Goal: Communication & Community: Answer question/provide support

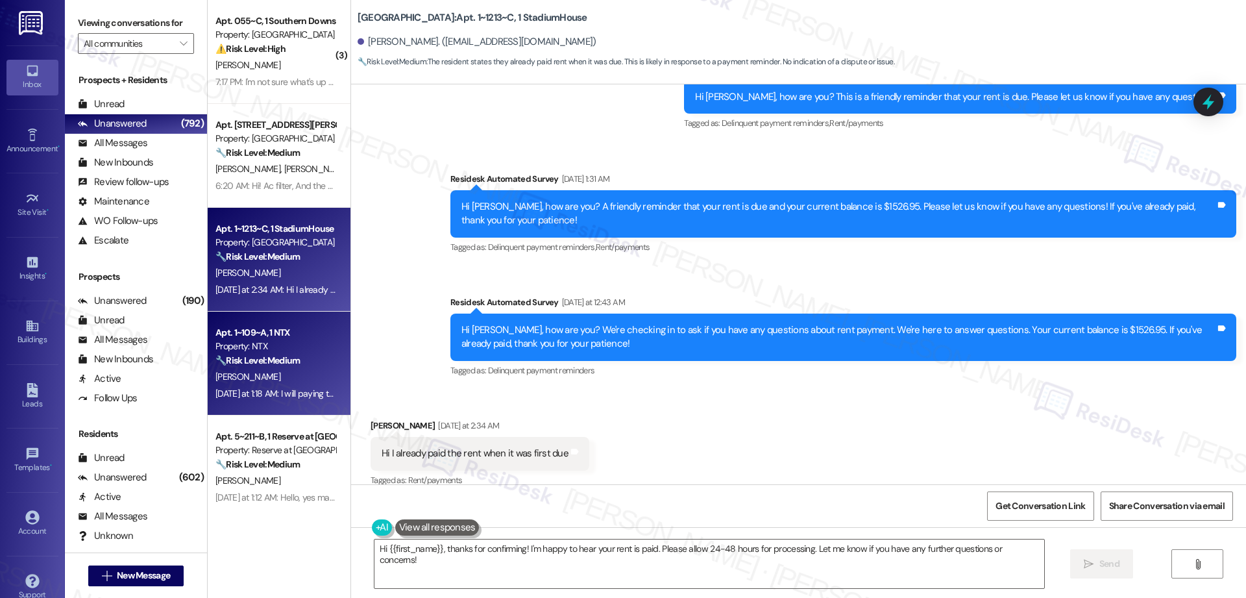
scroll to position [264, 0]
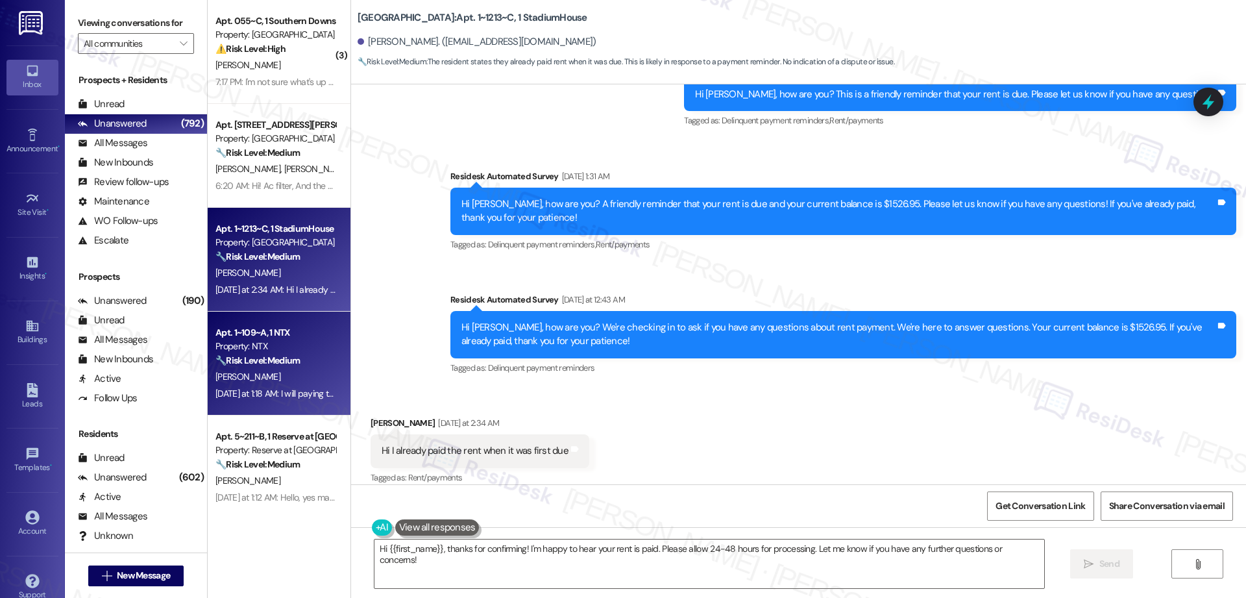
click at [238, 351] on div "Property: NTX" at bounding box center [276, 347] width 120 height 14
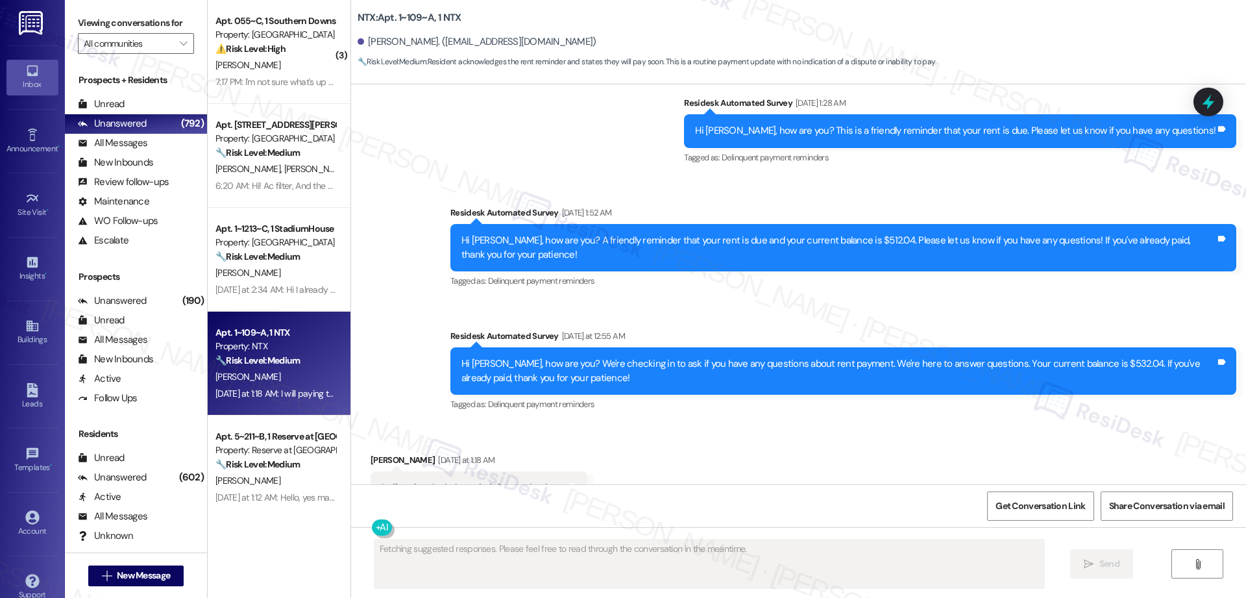
scroll to position [561, 0]
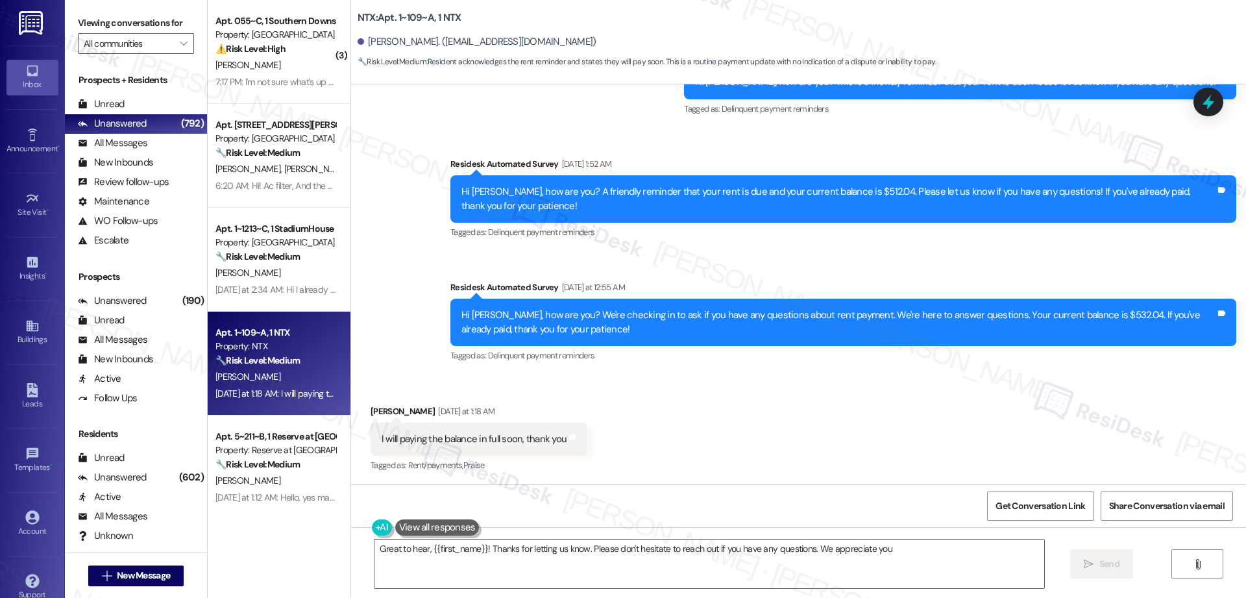
type textarea "Great to hear, {{first_name}}! Thanks for letting us know. Please don't hesitat…"
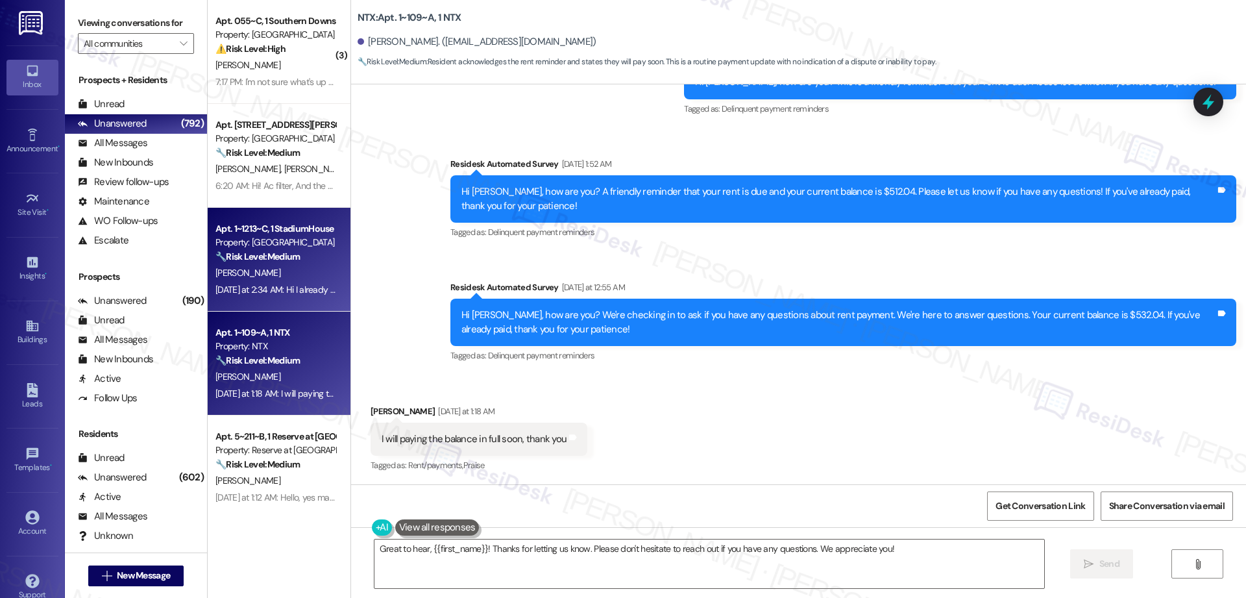
click at [282, 277] on div "[PERSON_NAME]" at bounding box center [275, 273] width 123 height 16
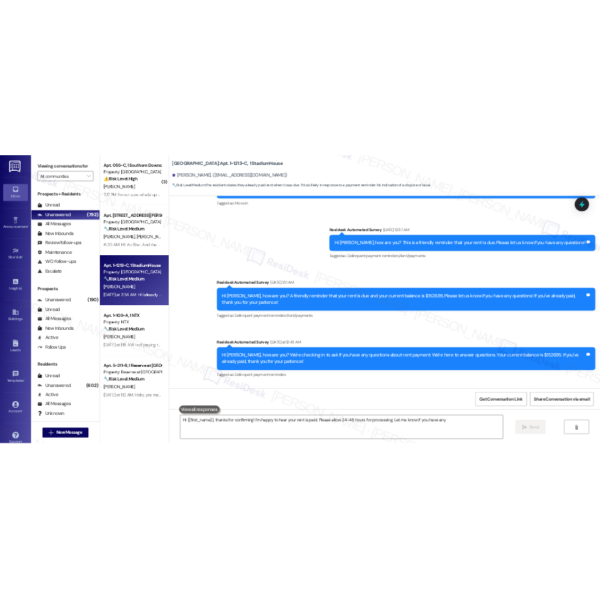
scroll to position [277, 0]
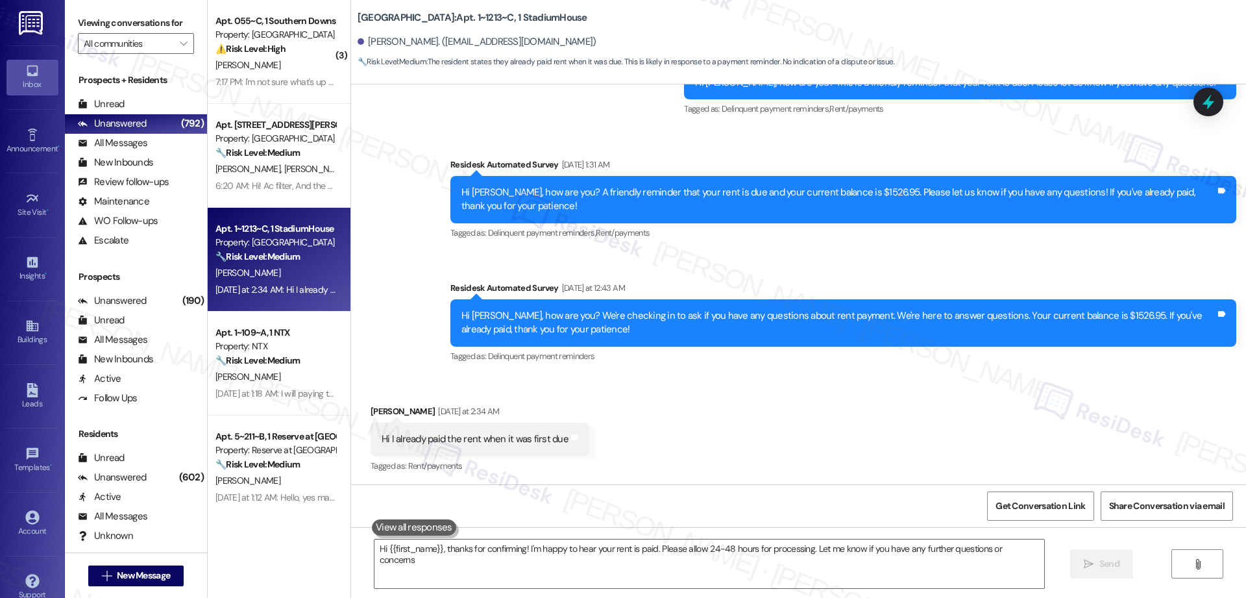
type textarea "Hi {{first_name}}, thanks for confirming! I'm happy to hear your rent is paid. …"
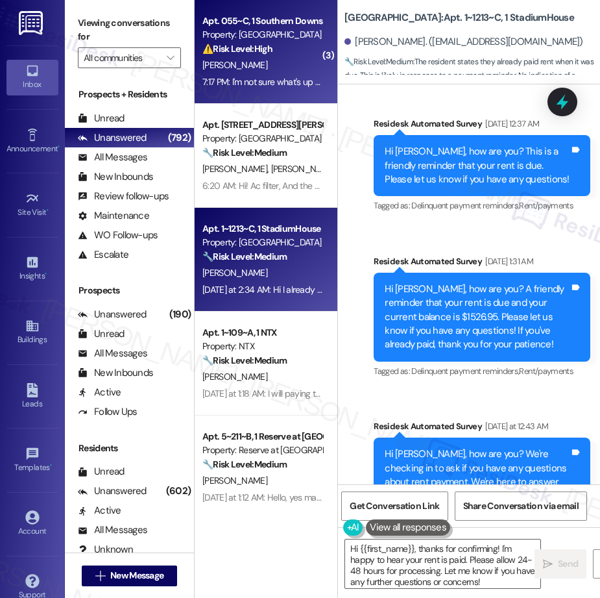
scroll to position [346, 0]
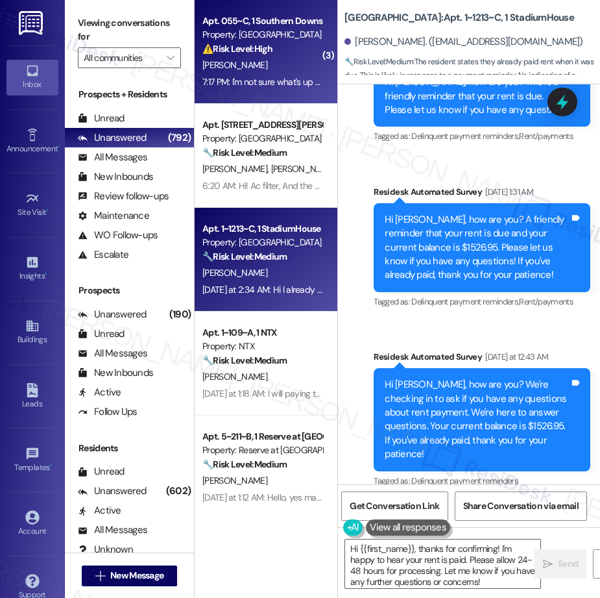
click at [260, 84] on div "7:17 PM: I'm not sure what's up with the Echeck method of paying rent by it's d…" at bounding box center [550, 82] width 694 height 12
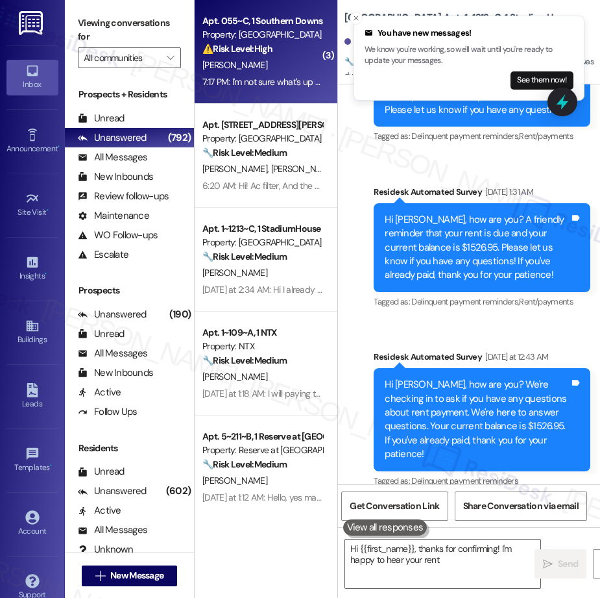
type textarea "Hi {{first_name}}, thanks for confirming! I'm happy to hear your rent"
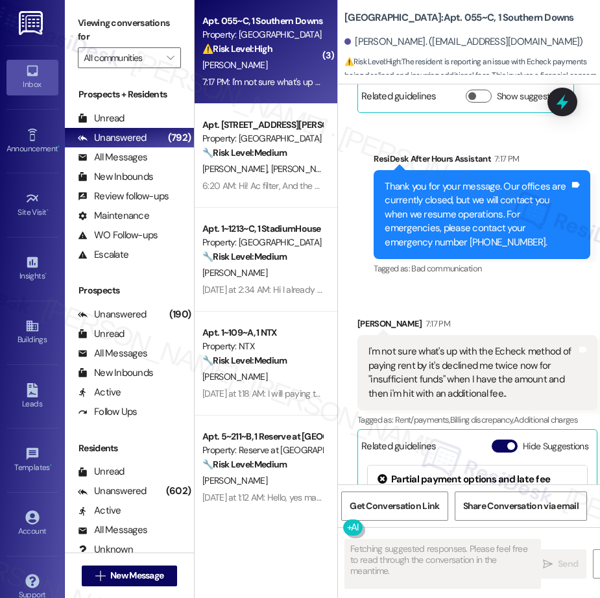
scroll to position [9578, 0]
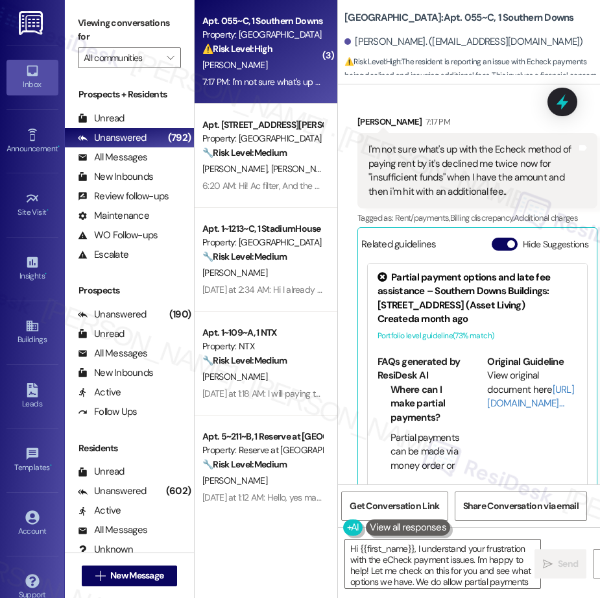
type textarea "Hi {{first_name}}, I understand your frustration with the eCheck payment issues…"
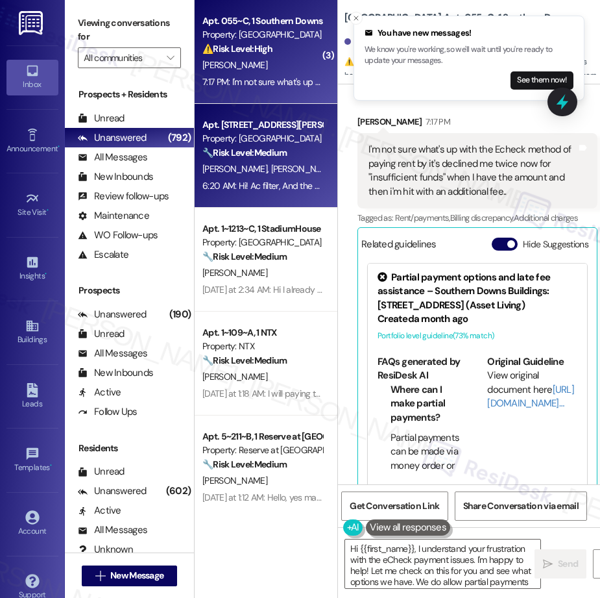
click at [273, 166] on div "( 3 ) Apt. 055~C, 1 Southern Downs Property: Southern Downs ⚠️ Risk Level: High…" at bounding box center [266, 253] width 143 height 506
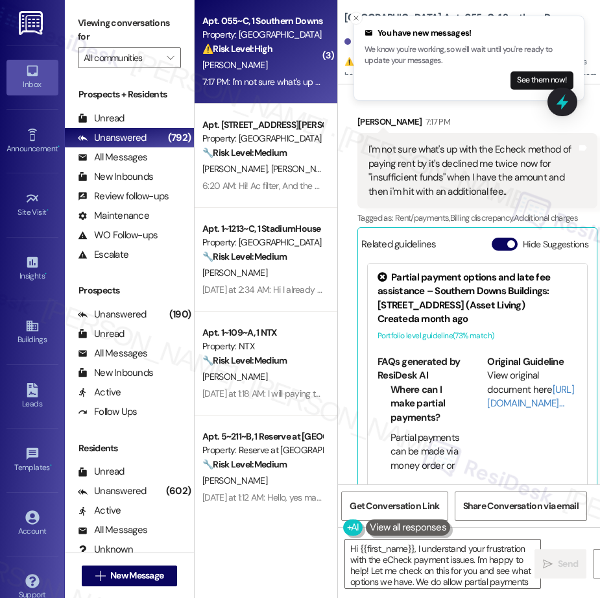
scroll to position [1, 0]
click at [258, 232] on div "( 3 ) Apt. 055~C, 1 Southern Downs Property: Southern Downs ⚠️ Risk Level: High…" at bounding box center [266, 253] width 143 height 506
click at [273, 141] on div "Property: [GEOGRAPHIC_DATA]" at bounding box center [263, 139] width 120 height 14
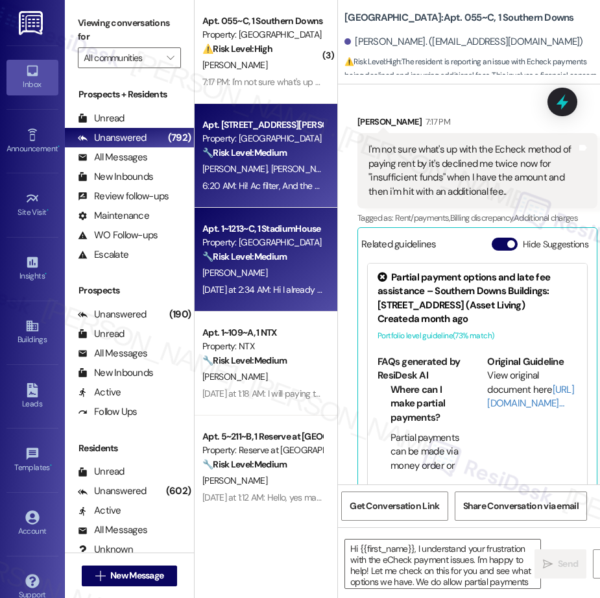
type textarea "Fetching suggested responses. Please feel free to read through the conversation…"
click at [280, 233] on div "Apt. 1~1213~C, 1 StadiumHouse" at bounding box center [263, 229] width 120 height 14
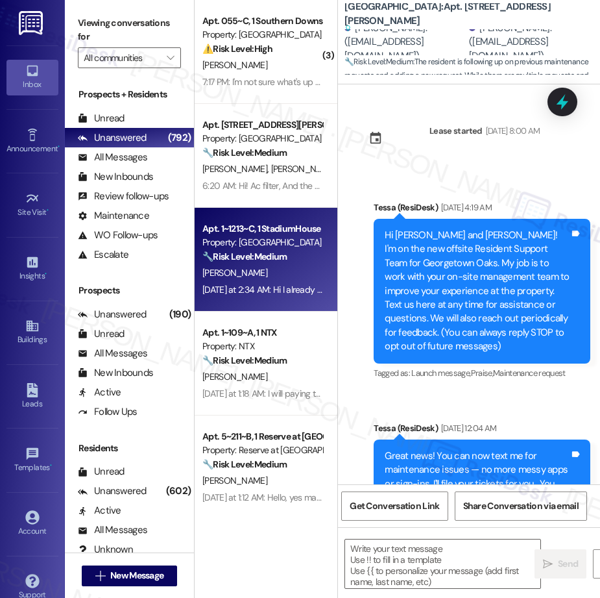
scroll to position [7727, 0]
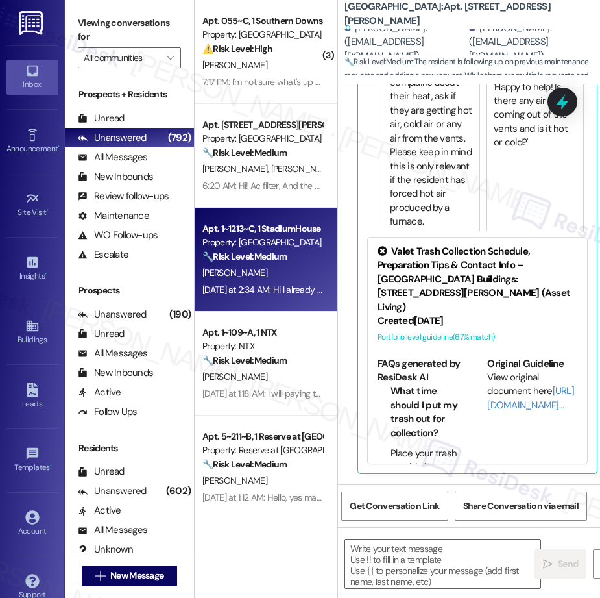
type textarea "Fetching suggested responses. Please feel free to read through the conversation…"
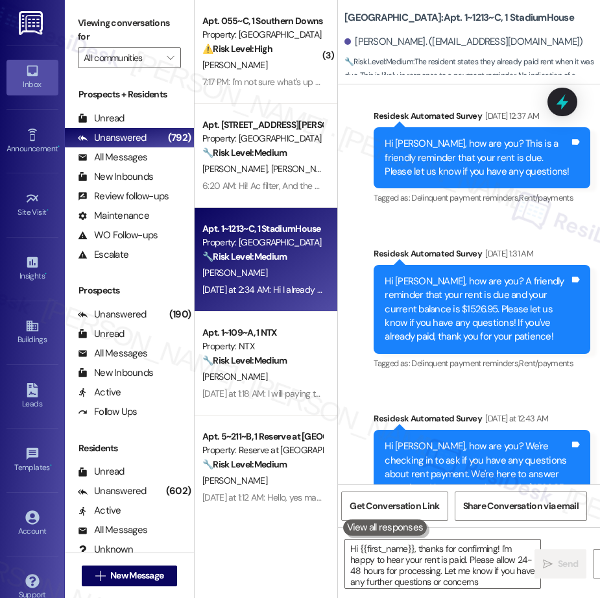
type textarea "Hi {{first_name}}, thanks for confirming! I'm happy to hear your rent is paid. …"
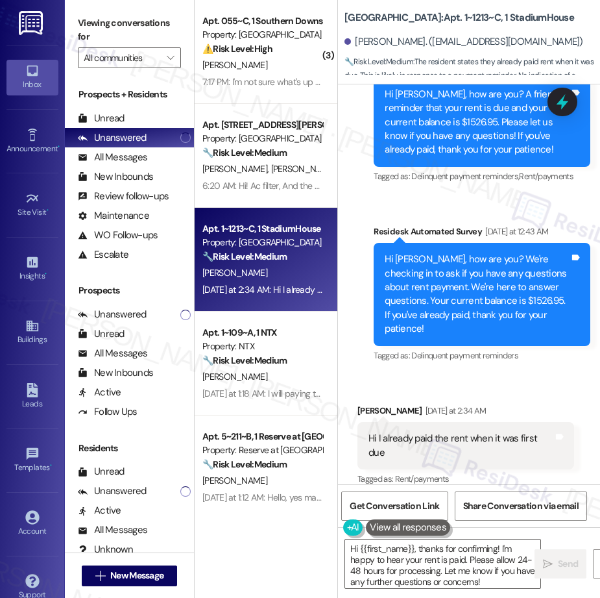
scroll to position [48, 0]
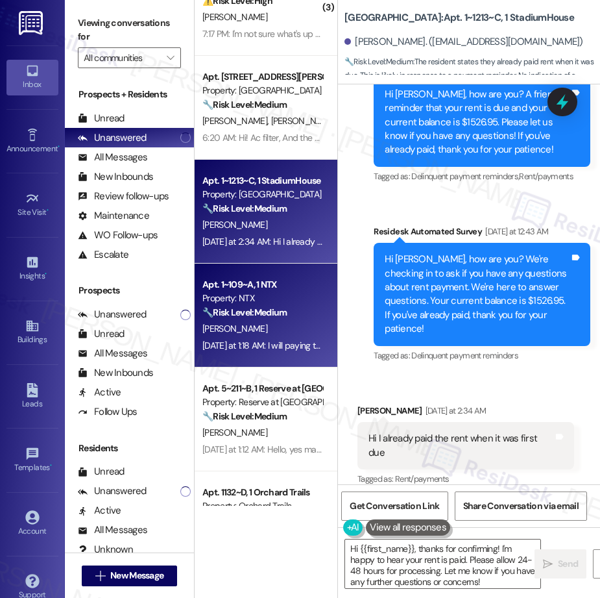
click at [257, 332] on div "[PERSON_NAME]" at bounding box center [262, 329] width 123 height 16
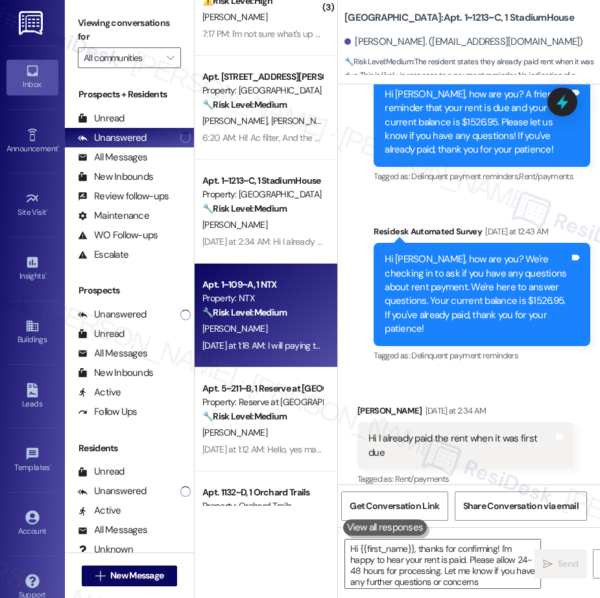
type textarea "Hi {{first_name}}, thanks for confirming! I'm happy to hear your rent is paid. …"
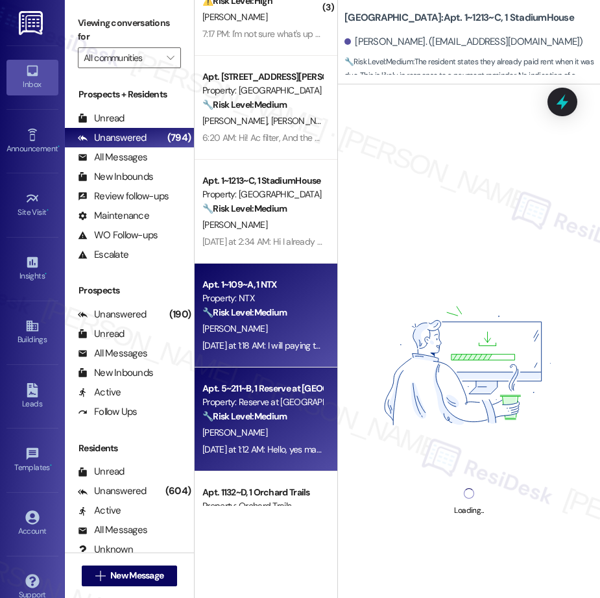
click at [258, 425] on div "[PERSON_NAME]" at bounding box center [262, 433] width 123 height 16
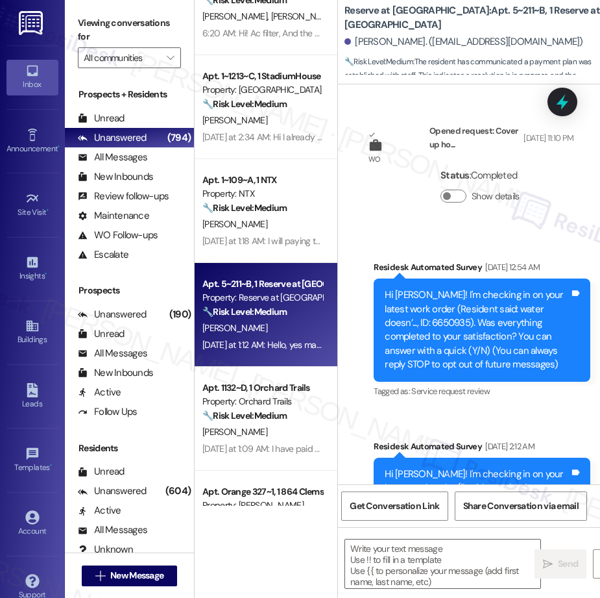
scroll to position [160, 0]
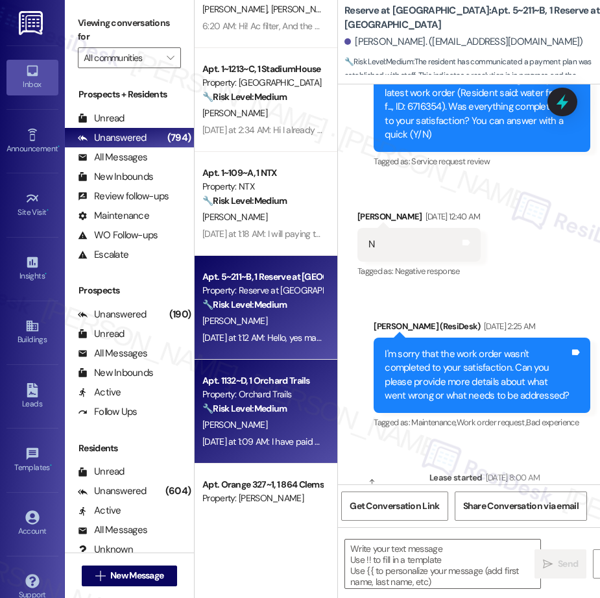
type textarea "Fetching suggested responses. Please feel free to read through the conversation…"
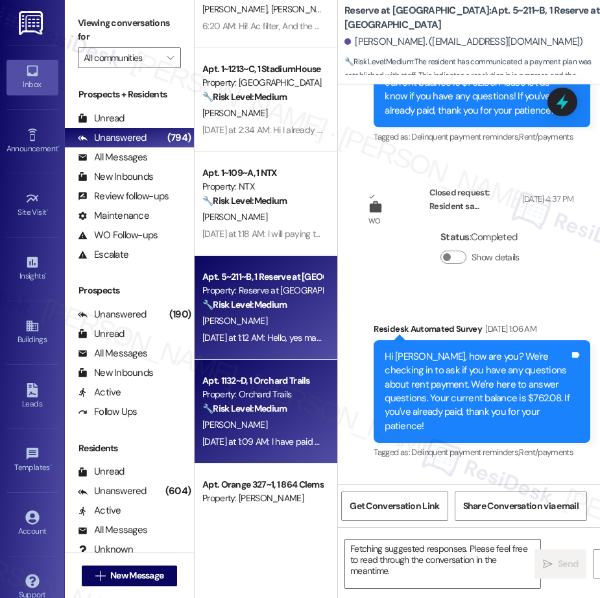
click at [265, 414] on div "🔧 Risk Level: Medium Resident confirms payment after a rent reminder. This is a…" at bounding box center [263, 409] width 120 height 14
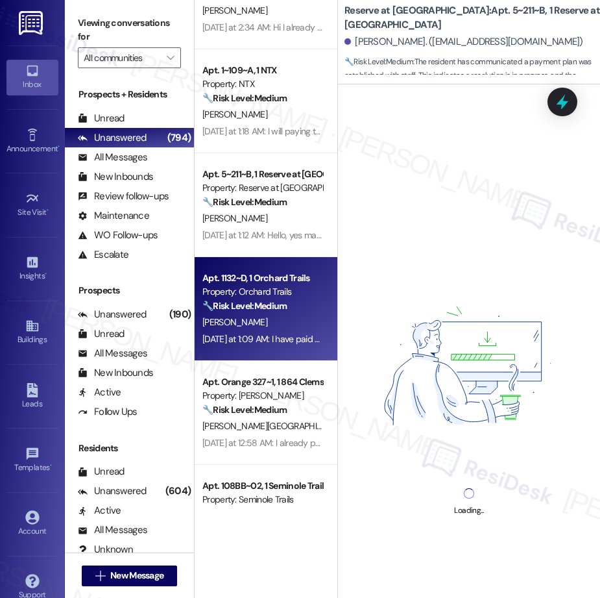
scroll to position [278, 0]
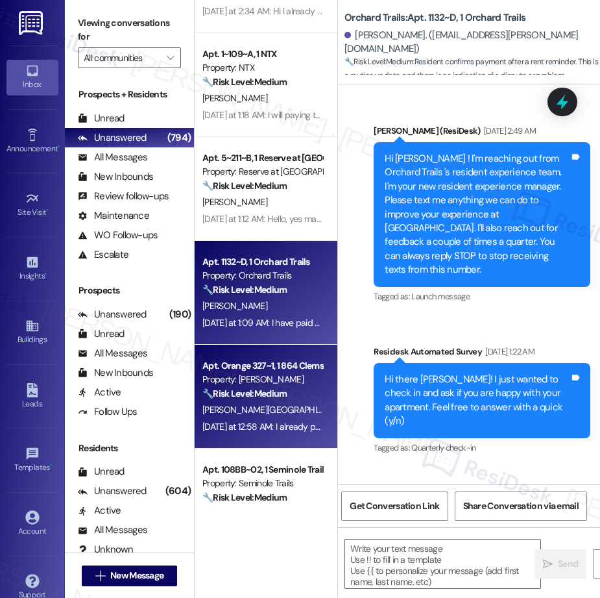
type textarea "Fetching suggested responses. Please feel free to read through the conversation…"
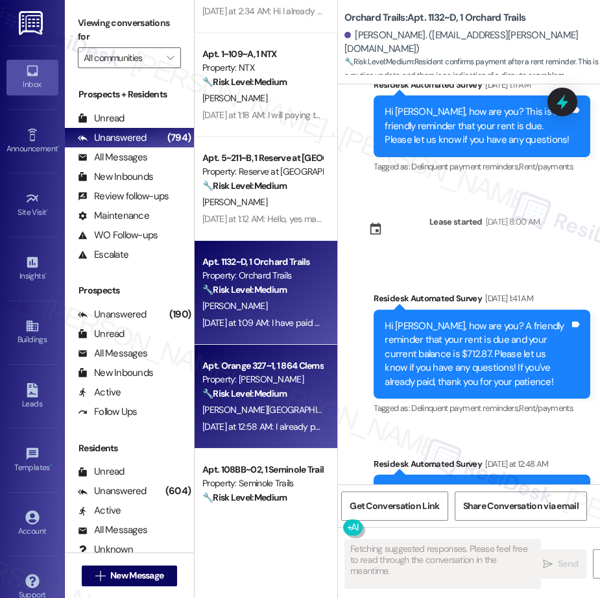
click at [291, 378] on div "Property: [PERSON_NAME]" at bounding box center [263, 380] width 120 height 14
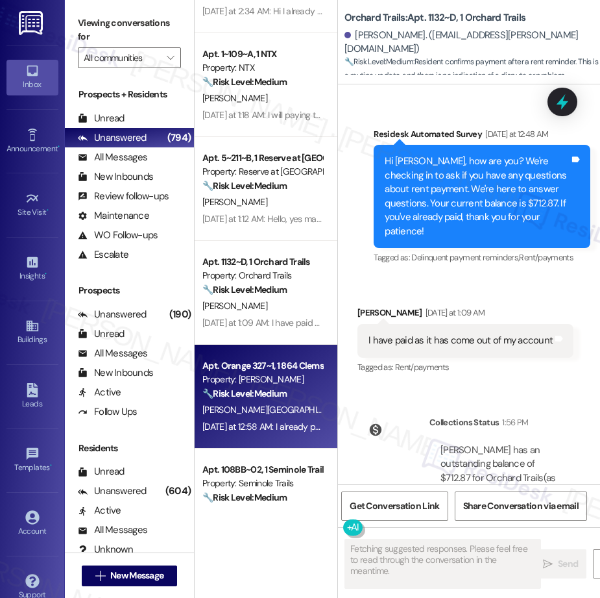
scroll to position [956, 0]
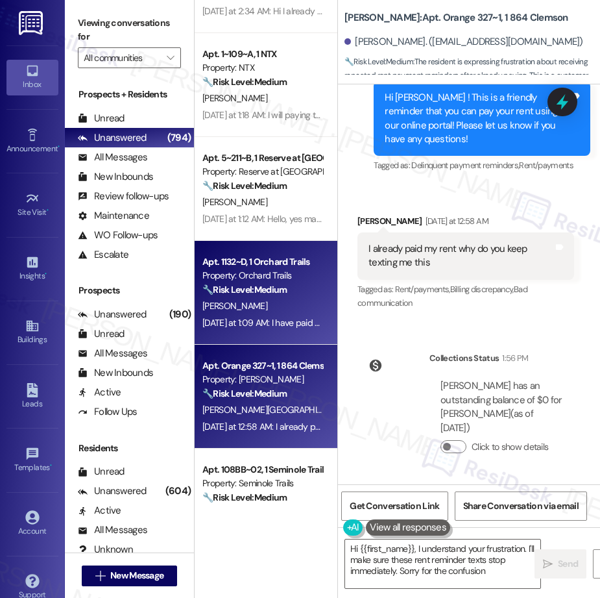
type textarea "Hi {{first_name}}, I understand your frustration. I'll make sure these rent rem…"
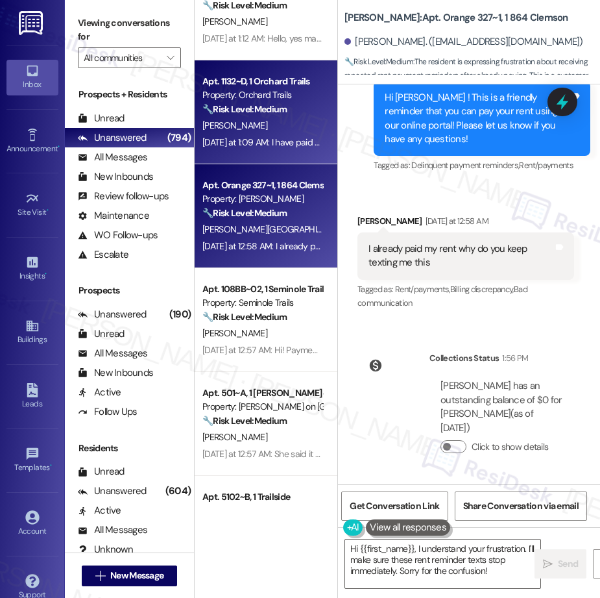
scroll to position [480, 0]
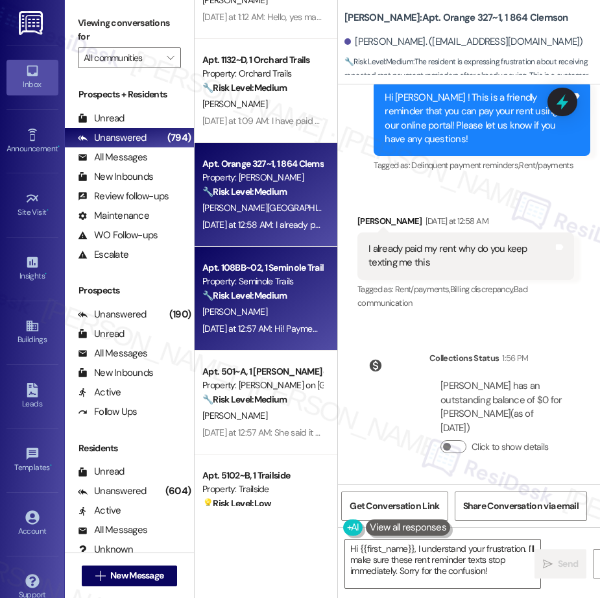
click at [235, 277] on div "Property: Seminole Trails" at bounding box center [263, 282] width 120 height 14
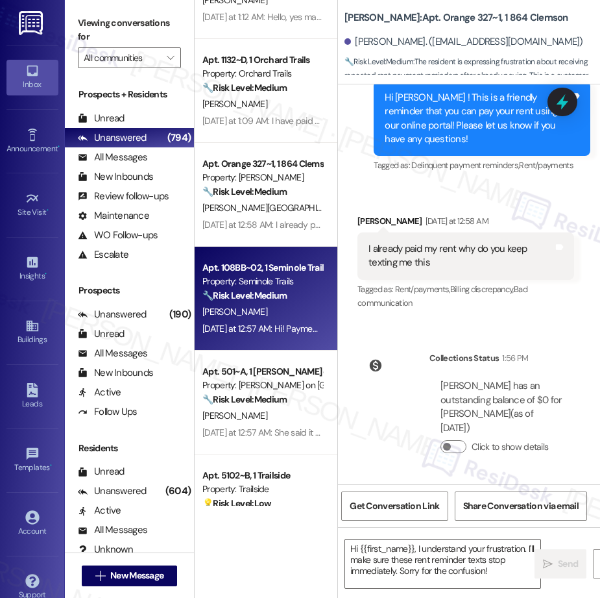
type textarea "Fetching suggested responses. Please feel free to read through the conversation…"
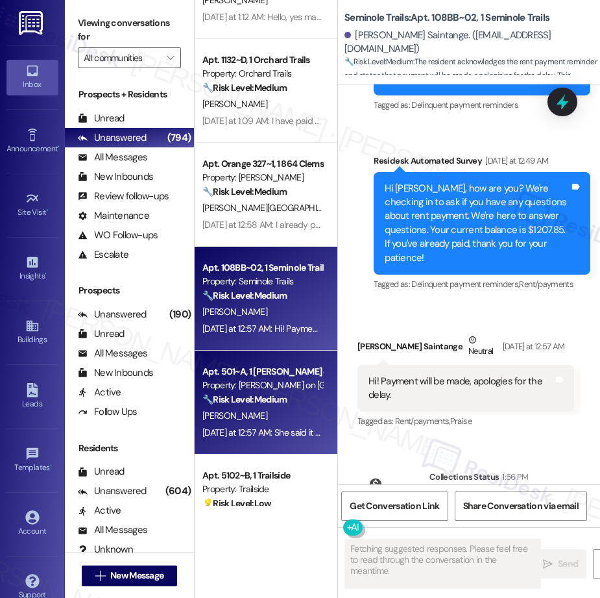
scroll to position [510, 0]
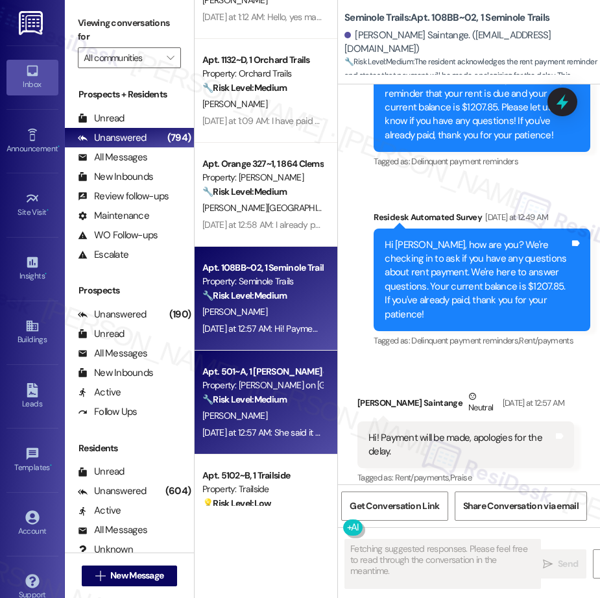
click at [270, 410] on div "[PERSON_NAME]" at bounding box center [262, 416] width 123 height 16
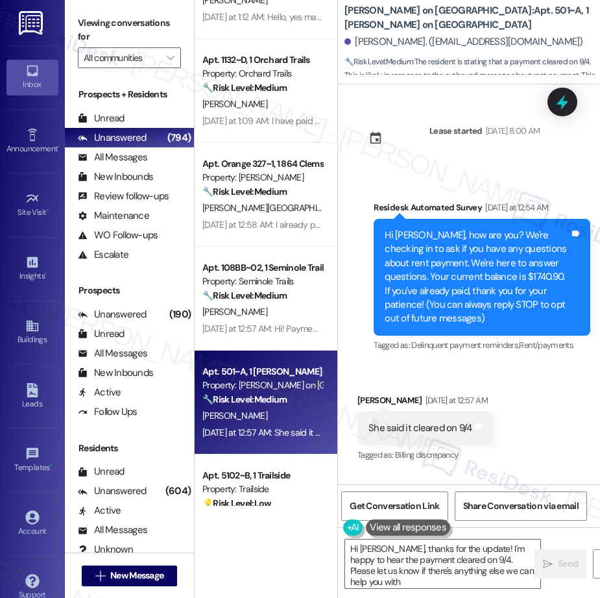
type textarea "Hi [PERSON_NAME], thanks for the update! I'm happy to hear the payment cleared …"
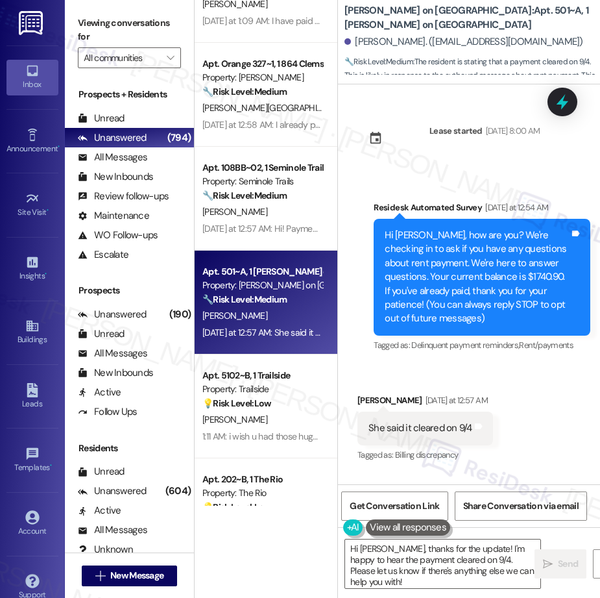
scroll to position [606, 0]
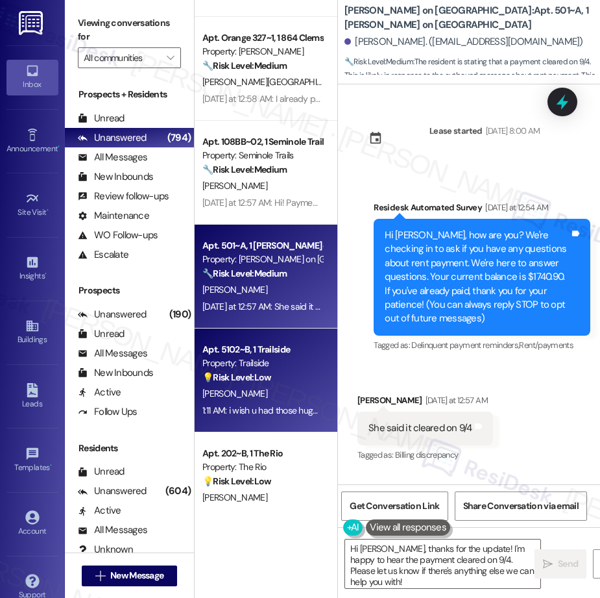
click at [282, 357] on div "Property: Trailside" at bounding box center [263, 363] width 120 height 14
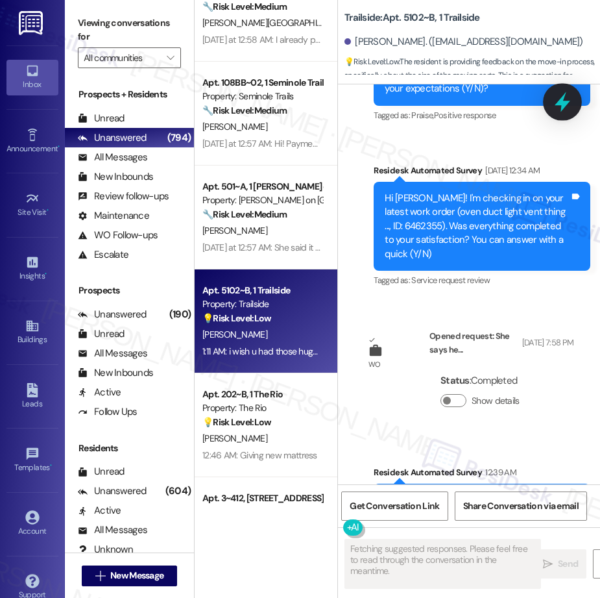
scroll to position [2160, 0]
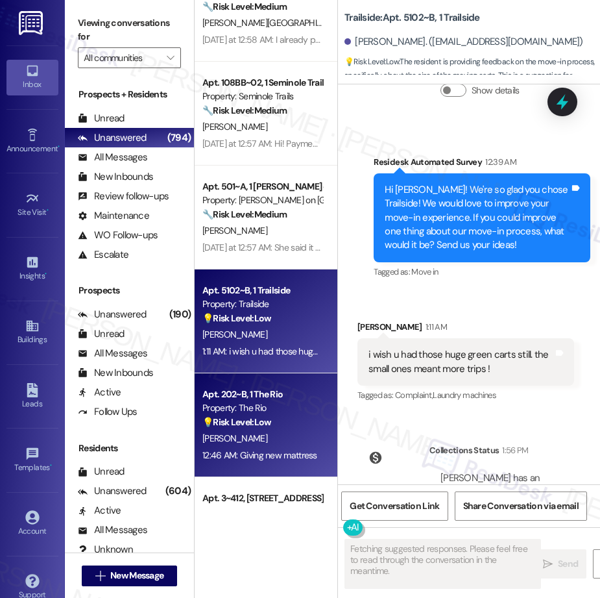
click at [288, 428] on div "Apt. 5~211~B, 1 Reserve at [GEOGRAPHIC_DATA] Property: Reserve at [GEOGRAPHIC_D…" at bounding box center [266, 253] width 143 height 506
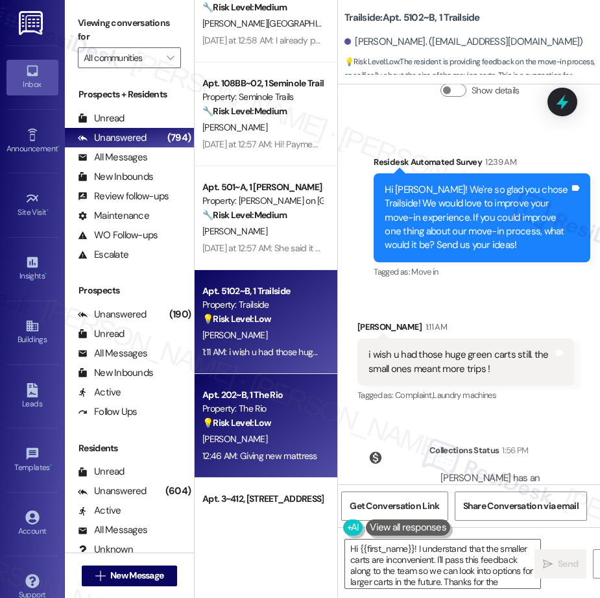
type textarea "Hi {{first_name}}! I understand that the smaller carts are inconvenient. I'll p…"
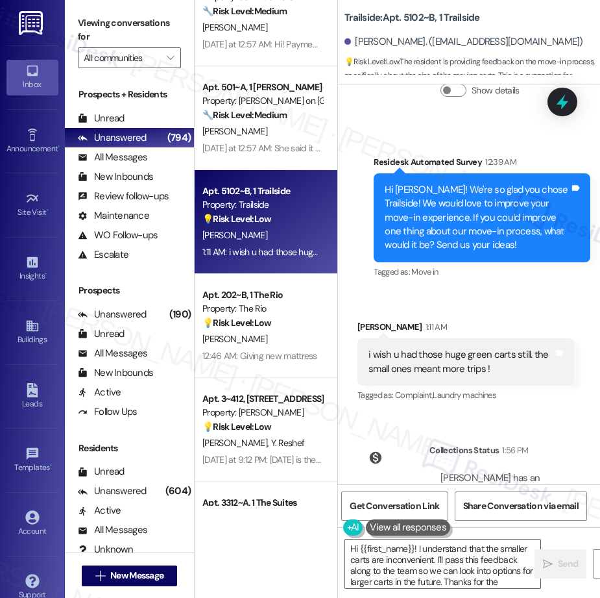
scroll to position [769, 0]
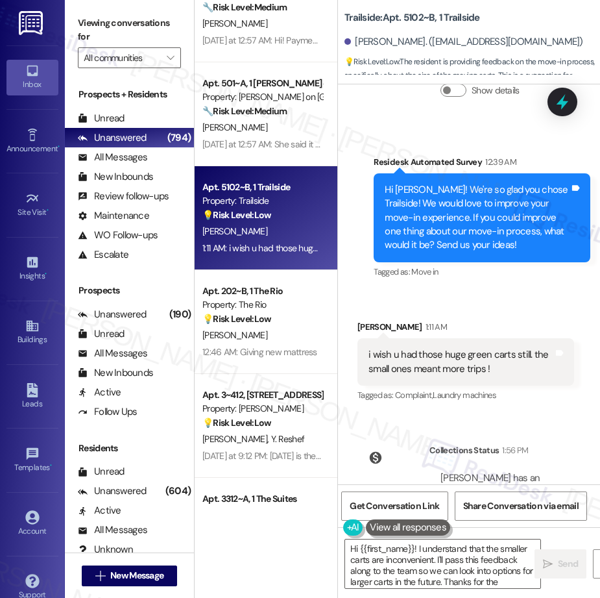
click at [239, 324] on div "Apt. Orange 327~1, 1 864 Clemson Property: [PERSON_NAME] 🔧 Risk Level: Medium T…" at bounding box center [266, 253] width 143 height 506
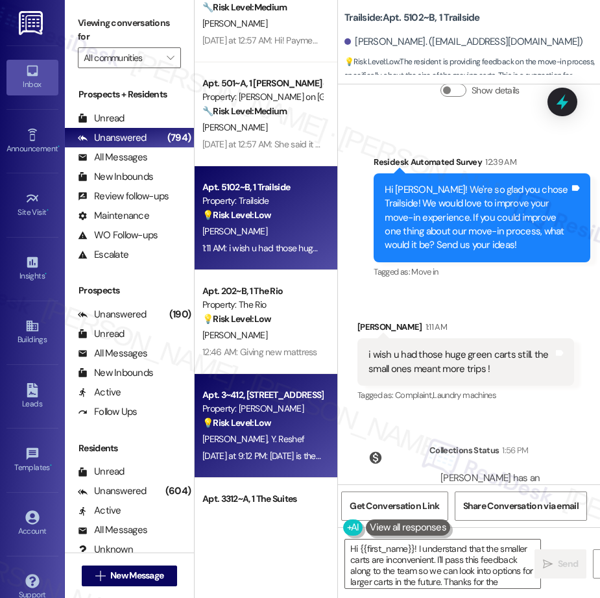
click at [253, 432] on div "[PERSON_NAME] [PERSON_NAME]" at bounding box center [262, 439] width 123 height 16
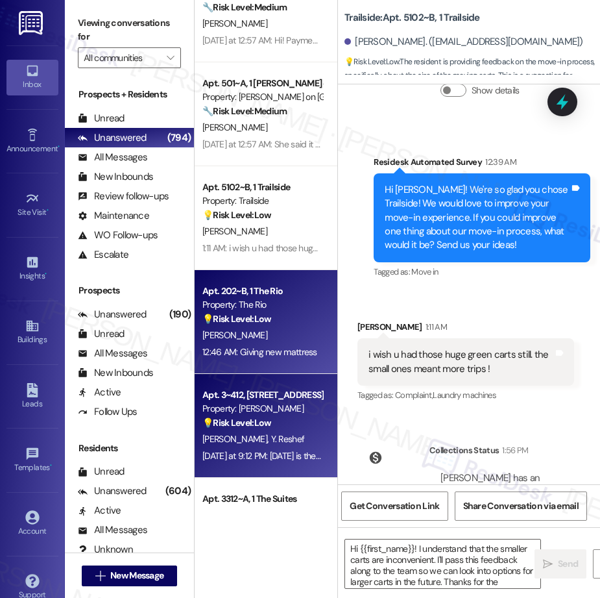
click at [273, 332] on div "[PERSON_NAME]" at bounding box center [262, 335] width 123 height 16
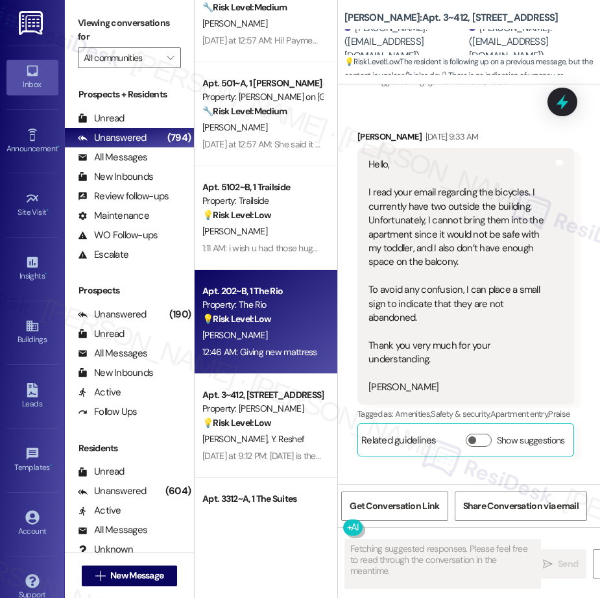
scroll to position [0, 0]
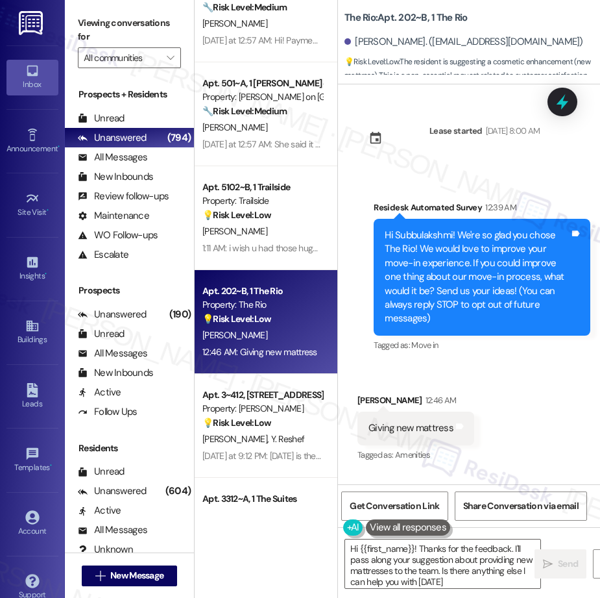
type textarea "Hi {{first_name}}! Thanks for the feedback. I'll pass along your suggestion abo…"
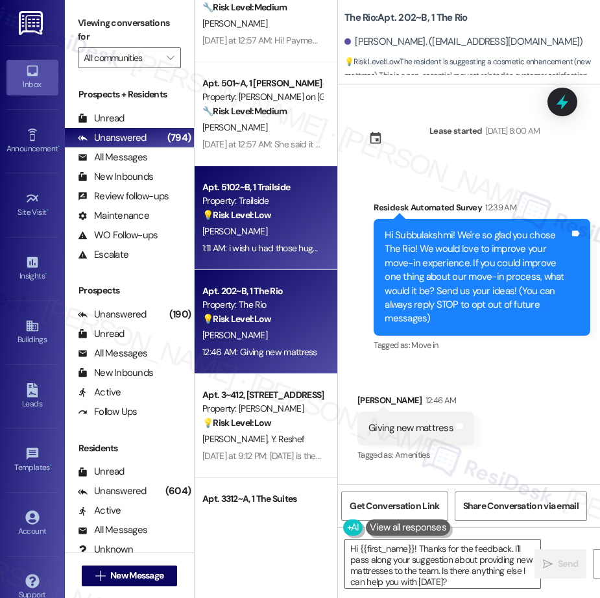
click at [225, 226] on span "[PERSON_NAME]" at bounding box center [235, 231] width 65 height 12
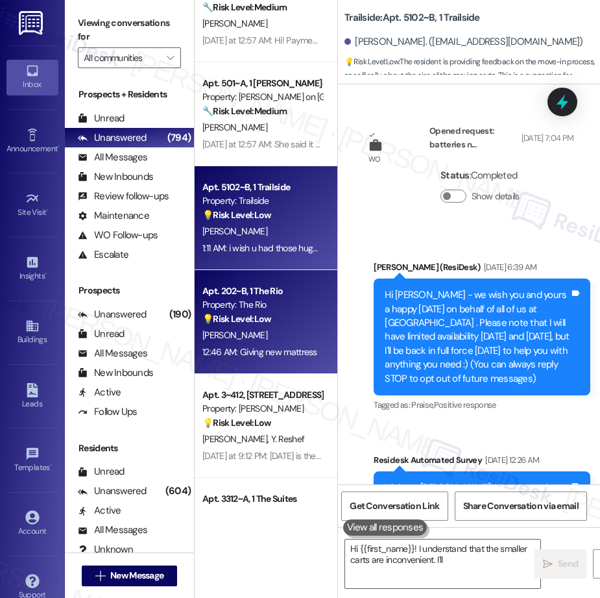
type textarea "Hi {{first_name}}! I understand that the smaller carts are inconvenient. I'll"
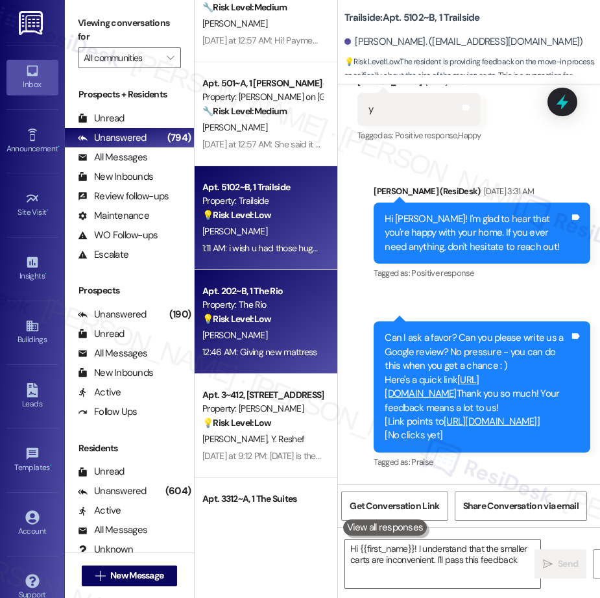
click at [240, 342] on div "[PERSON_NAME]" at bounding box center [262, 335] width 123 height 16
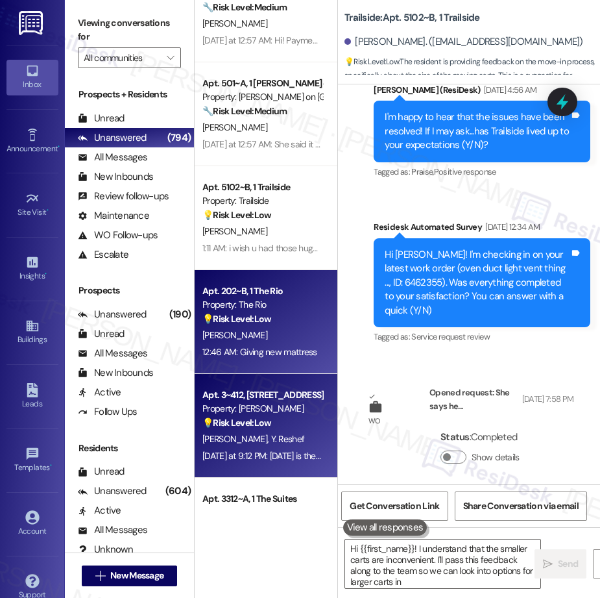
scroll to position [2160, 0]
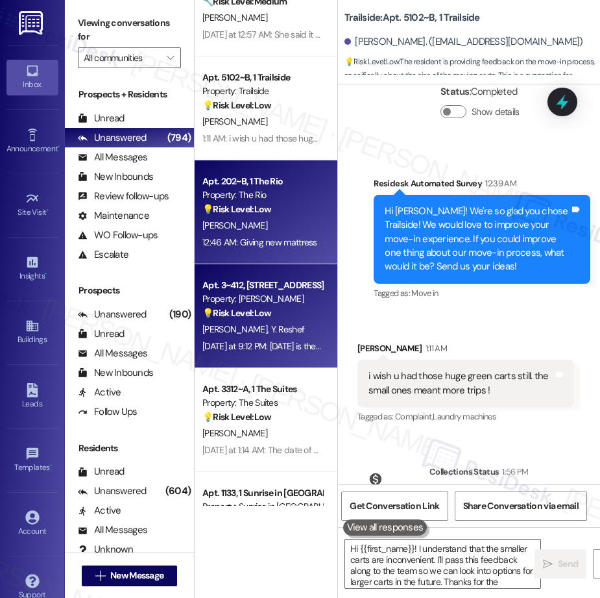
type textarea "Hi {{first_name}}! I understand that the smaller carts are inconvenient. I'll p…"
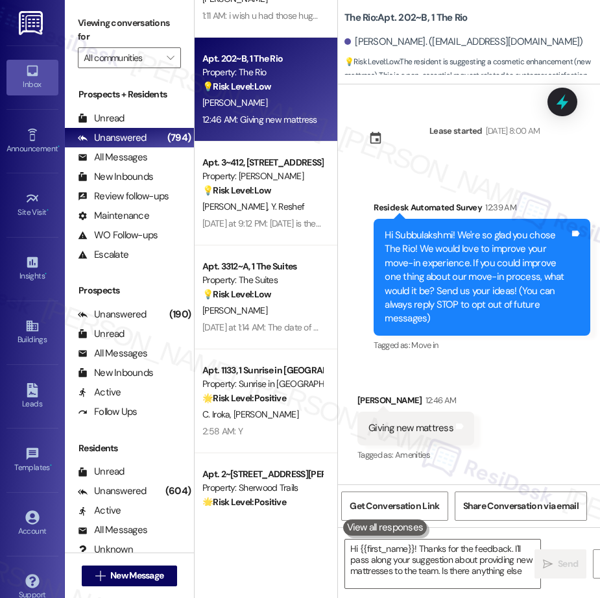
click at [221, 219] on div "Apt. 501~A, 1 [PERSON_NAME] on College Ave Property: [PERSON_NAME] on College A…" at bounding box center [266, 253] width 143 height 506
type textarea "Hi {{first_name}}! Thanks for the feedback. I'll pass along your suggestion abo…"
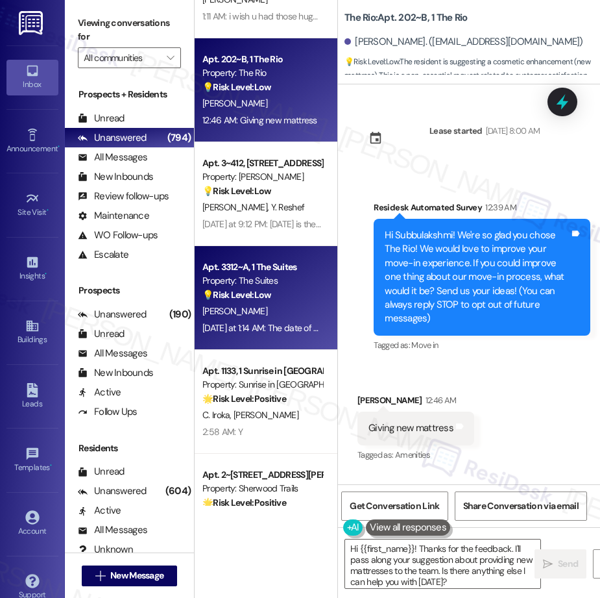
click at [289, 312] on div "[PERSON_NAME]" at bounding box center [262, 311] width 123 height 16
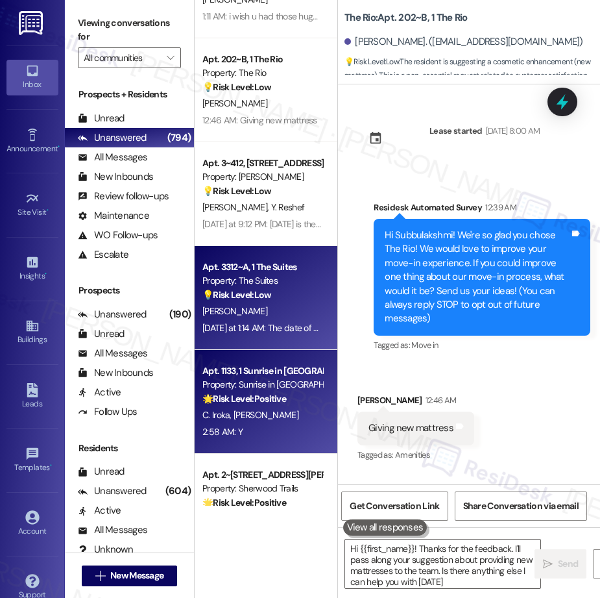
type textarea "Hi {{first_name}}! Thanks for the feedback. I'll pass along your suggestion abo…"
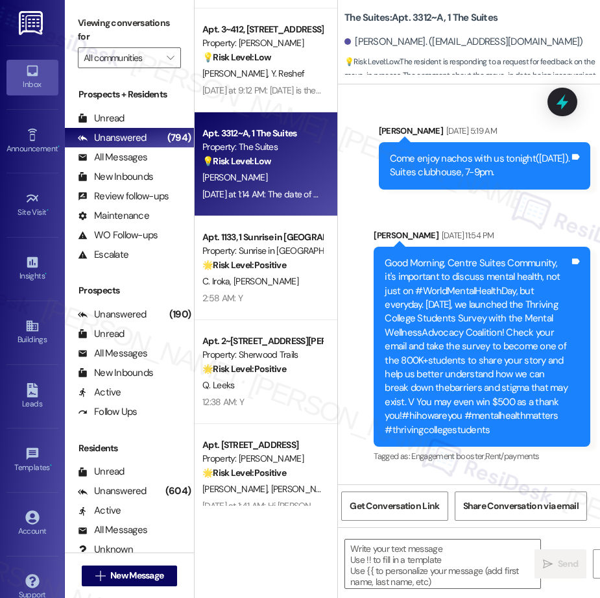
scroll to position [13314, 0]
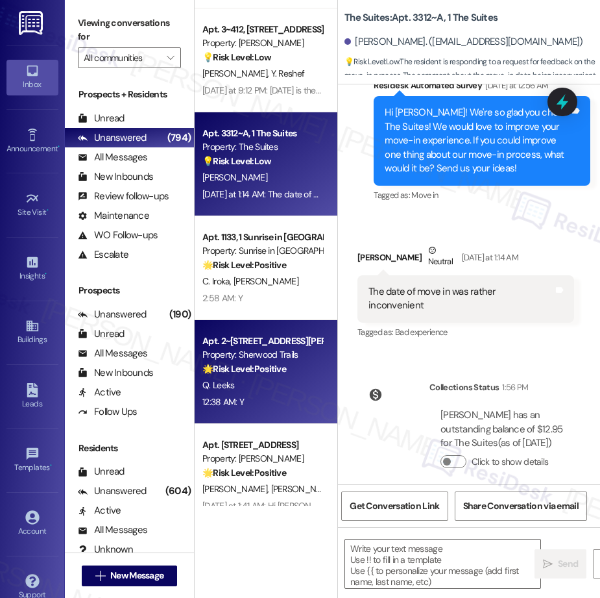
type textarea "Fetching suggested responses. Please feel free to read through the conversation…"
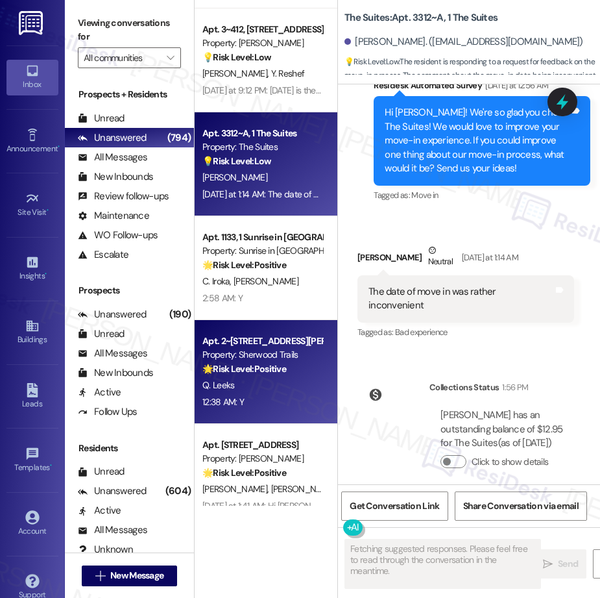
click at [279, 327] on div "Apt. 2~[STREET_ADDRESS][PERSON_NAME] Property: Sherwood Trails 🌟 Risk Level: Po…" at bounding box center [266, 372] width 143 height 104
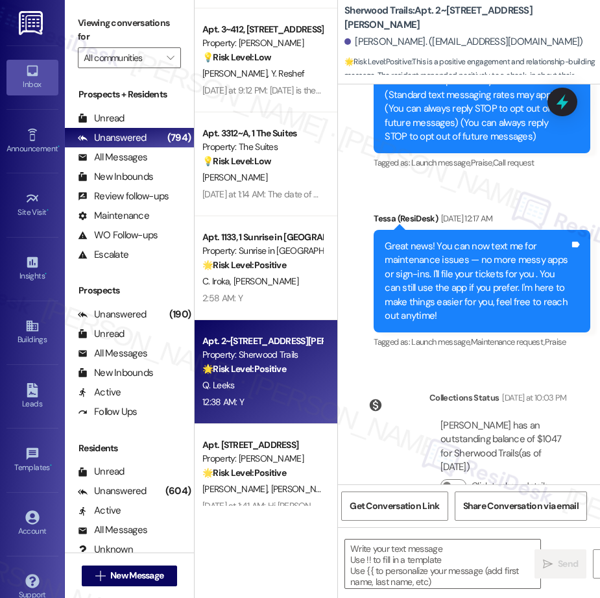
type textarea "Fetching suggested responses. Please feel free to read through the conversation…"
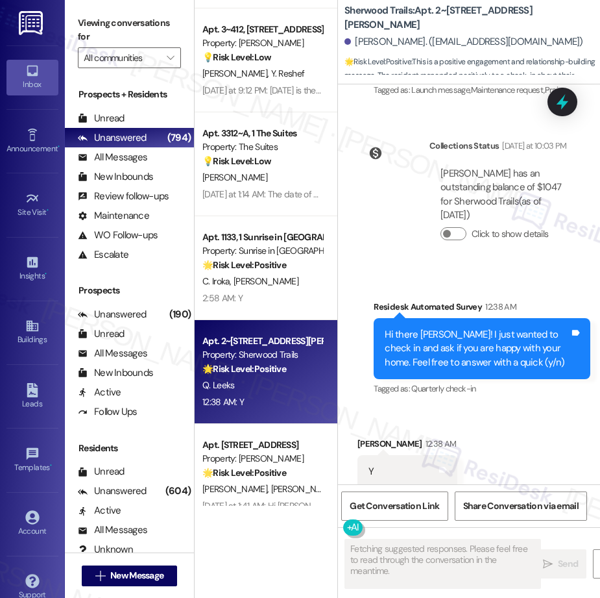
scroll to position [523, 0]
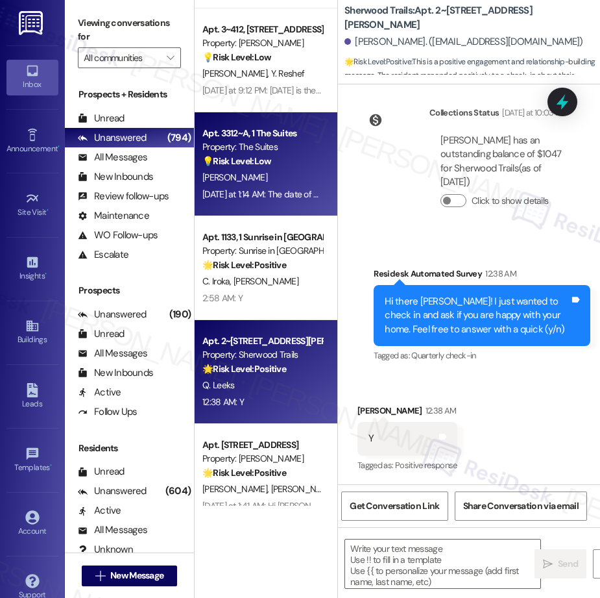
click at [253, 177] on div "[PERSON_NAME]" at bounding box center [262, 177] width 123 height 16
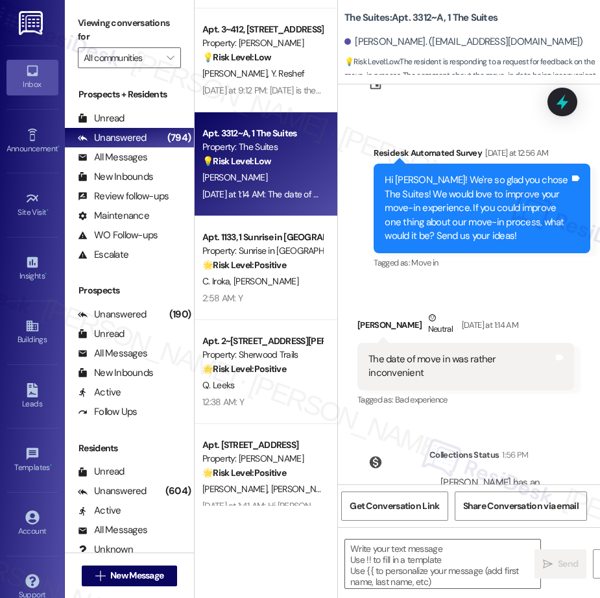
type textarea "Fetching suggested responses. Please feel free to read through the conversation…"
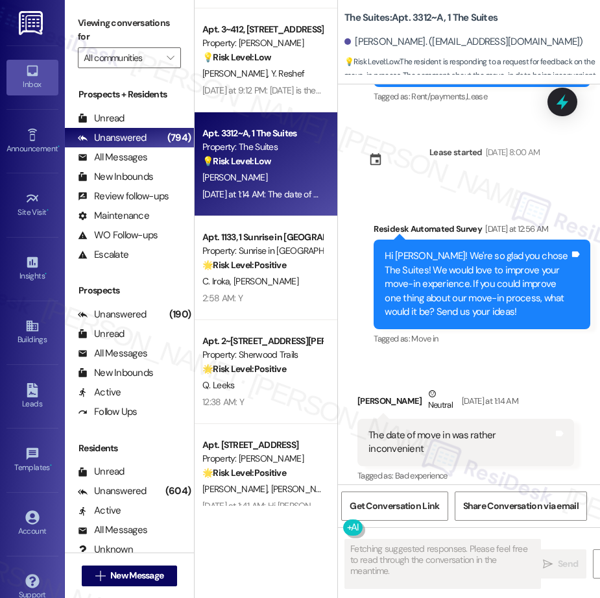
scroll to position [13152, 0]
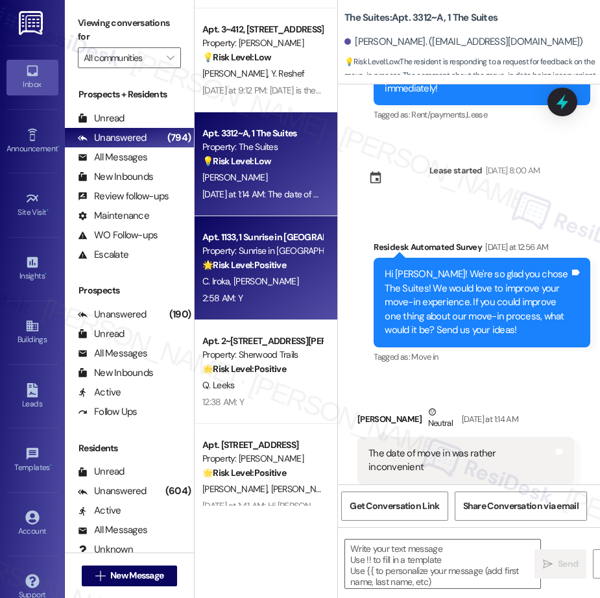
click at [247, 281] on span "[PERSON_NAME]" at bounding box center [266, 281] width 65 height 12
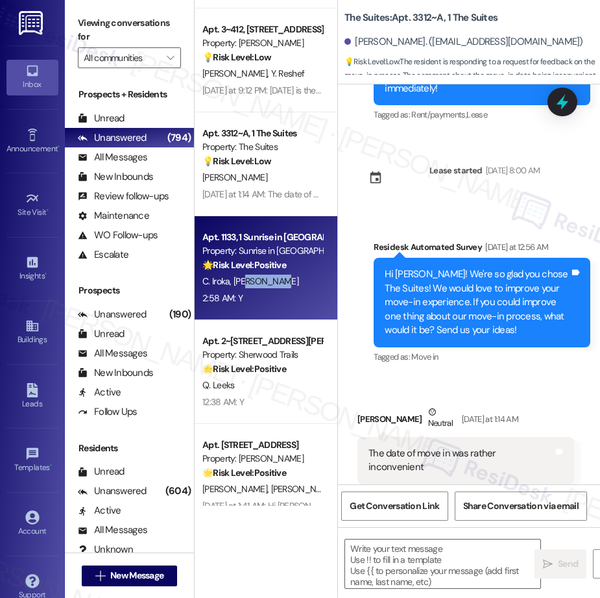
click at [247, 281] on span "[PERSON_NAME]" at bounding box center [266, 281] width 65 height 12
type textarea "Fetching suggested responses. Please feel free to read through the conversation…"
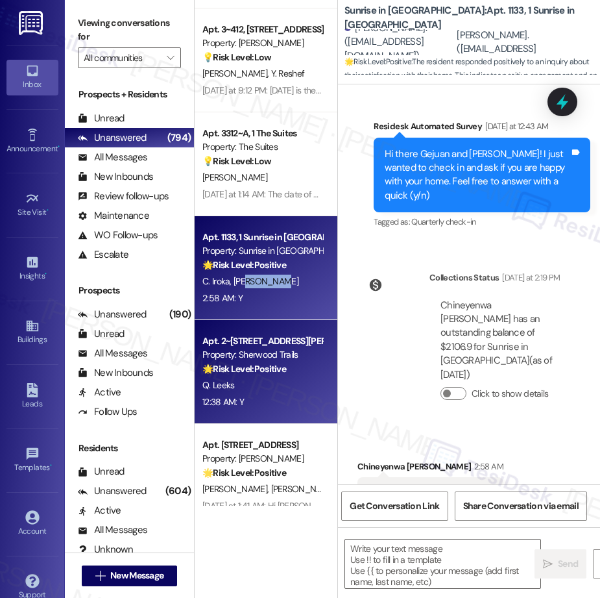
type textarea "Fetching suggested responses. Please feel free to read through the conversation…"
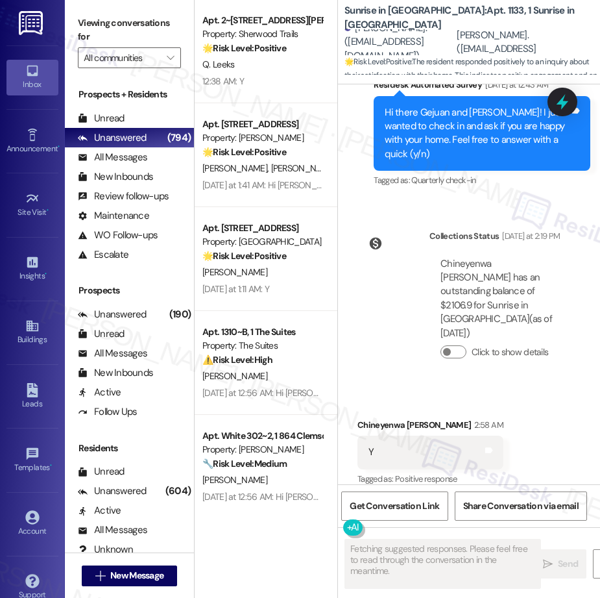
scroll to position [1528, 0]
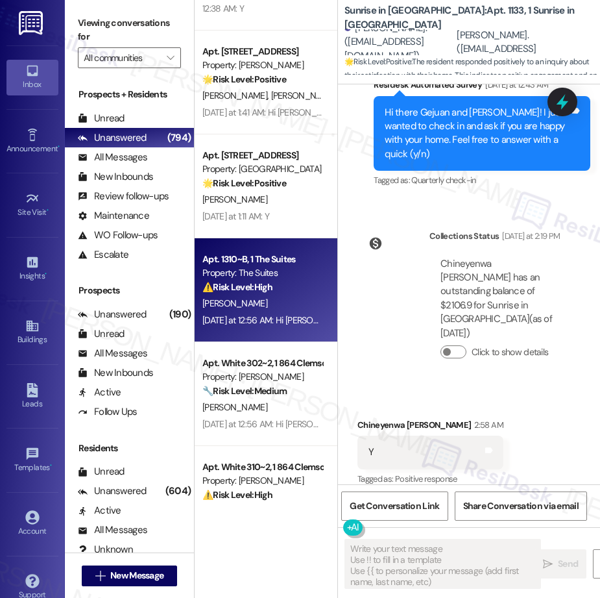
click at [243, 242] on div "Apt. 1310~B, 1 The Suites Property: The Suites ⚠️ Risk Level: High The resident…" at bounding box center [266, 290] width 143 height 104
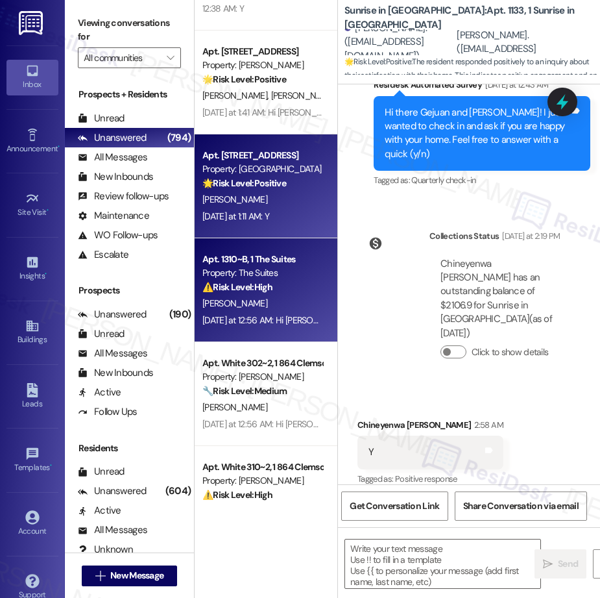
click at [256, 203] on div "[PERSON_NAME]" at bounding box center [262, 200] width 123 height 16
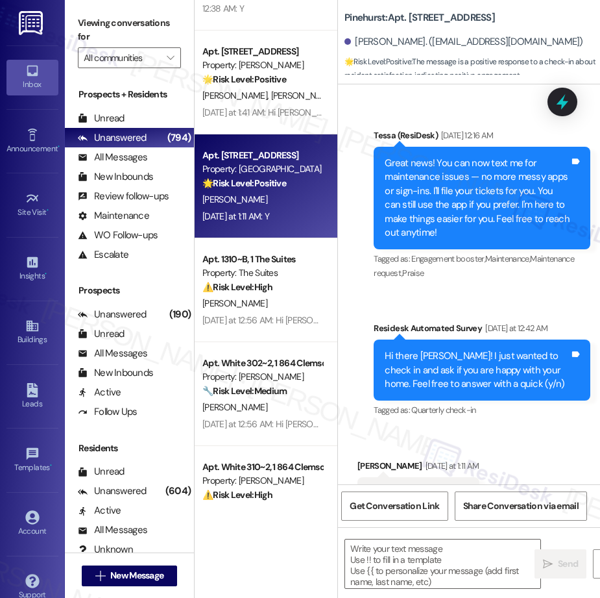
scroll to position [376, 0]
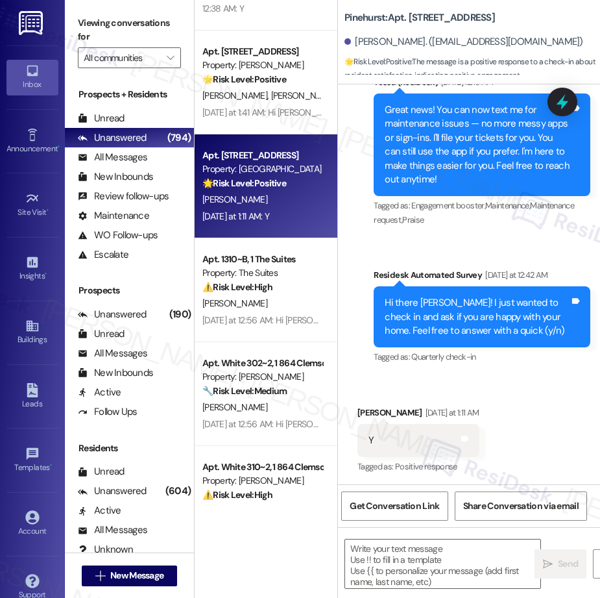
type textarea "Fetching suggested responses. Please feel free to read through the conversation…"
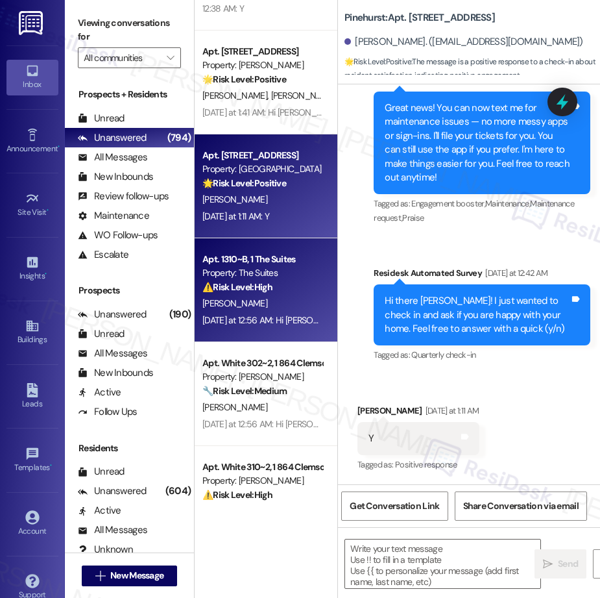
click at [251, 269] on div "Property: The Suites" at bounding box center [263, 273] width 120 height 14
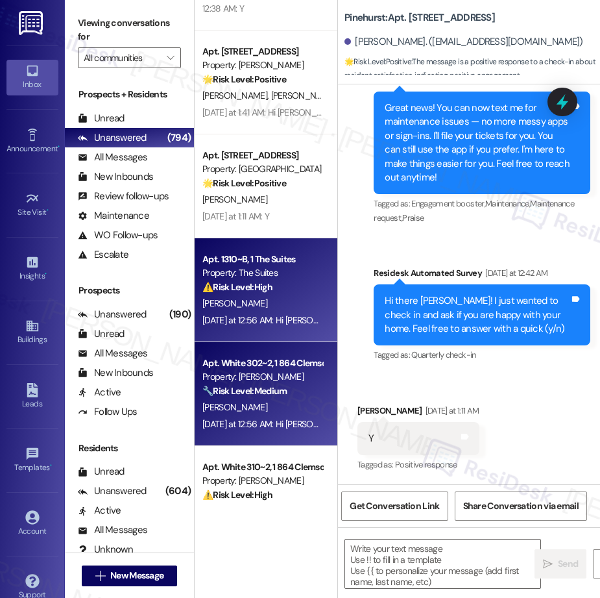
type textarea "Fetching suggested responses. Please feel free to read through the conversation…"
click at [240, 413] on div "[PERSON_NAME]" at bounding box center [262, 407] width 123 height 16
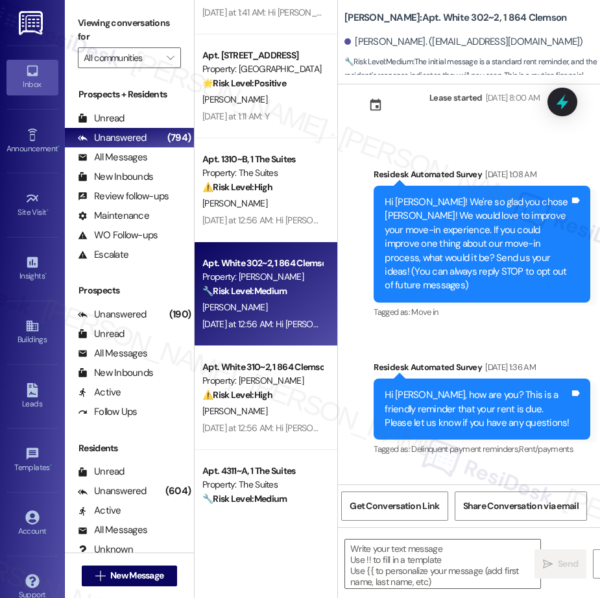
scroll to position [129, 0]
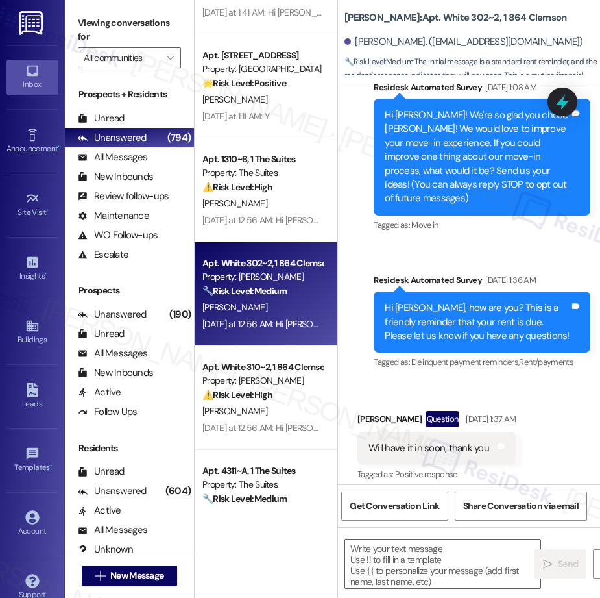
type textarea "Fetching suggested responses. Please feel free to read through the conversation…"
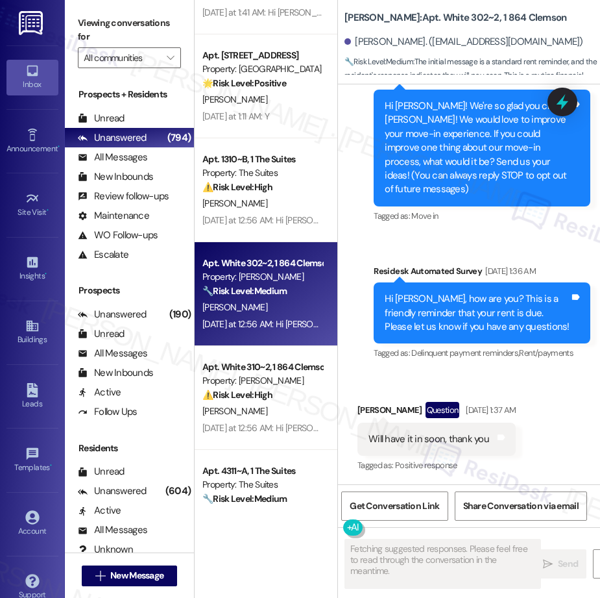
click at [281, 410] on div "[PERSON_NAME]" at bounding box center [262, 411] width 123 height 16
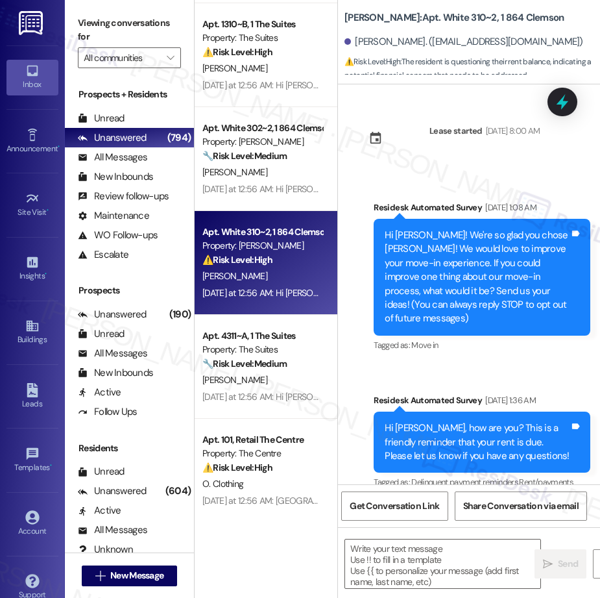
scroll to position [1777, 0]
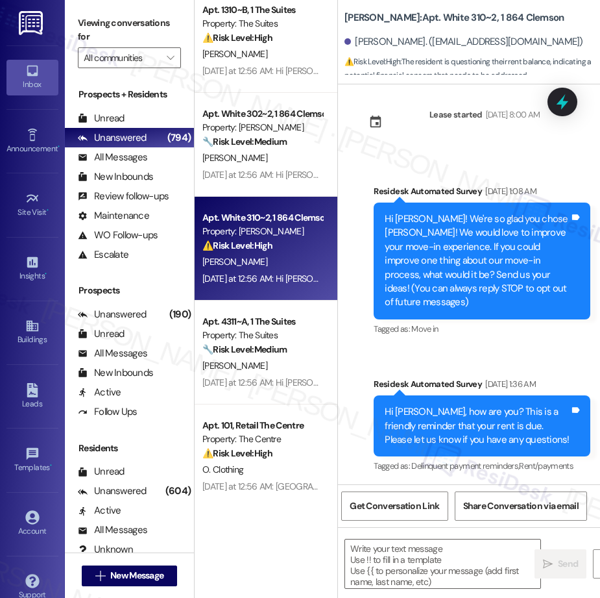
click at [283, 367] on div "Apt. 822, [STREET_ADDRESS] Property: Pinehurst 🌟 Risk Level: Positive The messa…" at bounding box center [266, 253] width 143 height 506
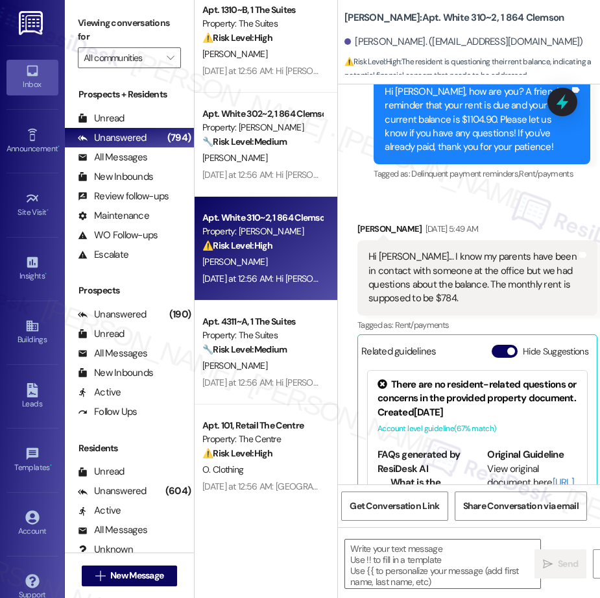
type textarea "Fetching suggested responses. Please feel free to read through the conversation…"
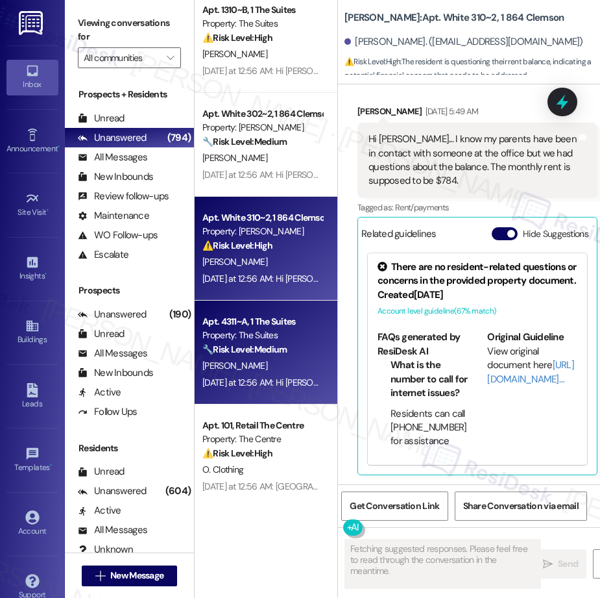
scroll to position [592, 0]
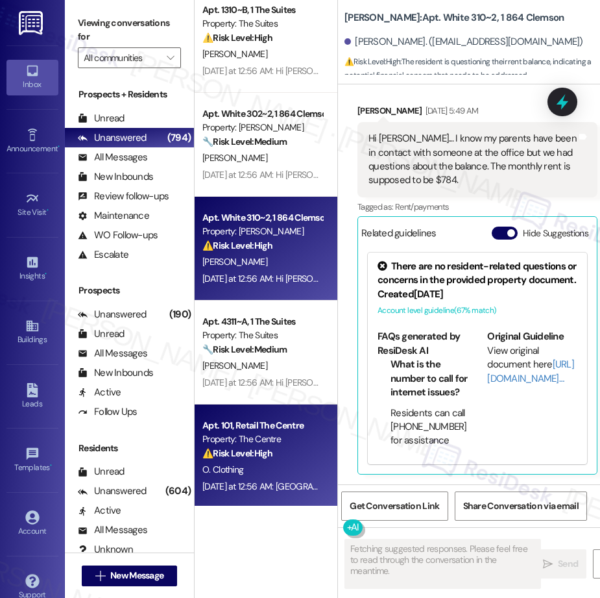
click at [283, 449] on div "⚠️ Risk Level: High The resident states they are withholding rent due to unreso…" at bounding box center [263, 454] width 120 height 14
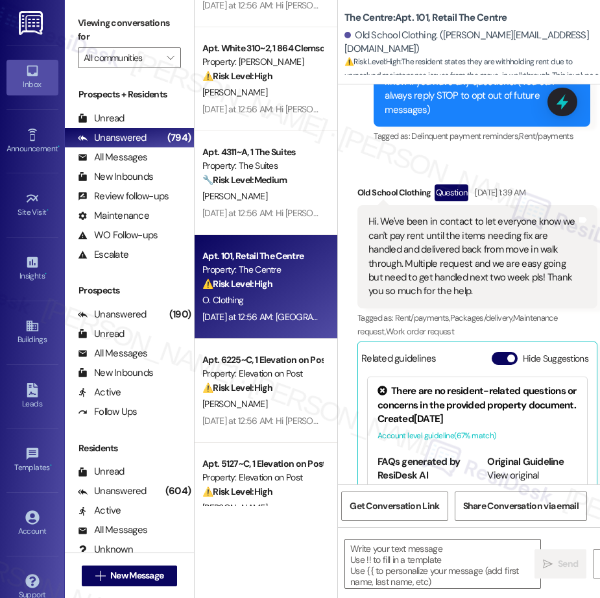
scroll to position [1949, 0]
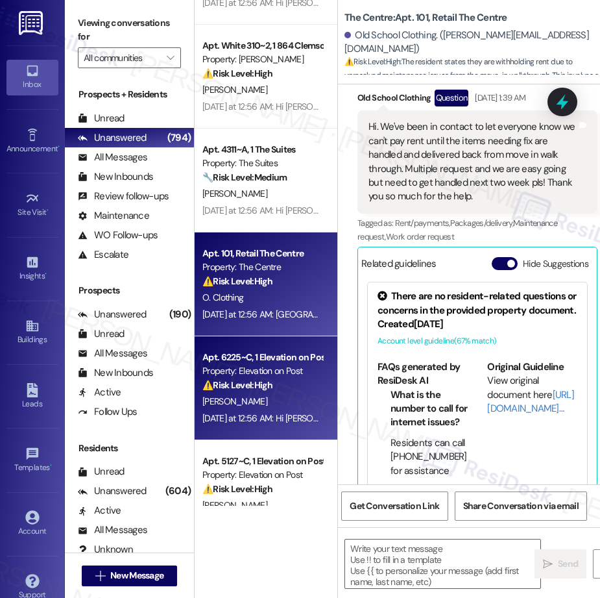
type textarea "Fetching suggested responses. Please feel free to read through the conversation…"
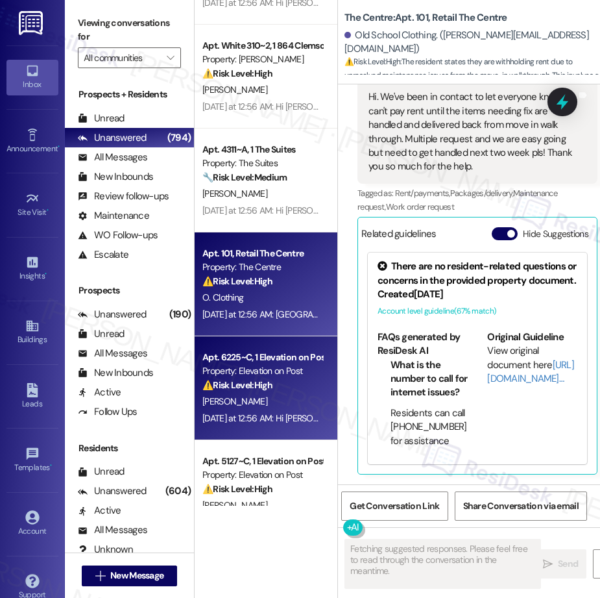
click at [263, 407] on div "[PERSON_NAME]" at bounding box center [262, 401] width 123 height 16
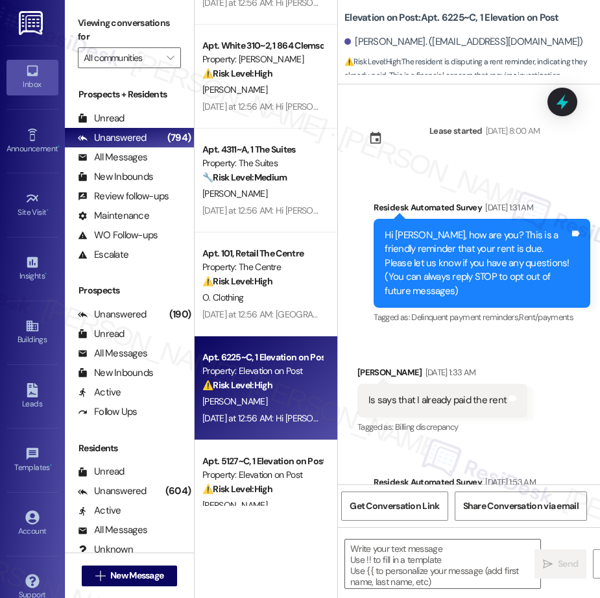
type textarea "Fetching suggested responses. Please feel free to read through the conversation…"
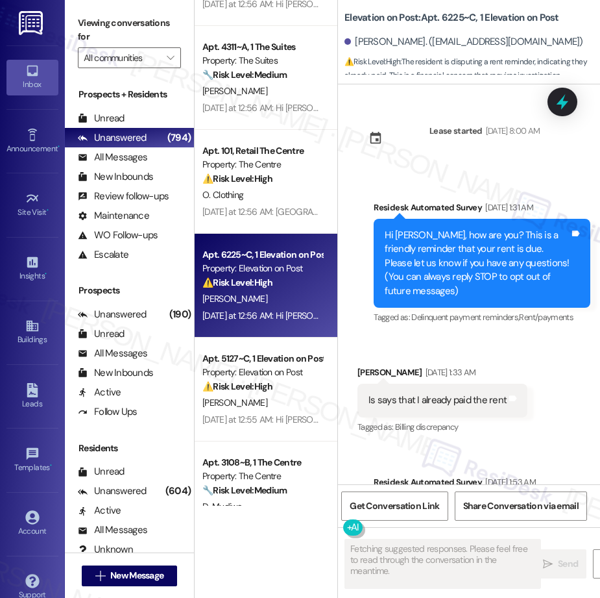
scroll to position [2353, 0]
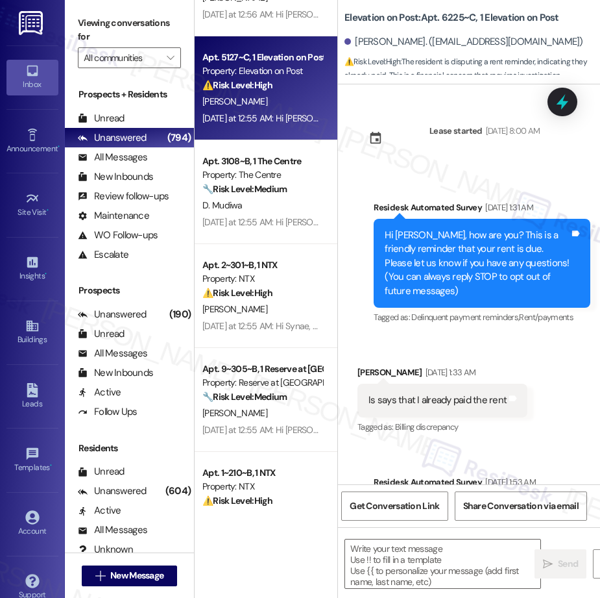
type textarea "Fetching suggested responses. Please feel free to read through the conversation…"
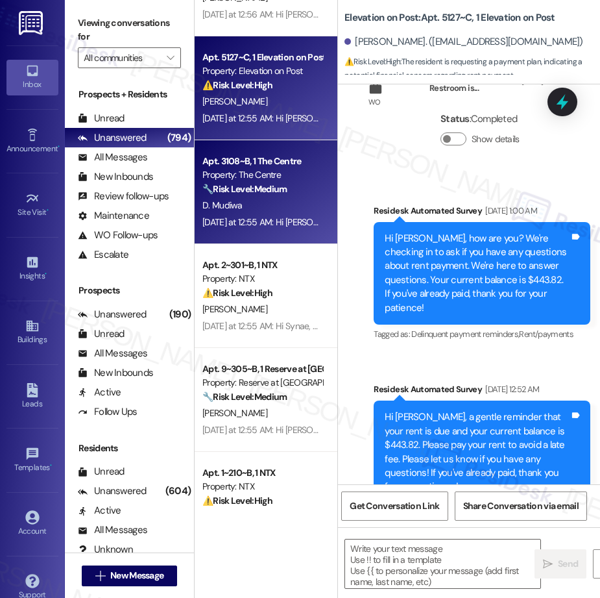
type textarea "Fetching suggested responses. Please feel free to read through the conversation…"
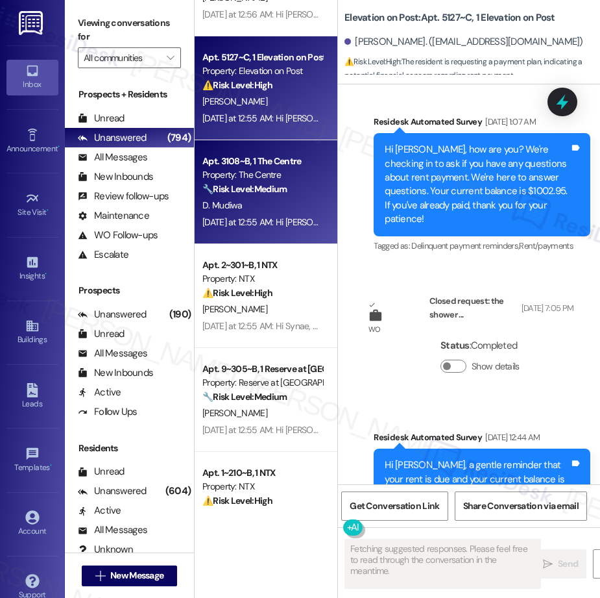
click at [280, 232] on div "Apt. 3108~B, 1 The Centre Property: The Centre 🔧 Risk Level: Medium The residen…" at bounding box center [266, 192] width 143 height 104
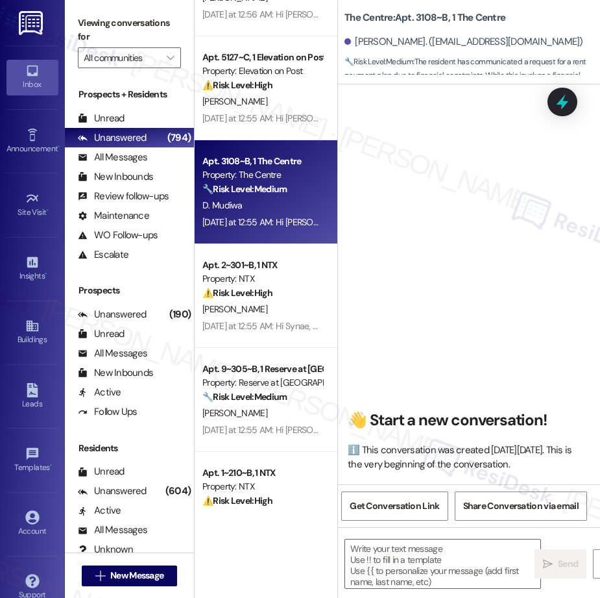
scroll to position [4353, 0]
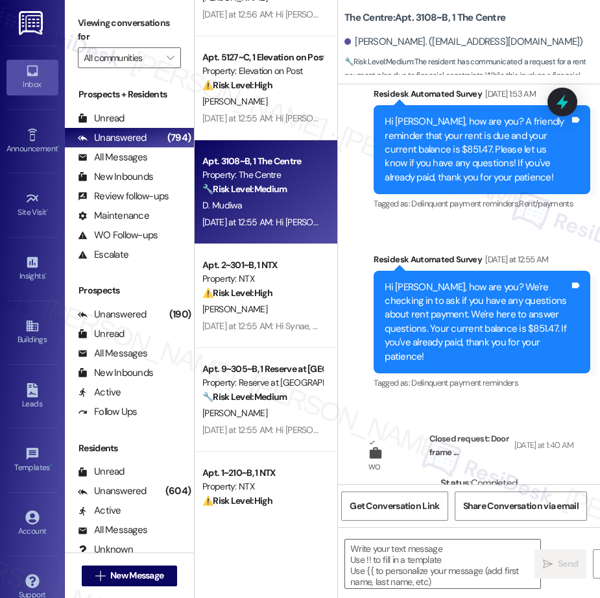
type textarea "Fetching suggested responses. Please feel free to read through the conversation…"
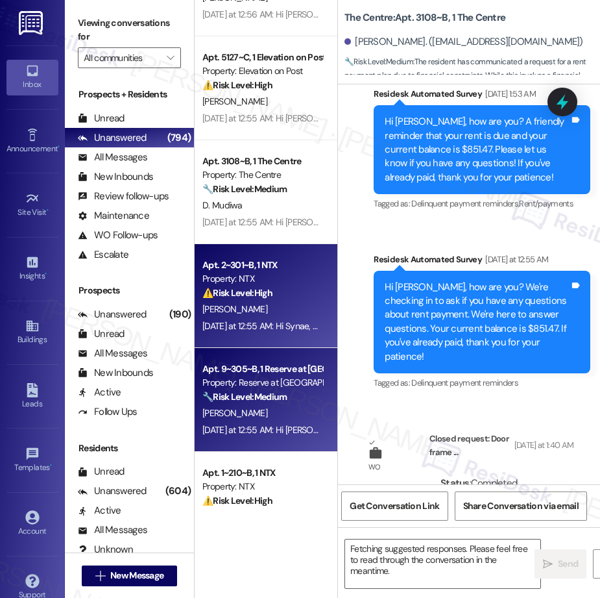
click at [275, 439] on div "Apt. 9~305~B, 1 Reserve at [GEOGRAPHIC_DATA] Property: Reserve at [GEOGRAPHIC_D…" at bounding box center [266, 400] width 143 height 104
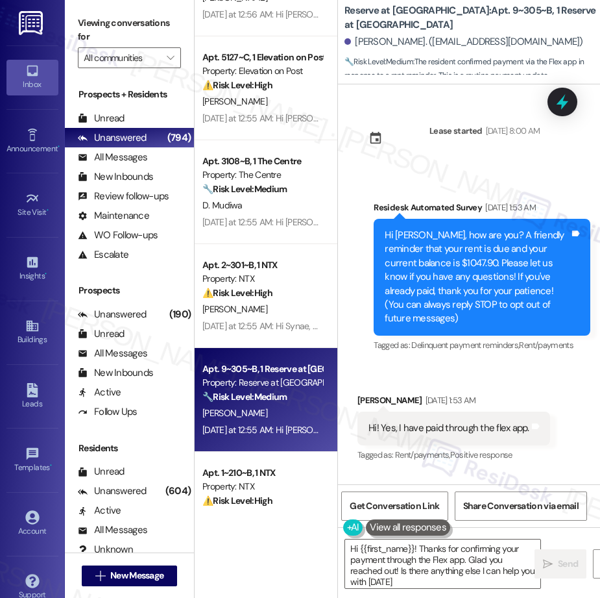
type textarea "Hi {{first_name}}! Thanks for confirming your payment through the Flex app. Gla…"
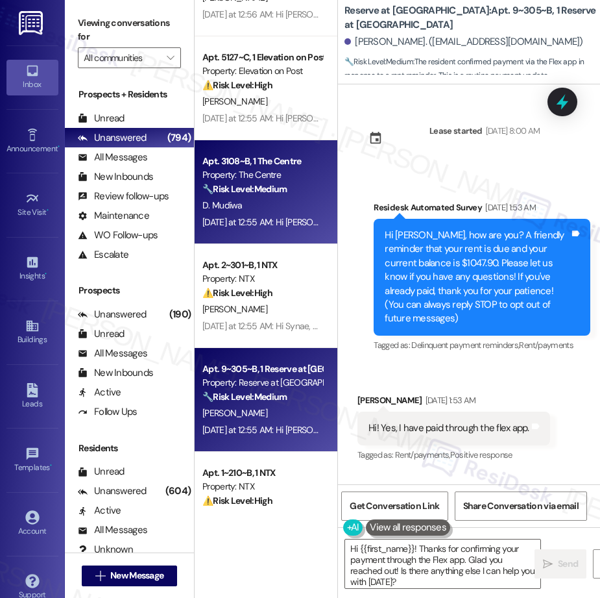
click at [256, 195] on div "🔧 Risk Level: Medium The resident has communicated a request for a rent payment…" at bounding box center [263, 189] width 120 height 14
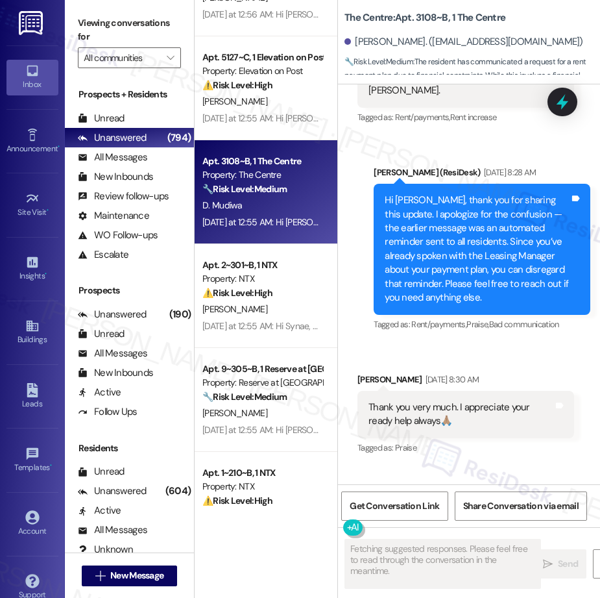
scroll to position [3748, 0]
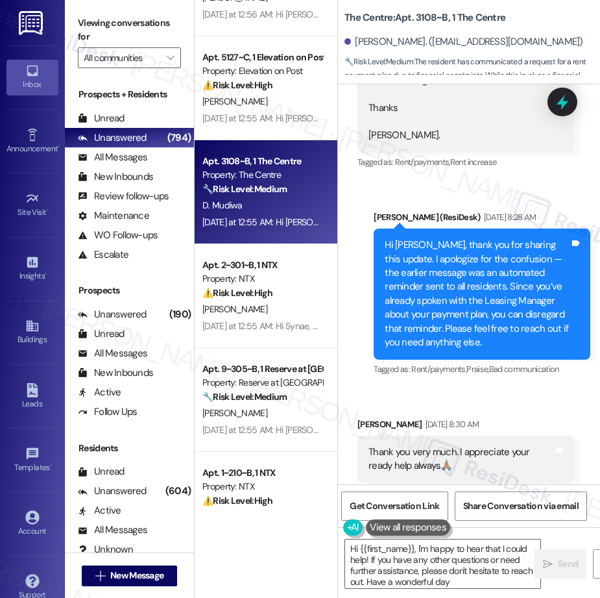
type textarea "Hi {{first_name}}, I'm happy to hear that I could help! If you have any other q…"
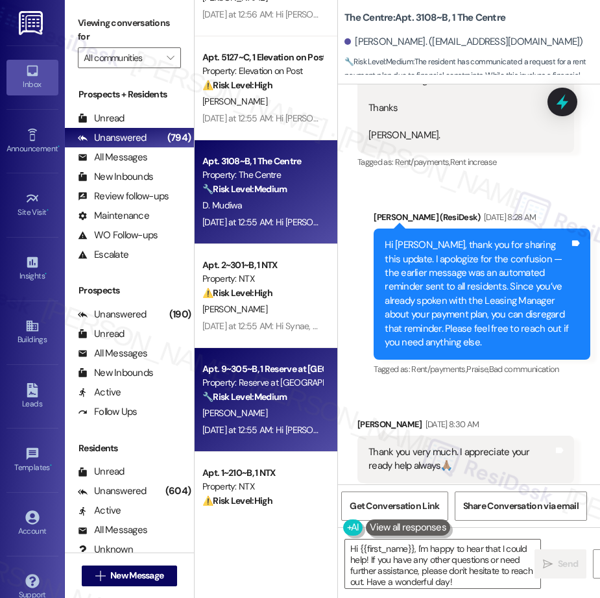
click at [238, 405] on div "[PERSON_NAME]" at bounding box center [262, 413] width 123 height 16
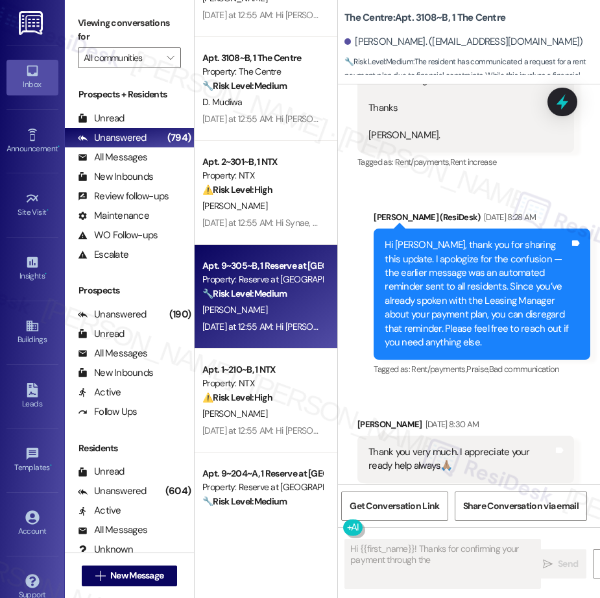
scroll to position [303, 0]
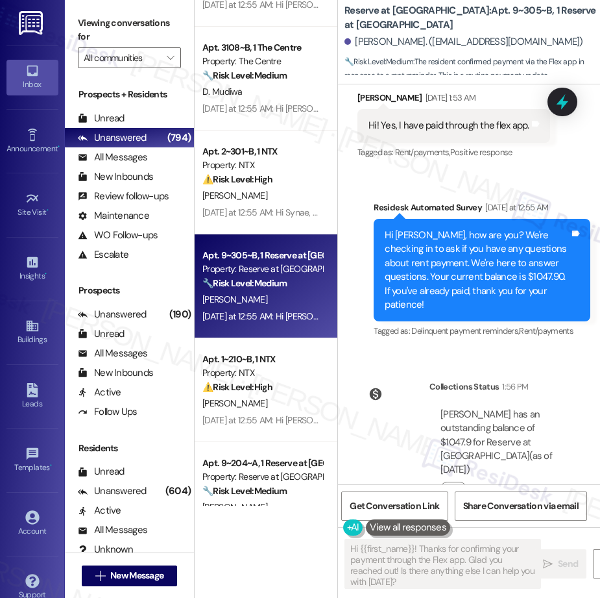
click at [279, 384] on div "Apt. 6225~C, 1 Elevation on Post Property: Elevation on Post ⚠️ Risk Level: Hig…" at bounding box center [266, 253] width 143 height 506
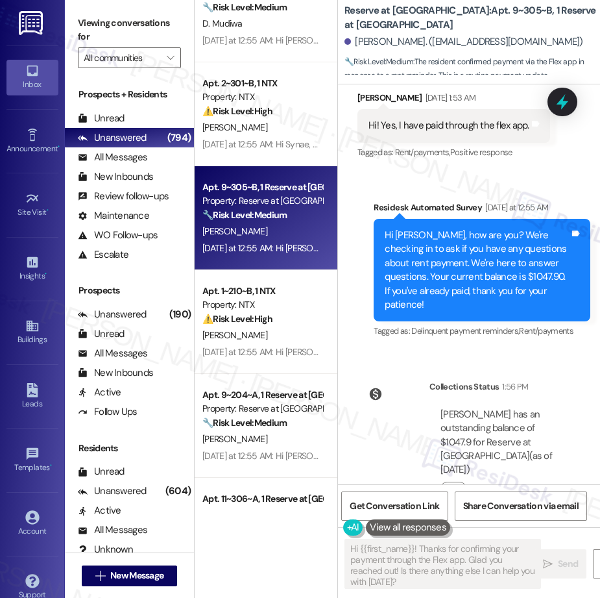
scroll to position [2549, 0]
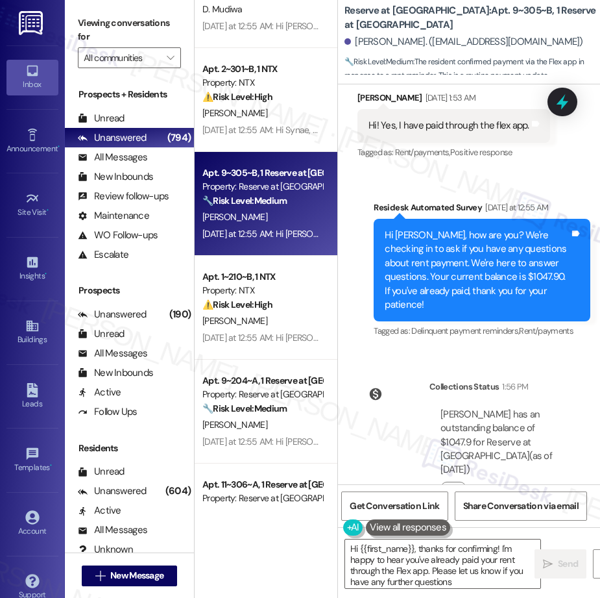
type textarea "Hi {{first_name}}, thanks for confirming! I'm happy to hear you've already paid…"
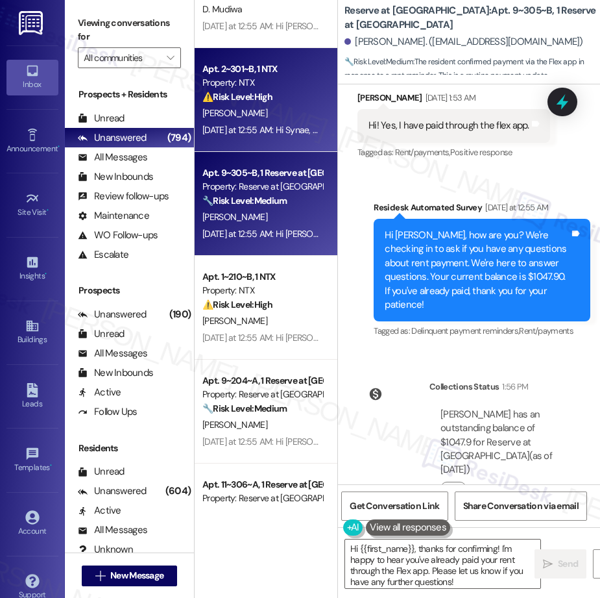
click at [261, 96] on strong "⚠️ Risk Level: High" at bounding box center [238, 97] width 70 height 12
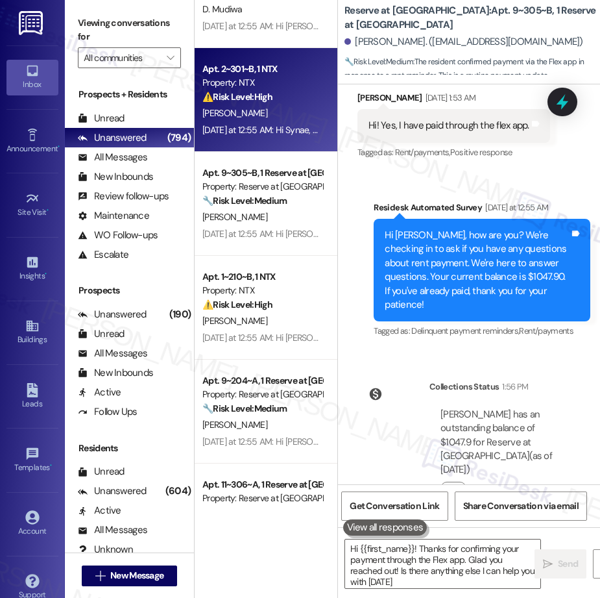
type textarea "Hi {{first_name}}! Thanks for confirming your payment through the Flex app. Gla…"
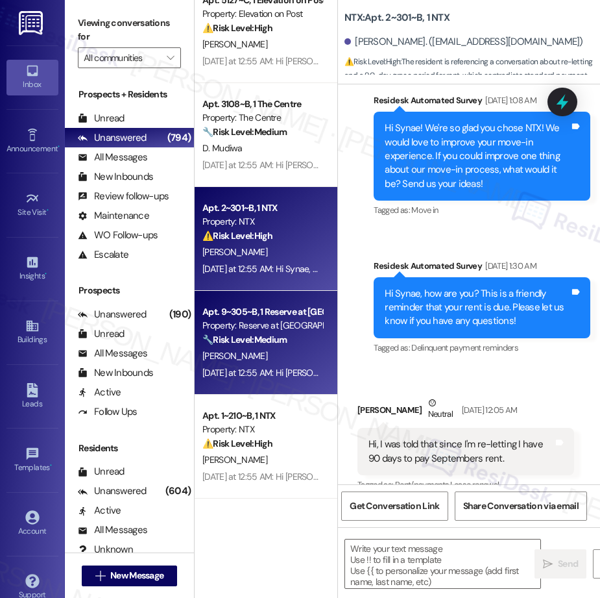
scroll to position [1991, 0]
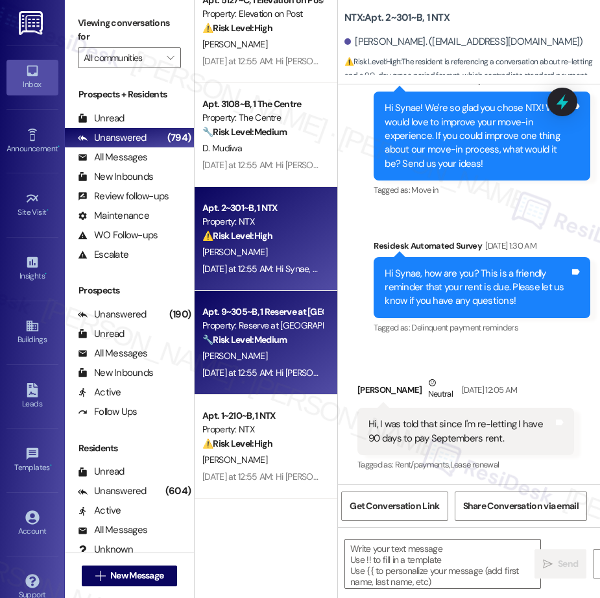
type textarea "Fetching suggested responses. Please feel free to read through the conversation…"
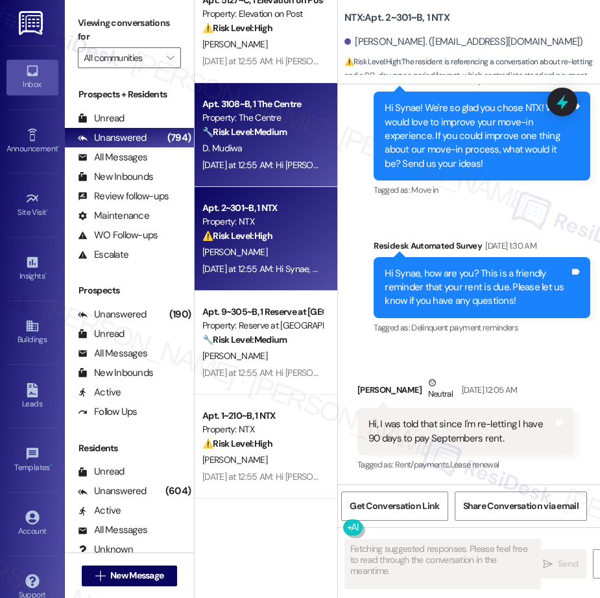
click at [306, 157] on div "[DATE] at 12:55 AM: Hi [PERSON_NAME], how are you? We're checking in to ask if …" at bounding box center [262, 165] width 123 height 16
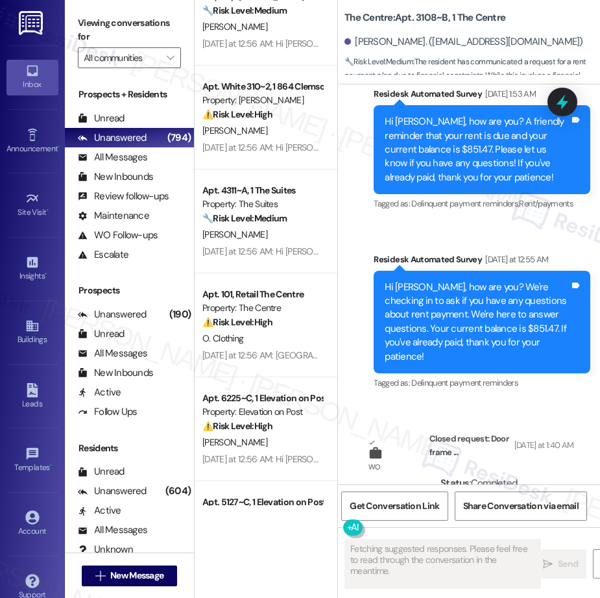
scroll to position [1905, 0]
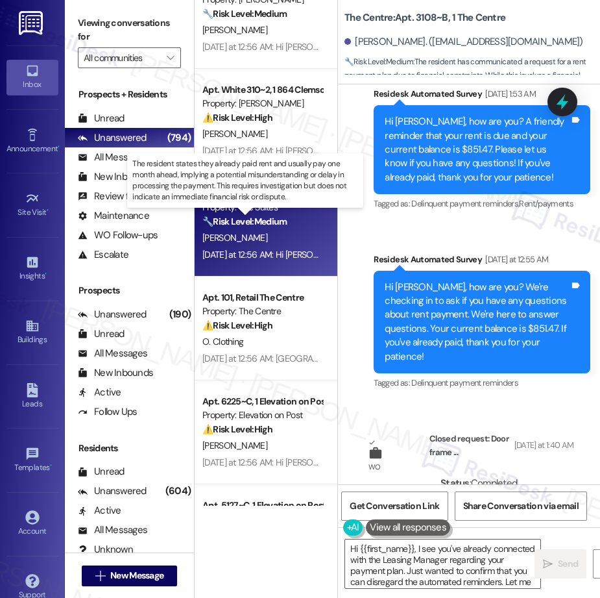
type textarea "Hi {{first_name}}, I see you've already connected with the Leasing Manager rega…"
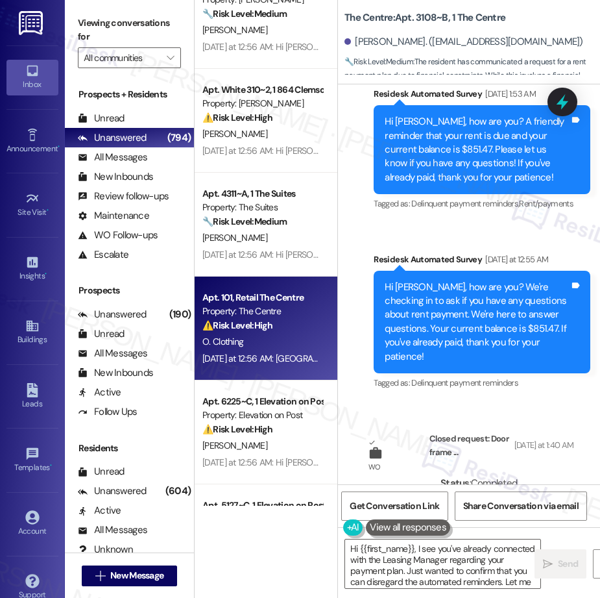
click at [250, 319] on strong "⚠️ Risk Level: High" at bounding box center [238, 325] width 70 height 12
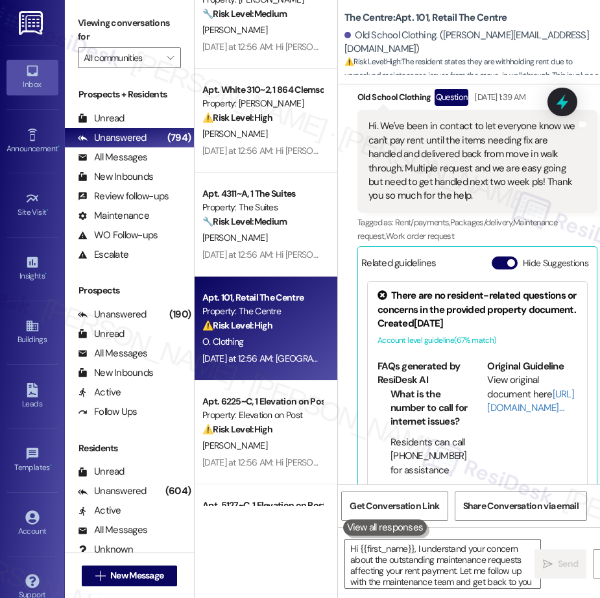
type textarea "Hi {{first_name}}, I understand your concern about the outstanding maintenance …"
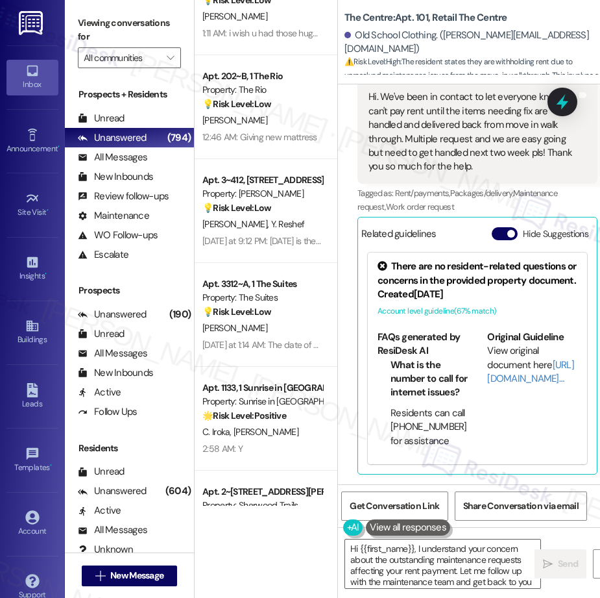
scroll to position [959, 0]
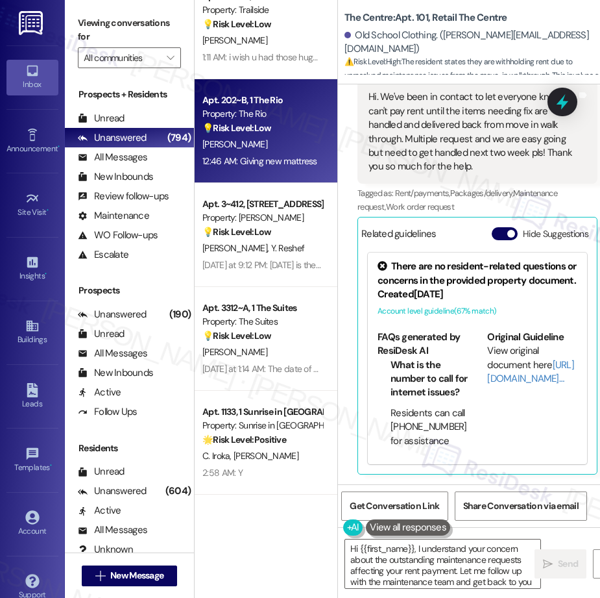
click at [284, 127] on div "💡 Risk Level: Low The resident is suggesting a cosmetic enhancement (new mattre…" at bounding box center [263, 128] width 120 height 14
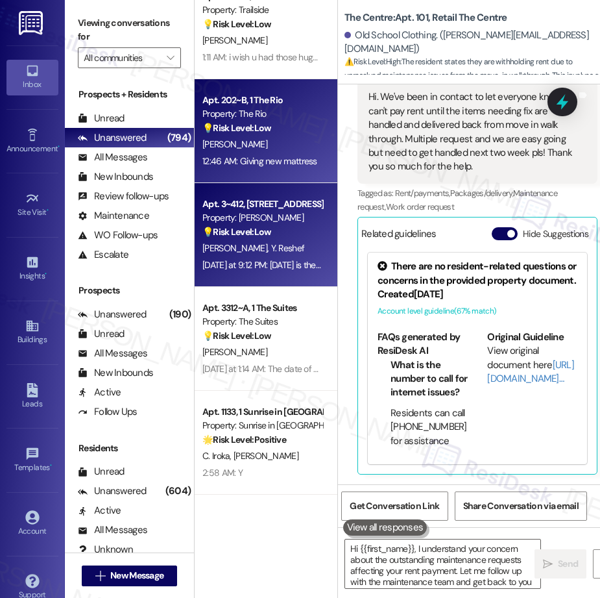
type textarea "Hi {{first_name}}, I understand your concern about the outstanding maintenance …"
click at [270, 205] on div "Apt. 3~412, [STREET_ADDRESS]" at bounding box center [263, 204] width 120 height 14
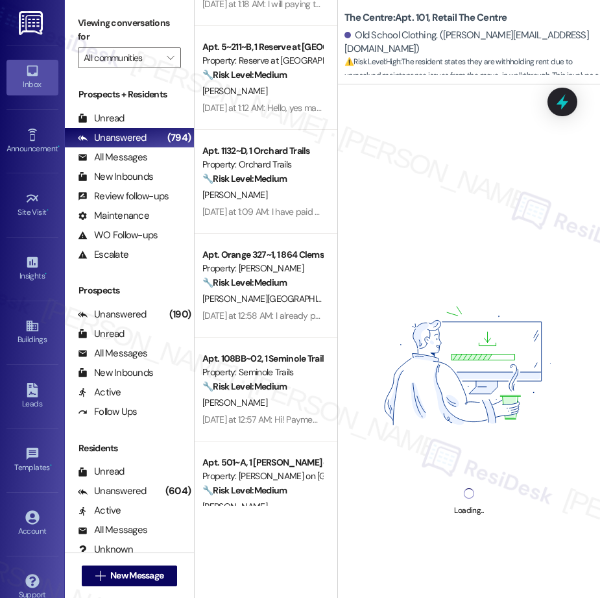
scroll to position [0, 0]
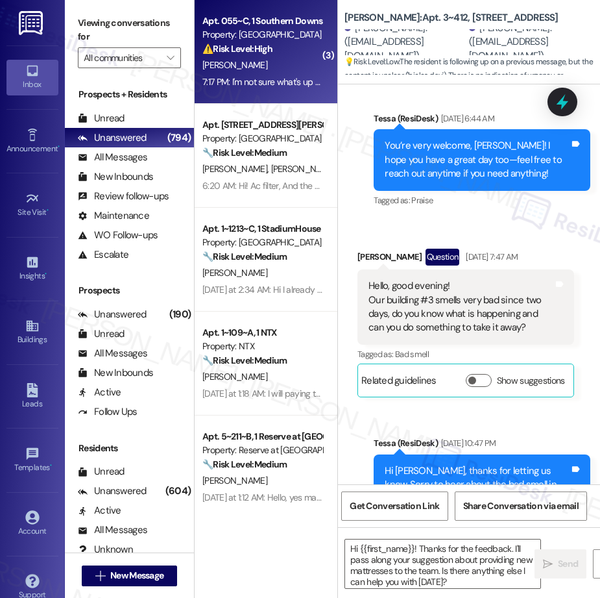
type textarea "Fetching suggested responses. Please feel free to read through the conversation…"
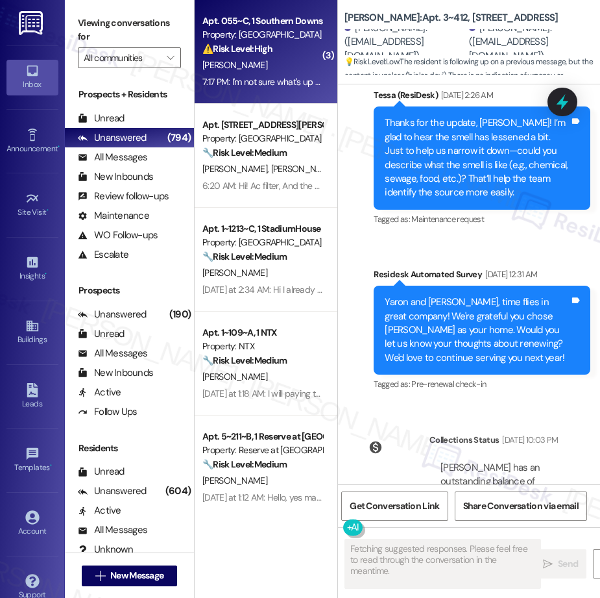
click at [279, 52] on div "⚠️ Risk Level: High The resident is reporting an issue with Echeck payments bei…" at bounding box center [263, 49] width 120 height 14
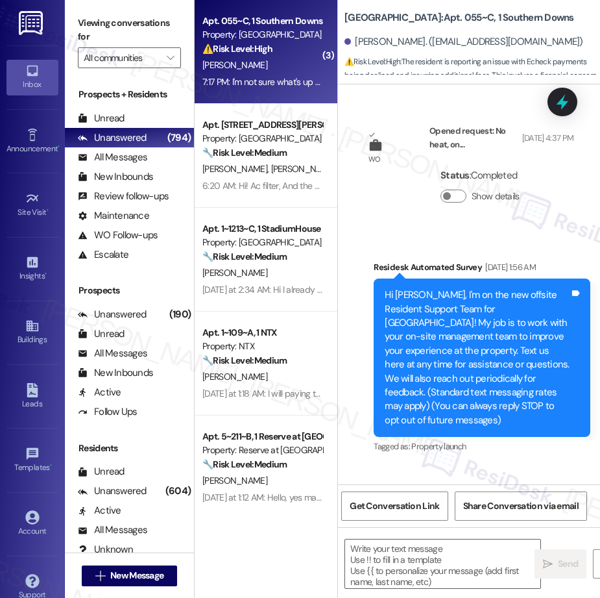
scroll to position [9578, 0]
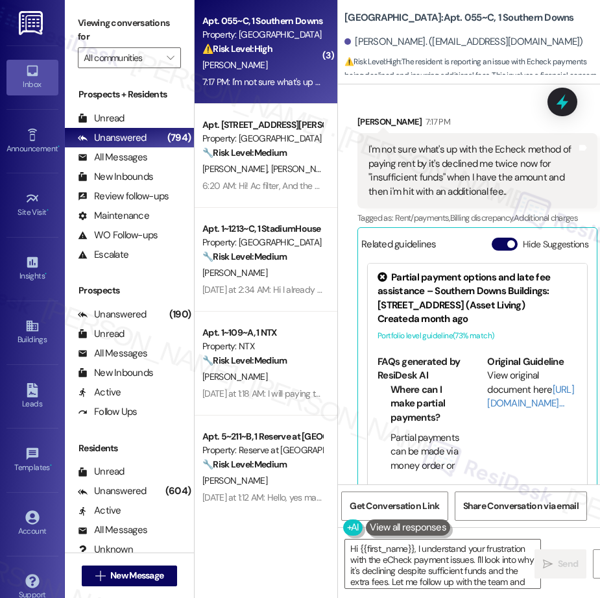
type textarea "Hi {{first_name}}, I understand your frustration with the eCheck payment issues…"
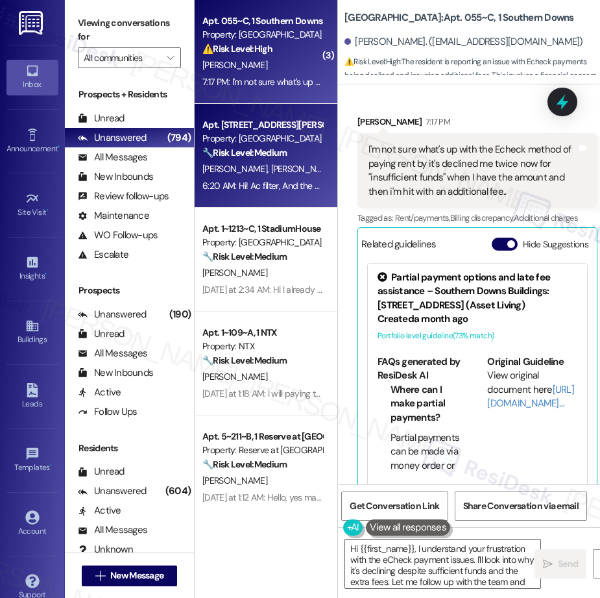
click at [237, 155] on strong "🔧 Risk Level: Medium" at bounding box center [245, 153] width 84 height 12
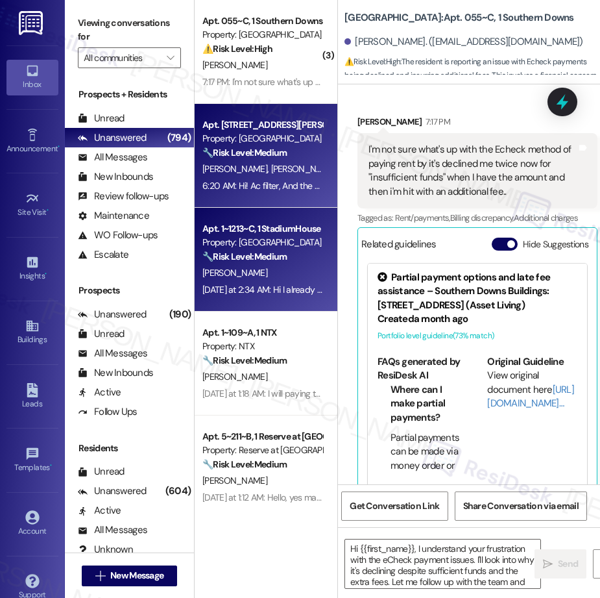
click at [280, 290] on div "[DATE] at 2:34 AM: Hi I already paid the rent when it was first due [DATE] at 2…" at bounding box center [324, 290] width 243 height 12
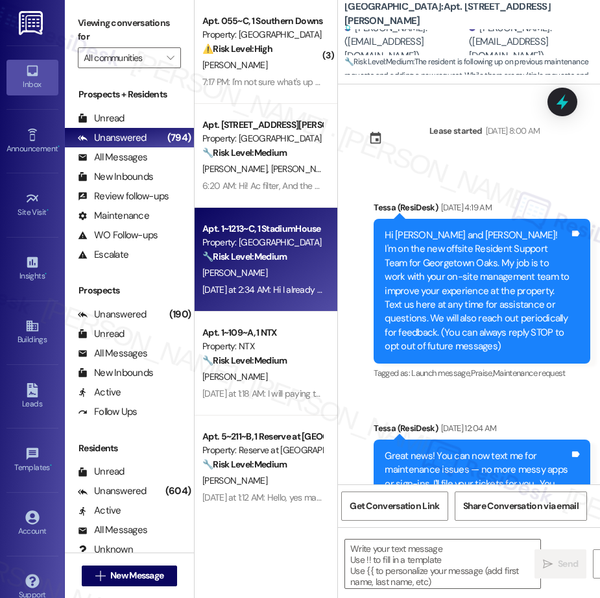
scroll to position [7727, 0]
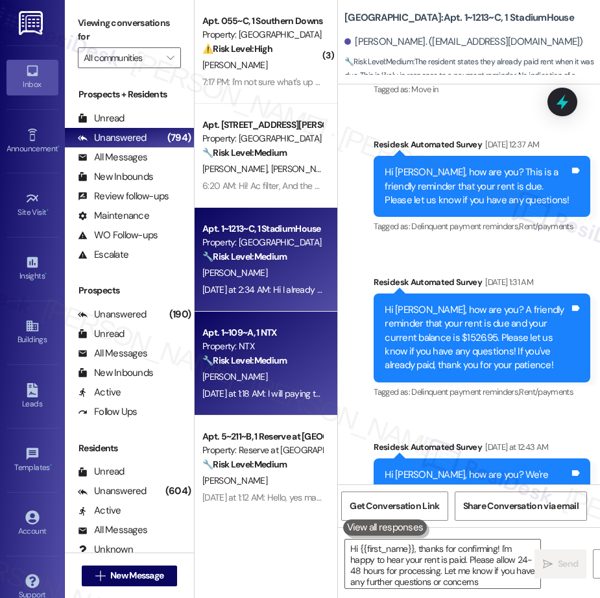
type textarea "Hi {{first_name}}, thanks for confirming! I'm happy to hear your rent is paid. …"
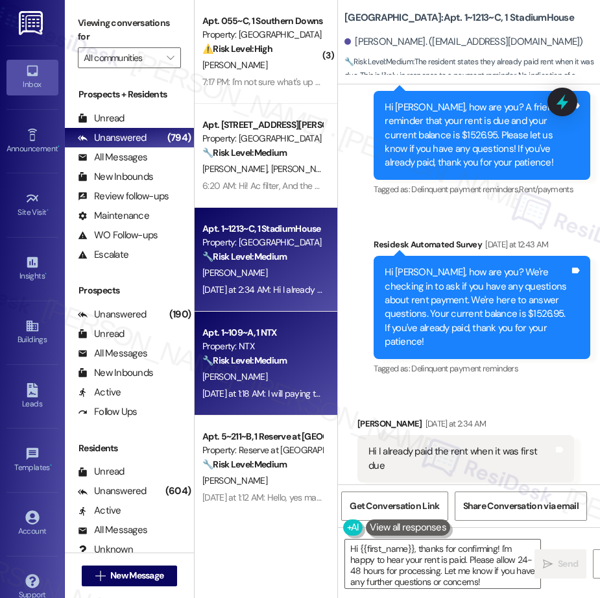
click at [273, 383] on div "[PERSON_NAME]" at bounding box center [262, 377] width 123 height 16
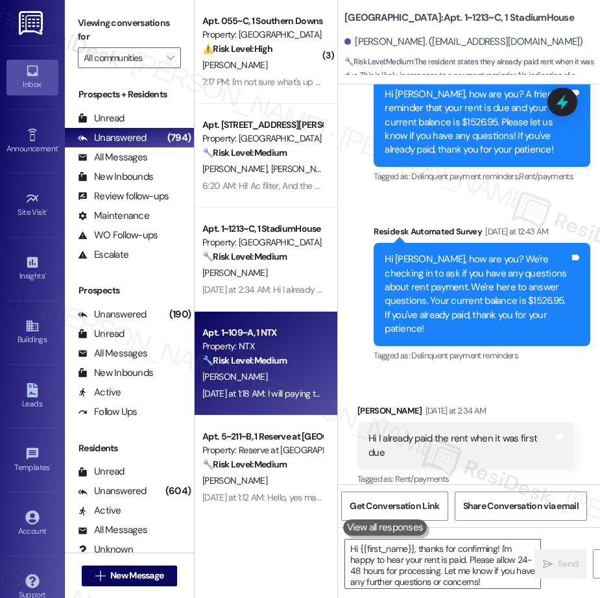
scroll to position [112, 0]
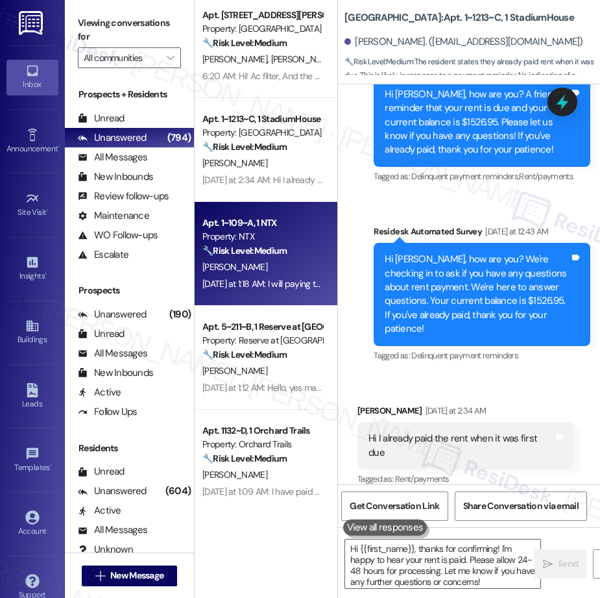
type textarea "Fetching suggested responses. Please feel free to read through the conversation…"
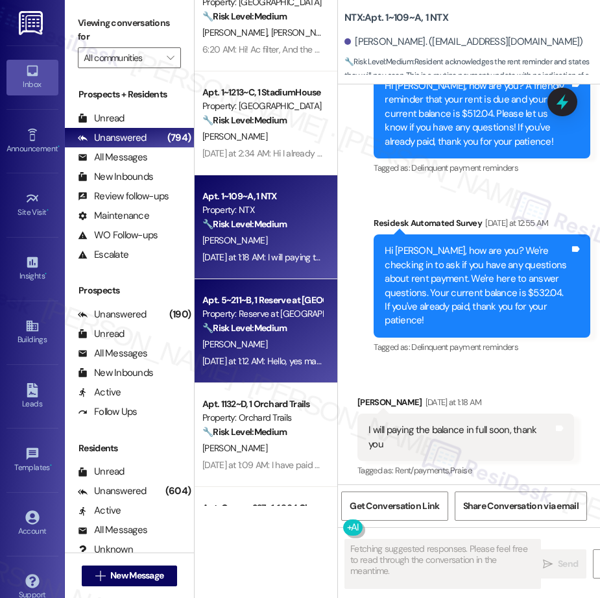
scroll to position [839, 0]
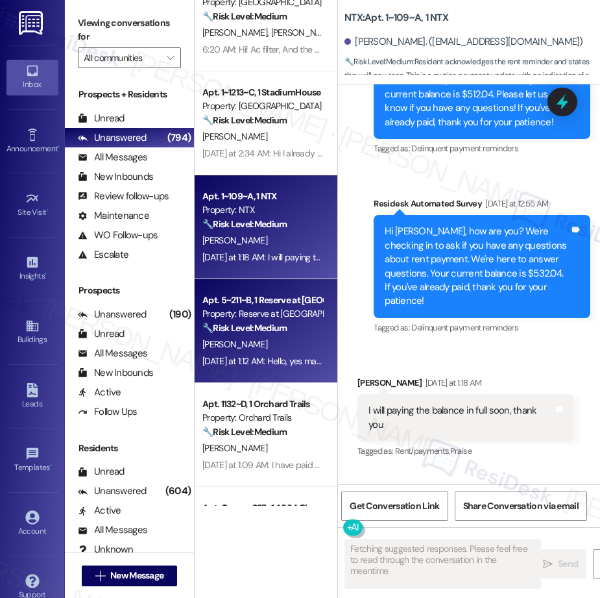
click at [269, 314] on div "Property: Reserve at [GEOGRAPHIC_DATA]" at bounding box center [263, 314] width 120 height 14
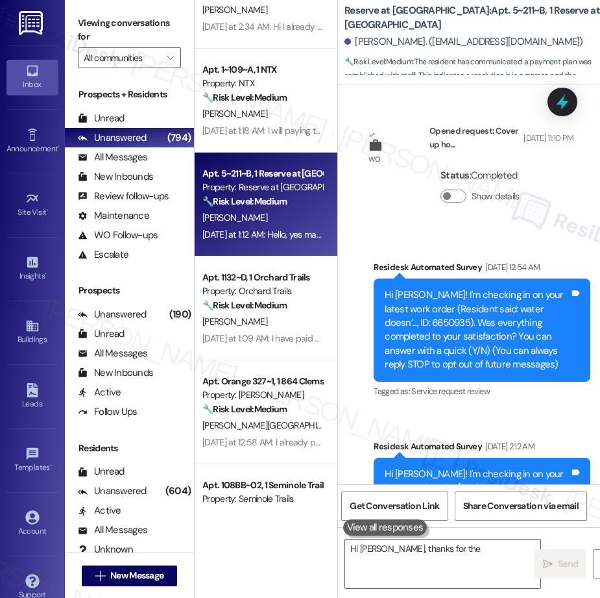
scroll to position [299, 0]
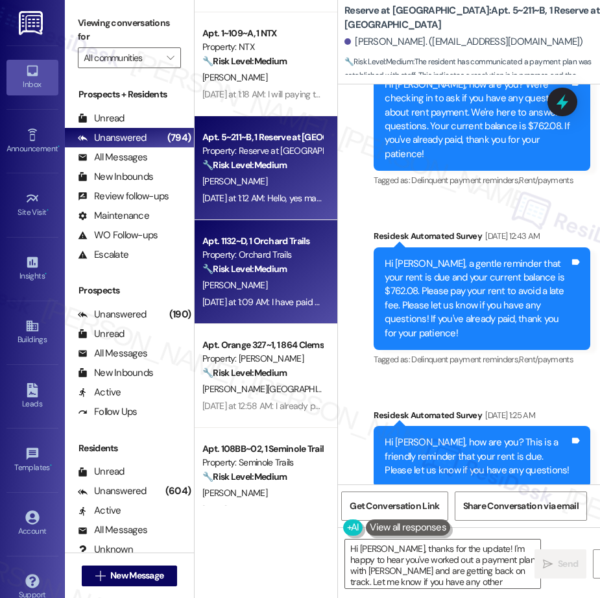
type textarea "Hi [PERSON_NAME], thanks for the update! I'm happy to hear you've worked out a …"
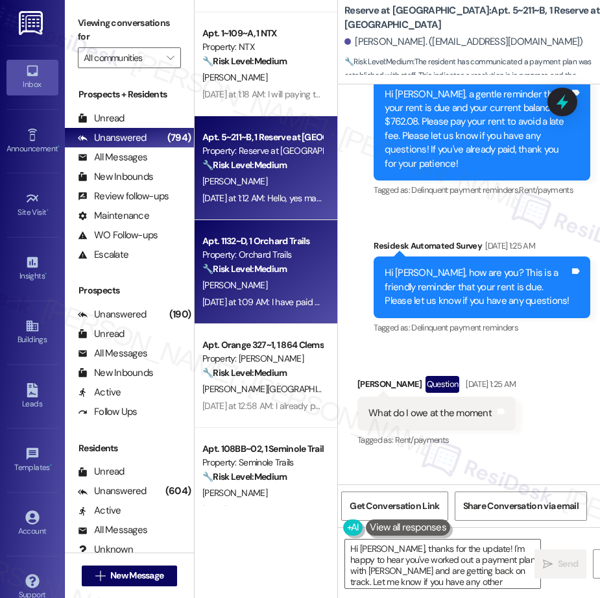
click at [266, 288] on div "[PERSON_NAME]" at bounding box center [262, 285] width 123 height 16
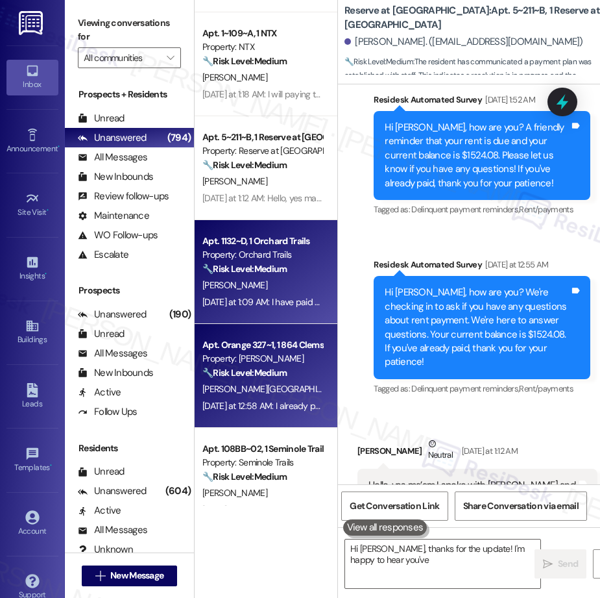
scroll to position [2640, 0]
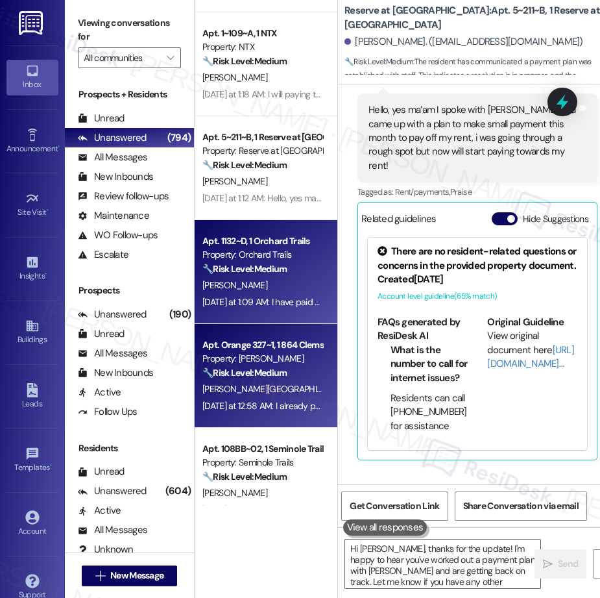
type textarea "Hi [PERSON_NAME], thanks for the update! I'm happy to hear you've worked out a …"
click at [284, 372] on strong "🔧 Risk Level: Medium" at bounding box center [245, 373] width 84 height 12
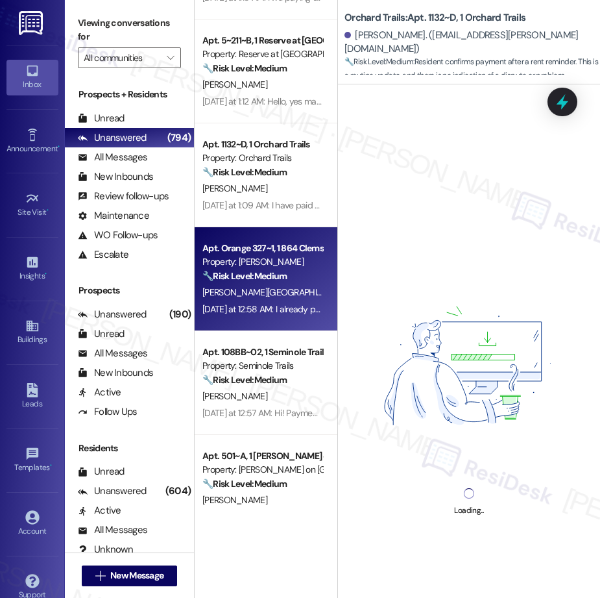
scroll to position [401, 0]
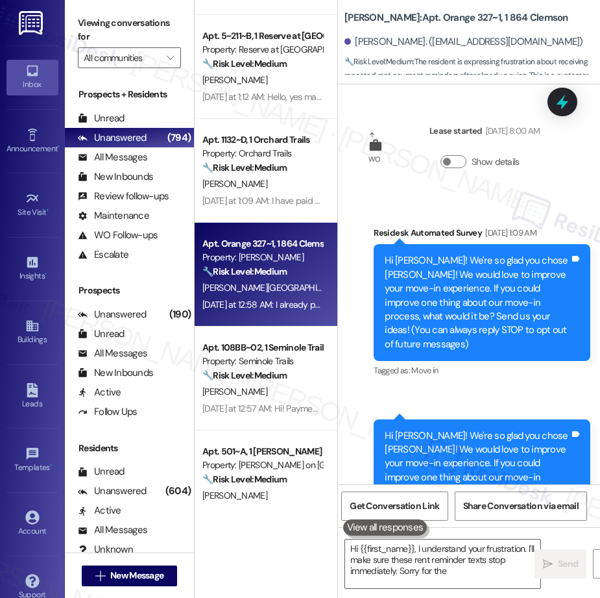
click at [290, 384] on div "Apt. [STREET_ADDRESS][PERSON_NAME] Property: [GEOGRAPHIC_DATA] 🔧 Risk Level: Me…" at bounding box center [266, 253] width 143 height 506
type textarea "Hi {{first_name}}, I understand your frustration. I'll make sure these rent rem…"
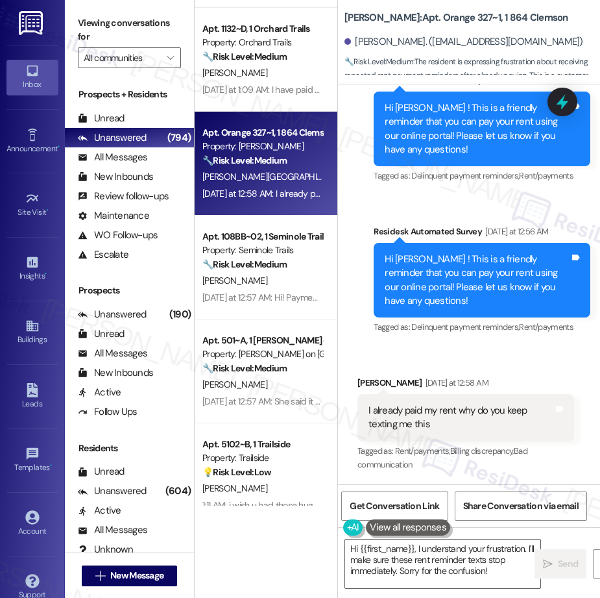
scroll to position [0, 0]
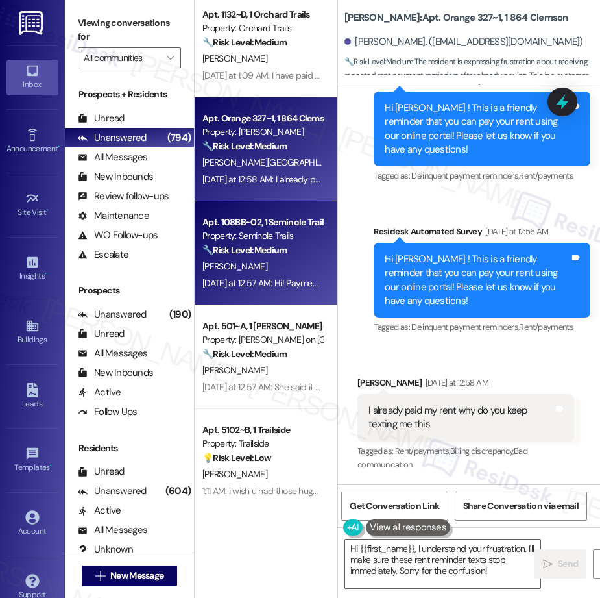
click at [258, 278] on div "[DATE] at 12:57 AM: Hi! Payment will be made, apologies for the delay. [DATE] a…" at bounding box center [332, 283] width 258 height 12
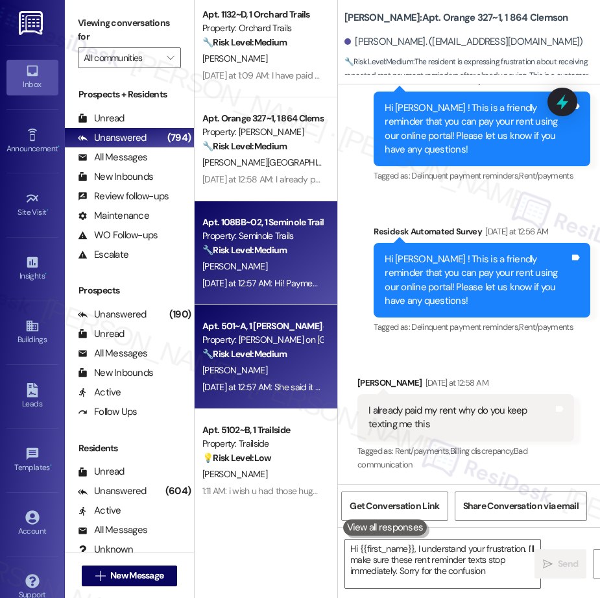
type textarea "Hi {{first_name}}, I understand your frustration. I'll make sure these rent rem…"
click at [266, 353] on strong "🔧 Risk Level: Medium" at bounding box center [245, 354] width 84 height 12
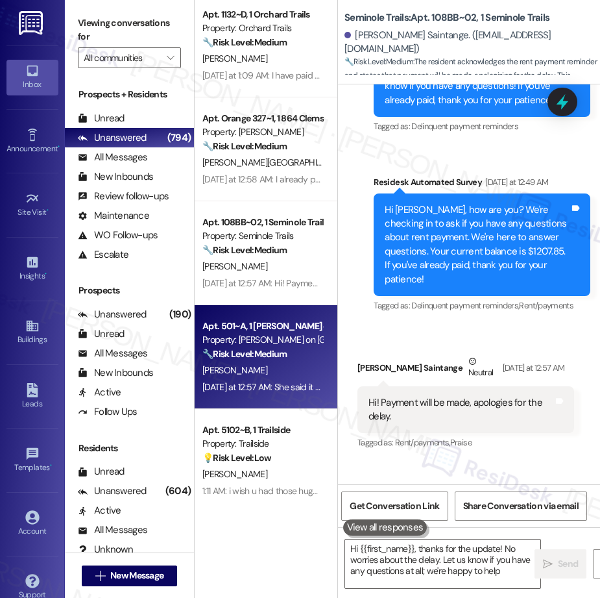
type textarea "Hi {{first_name}}, thanks for the update! No worries about the delay. Let us kn…"
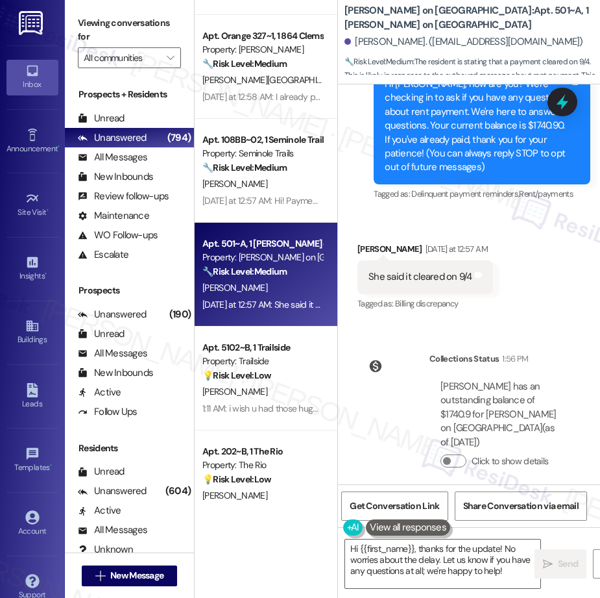
click at [264, 378] on strong "💡 Risk Level: Low" at bounding box center [237, 375] width 69 height 12
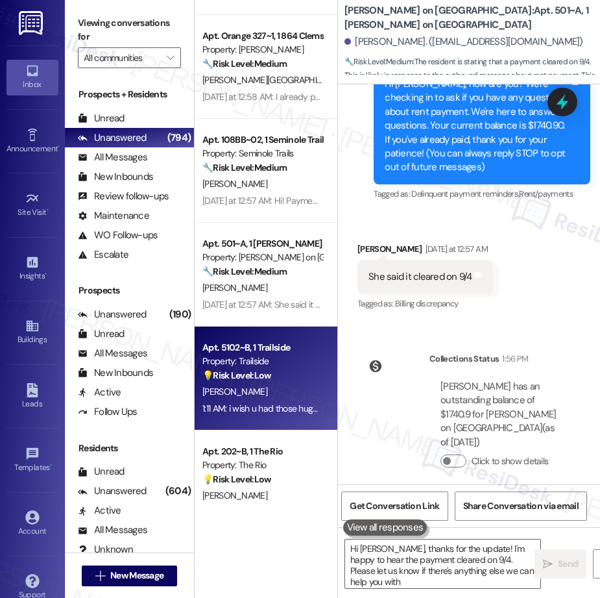
type textarea "Hi [PERSON_NAME], thanks for the update! I'm happy to hear the payment cleared …"
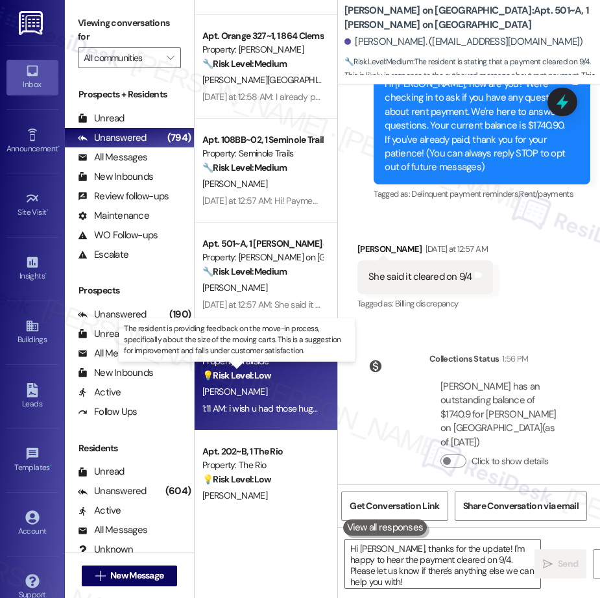
click at [268, 378] on strong "💡 Risk Level: Low" at bounding box center [237, 375] width 69 height 12
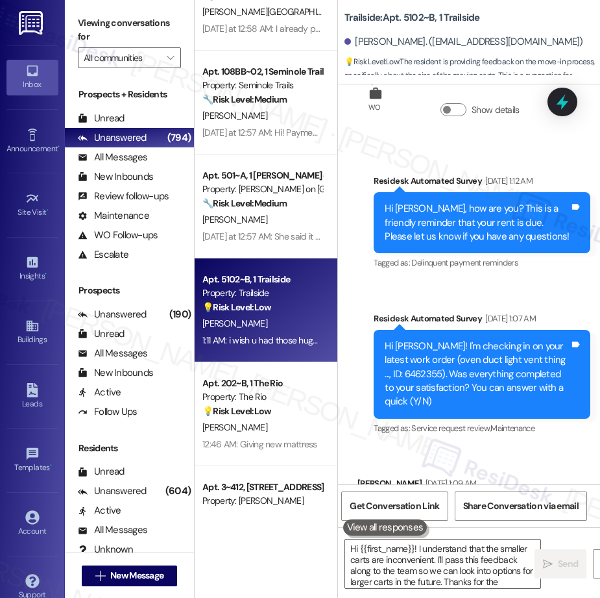
type textarea "Hi {{first_name}}! I understand that the smaller carts are inconvenient. I'll p…"
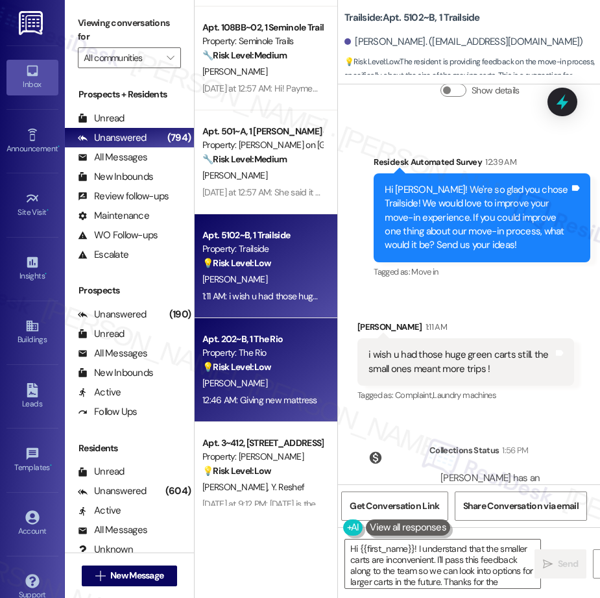
click at [269, 362] on strong "💡 Risk Level: Low" at bounding box center [237, 367] width 69 height 12
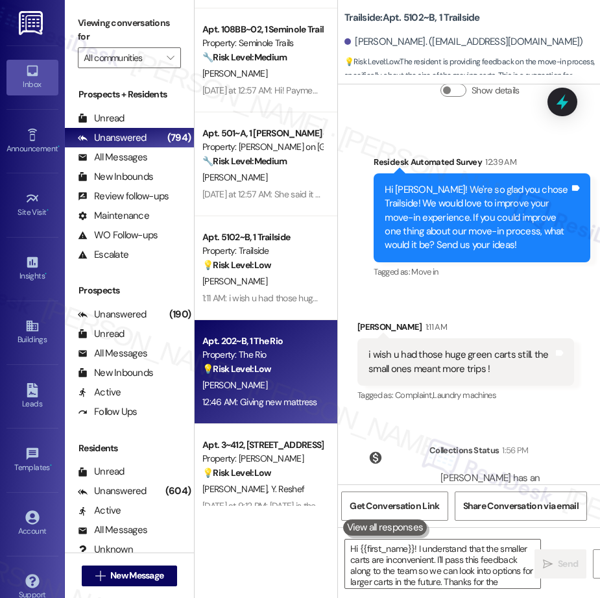
type textarea "Hi {{first_name}}! I understand that the smaller carts are inconvenient. I'll p…"
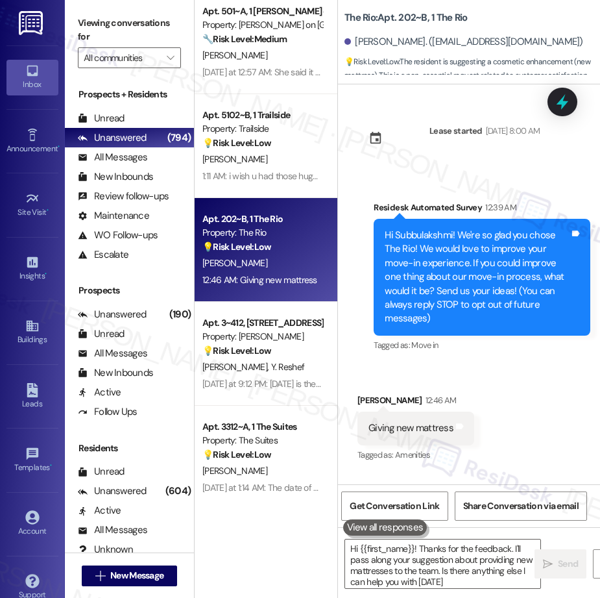
type textarea "Hi {{first_name}}! Thanks for the feedback. I'll pass along your suggestion abo…"
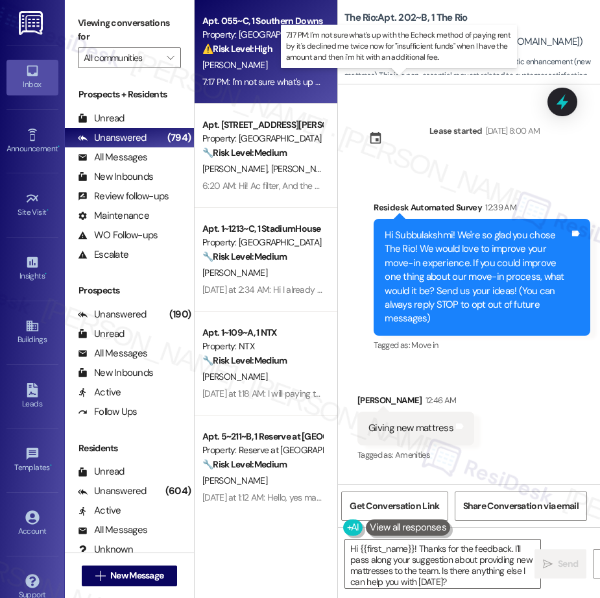
click at [289, 79] on div "7:17 PM: I'm not sure what's up with the Echeck method of paying rent by it's d…" at bounding box center [550, 82] width 694 height 12
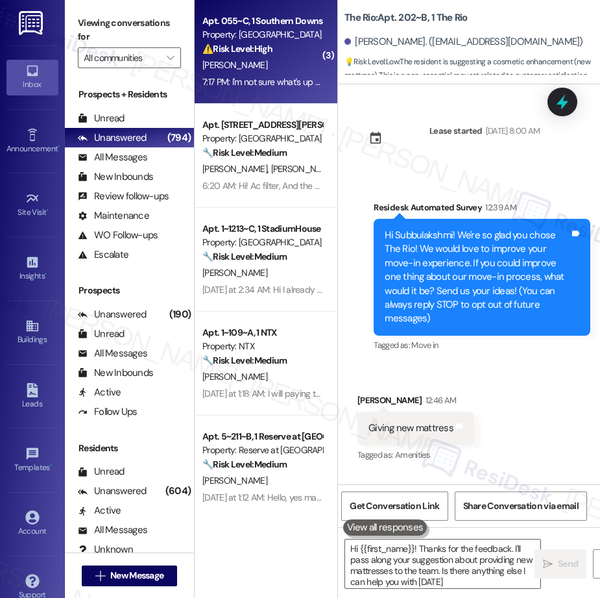
type textarea "Hi {{first_name}}! Thanks for the feedback. I'll pass along your suggestion abo…"
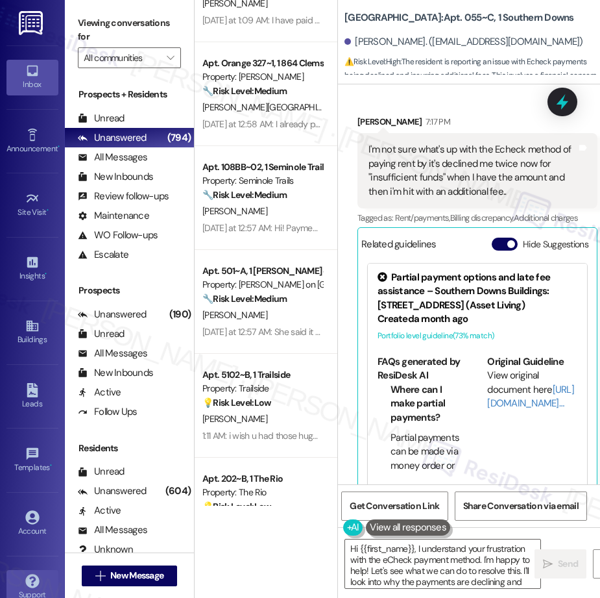
type textarea "Hi {{first_name}}, I understand your frustration with the eCheck payment method…"
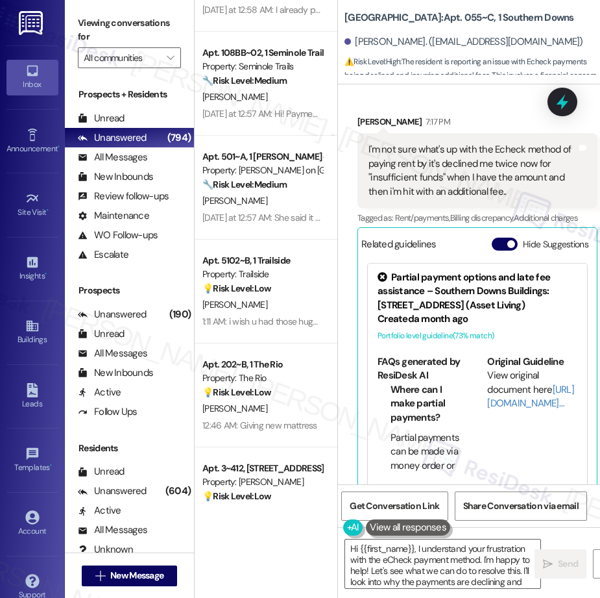
scroll to position [708, 0]
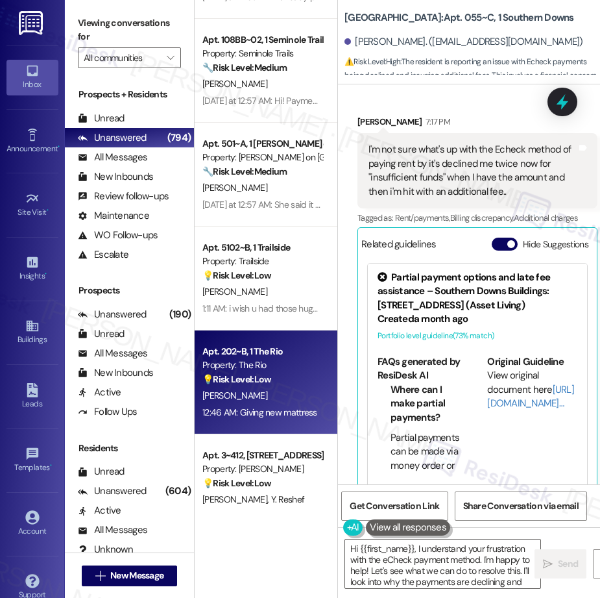
click at [291, 367] on div "Property: The Rio" at bounding box center [263, 365] width 120 height 14
type textarea "Fetching suggested responses. Please feel free to read through the conversation…"
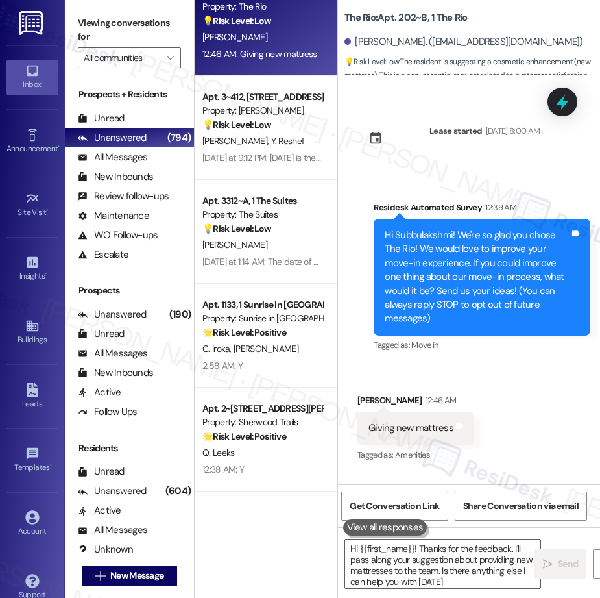
type textarea "Hi {{first_name}}! Thanks for the feedback. I'll pass along your suggestion abo…"
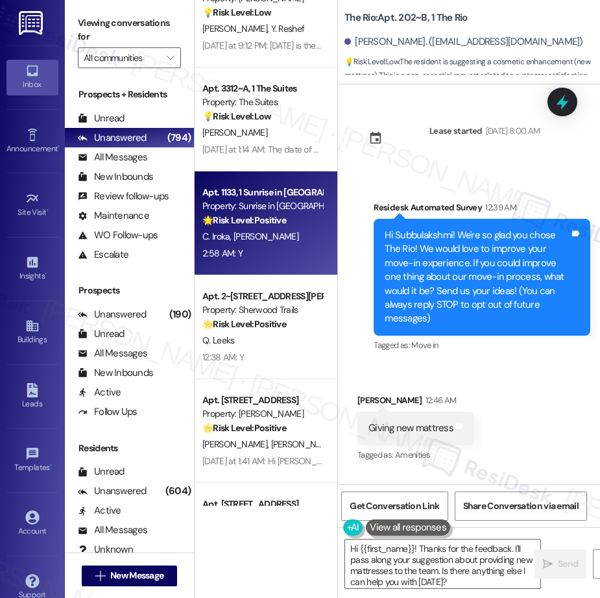
scroll to position [1180, 0]
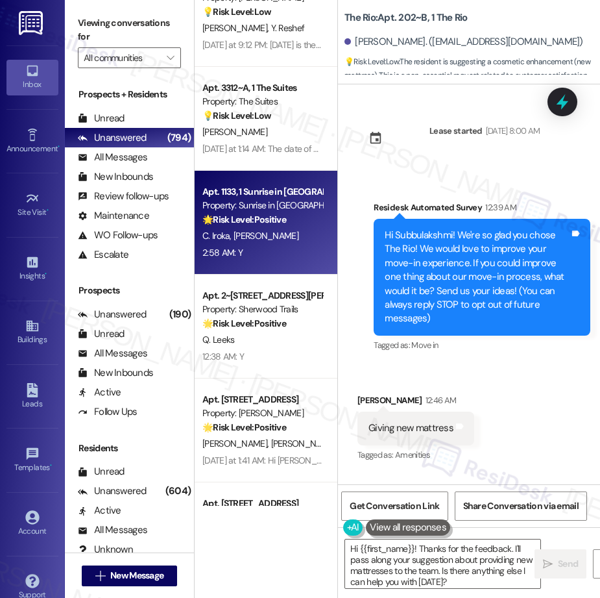
click at [296, 245] on div "2:58 AM: Y 2:58 AM: Y" at bounding box center [262, 253] width 123 height 16
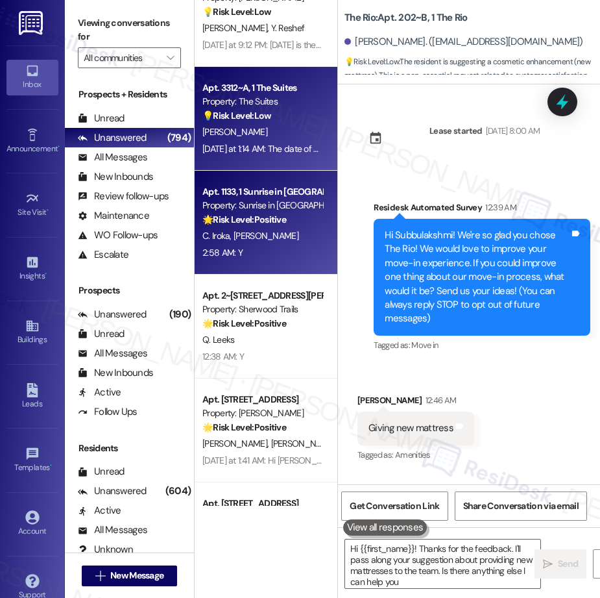
type textarea "Hi {{first_name}}! Thanks for the feedback. I'll pass along your suggestion abo…"
click at [268, 157] on div "Apt. 3312~A, 1 The Suites Property: The Suites 💡 Risk Level: Low The resident i…" at bounding box center [266, 119] width 143 height 104
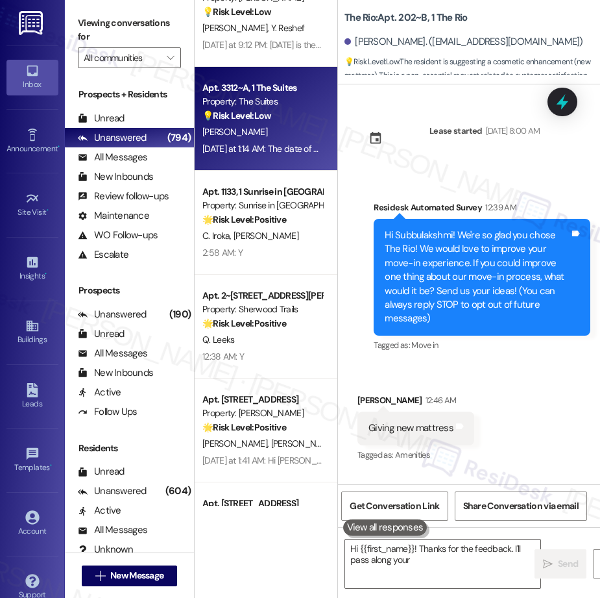
type textarea "Hi {{first_name}}! Thanks for the feedback. I'll pass along your suggestion"
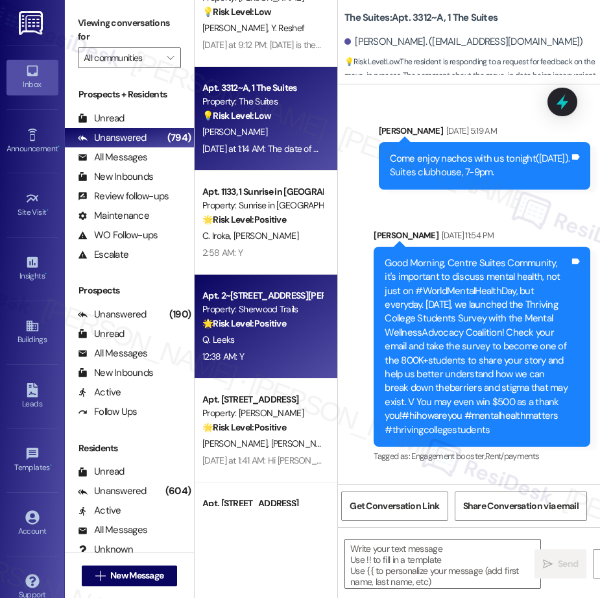
scroll to position [13314, 0]
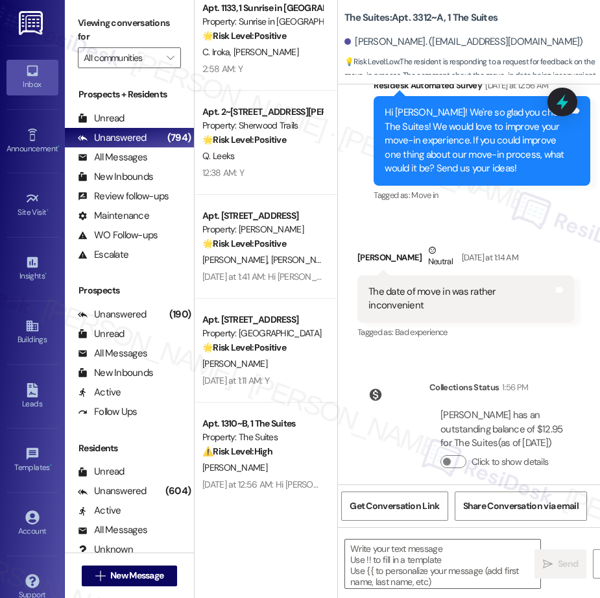
type textarea "Fetching suggested responses. Please feel free to read through the conversation…"
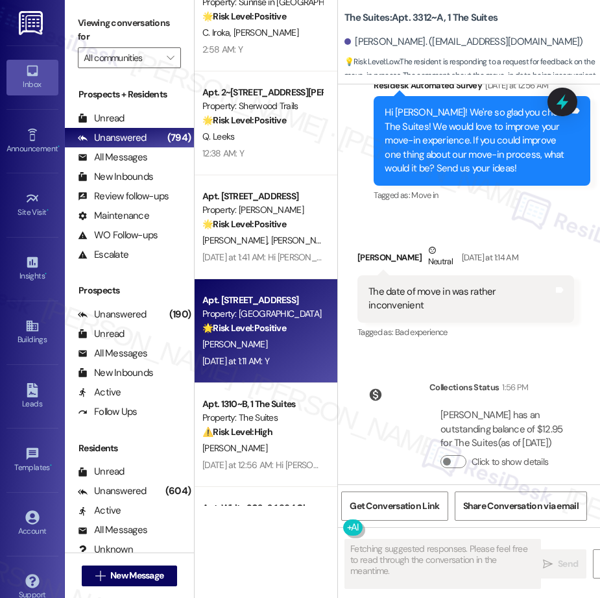
drag, startPoint x: 269, startPoint y: 294, endPoint x: 274, endPoint y: 333, distance: 39.2
click at [269, 294] on div "Apt. 3312~A, 1 The Suites Property: The Suites 💡 Risk Level: Low The resident i…" at bounding box center [266, 253] width 143 height 506
click at [273, 338] on div "[PERSON_NAME]" at bounding box center [262, 344] width 123 height 16
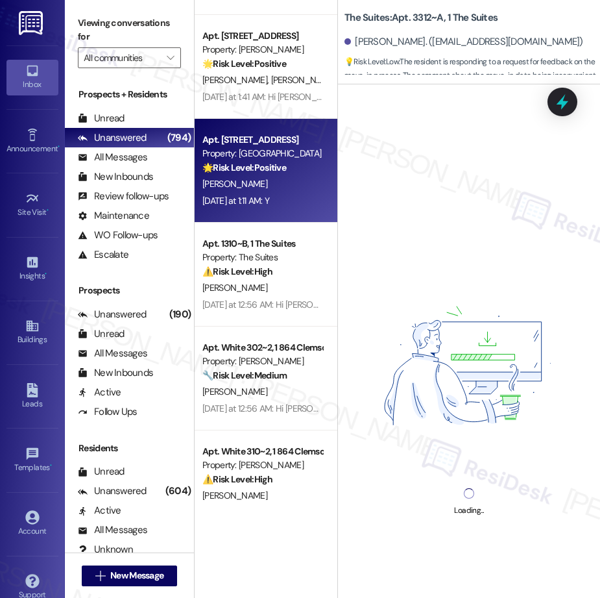
scroll to position [1797, 0]
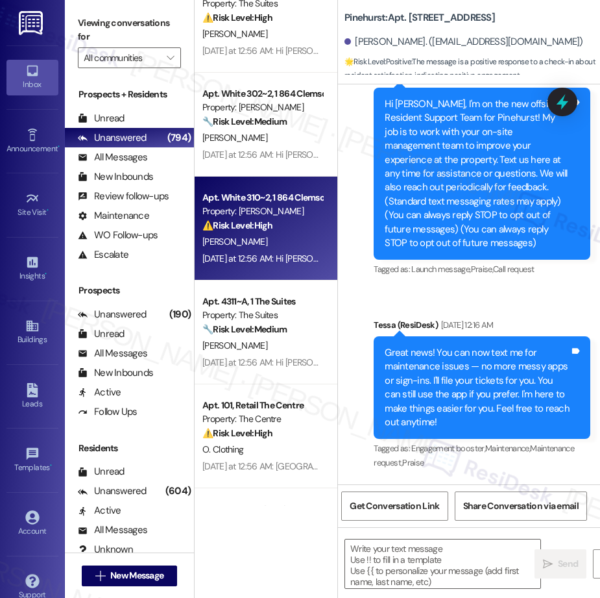
type textarea "Fetching suggested responses. Please feel free to read through the conversation…"
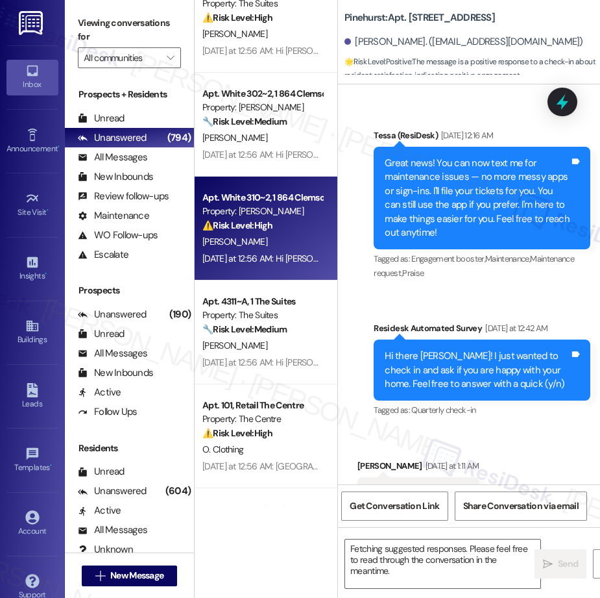
click at [277, 244] on div "[PERSON_NAME]" at bounding box center [262, 242] width 123 height 16
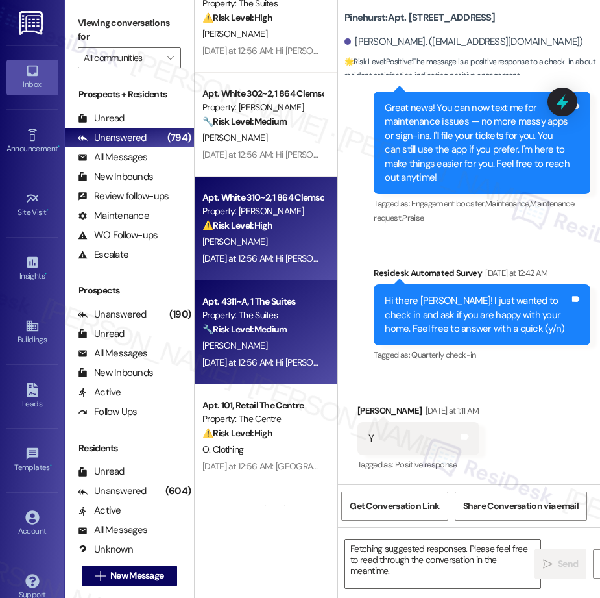
click at [284, 332] on strong "🔧 Risk Level: Medium" at bounding box center [245, 329] width 84 height 12
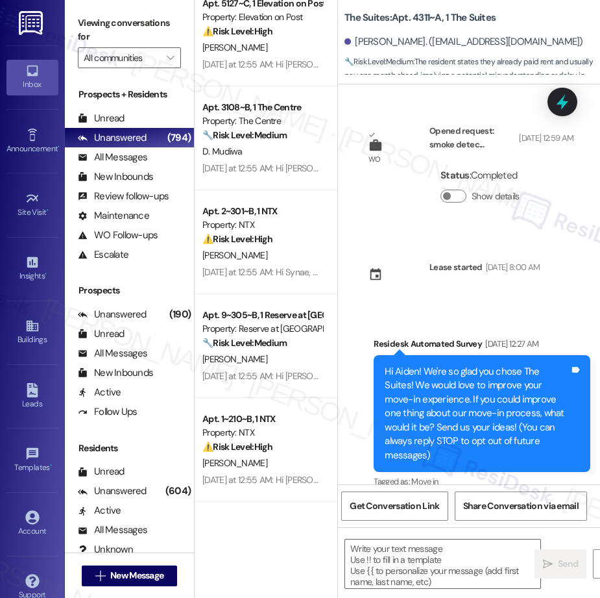
scroll to position [2429, 0]
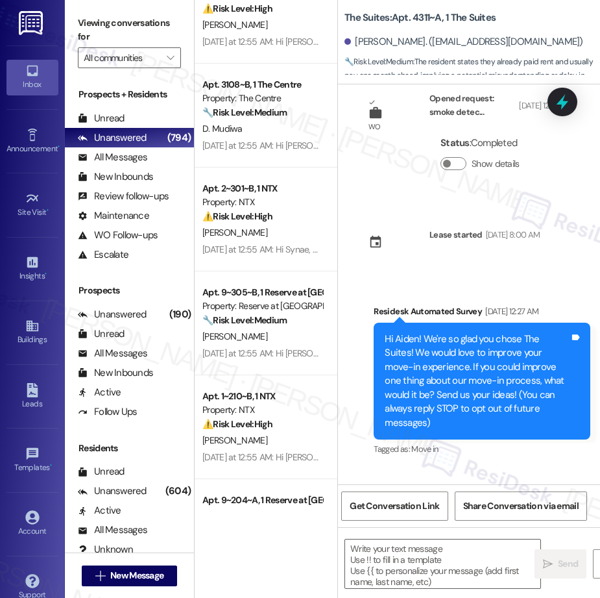
click at [275, 247] on div "Apt. 6225~C, 1 Elevation on Post Property: Elevation on Post ⚠️ Risk Level: Hig…" at bounding box center [266, 253] width 143 height 506
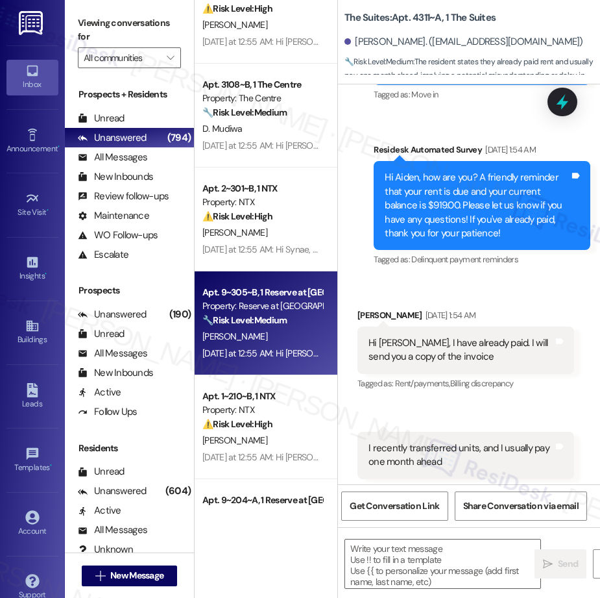
click at [275, 342] on div "[PERSON_NAME]" at bounding box center [262, 336] width 123 height 16
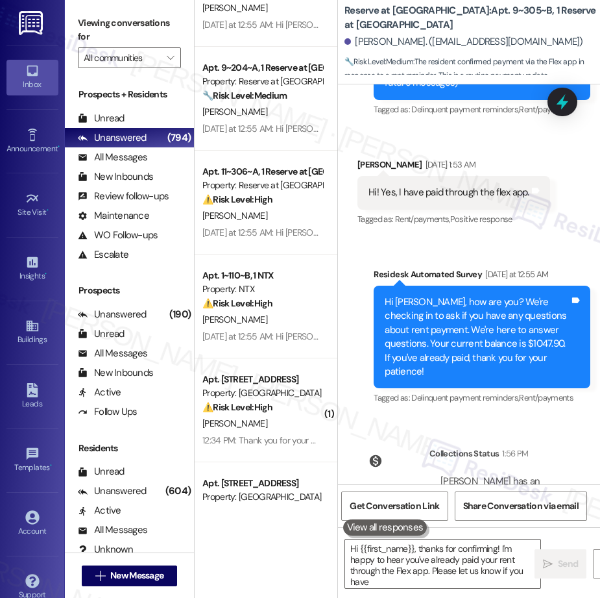
scroll to position [141, 0]
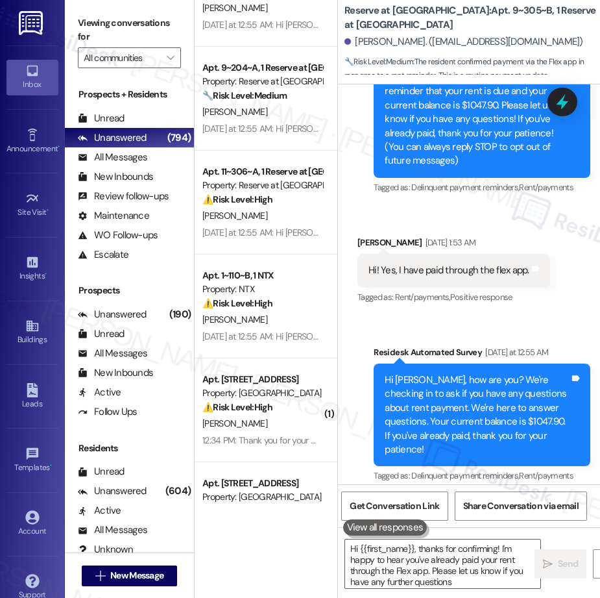
type textarea "Hi {{first_name}}, thanks for confirming! I'm happy to hear you've already paid…"
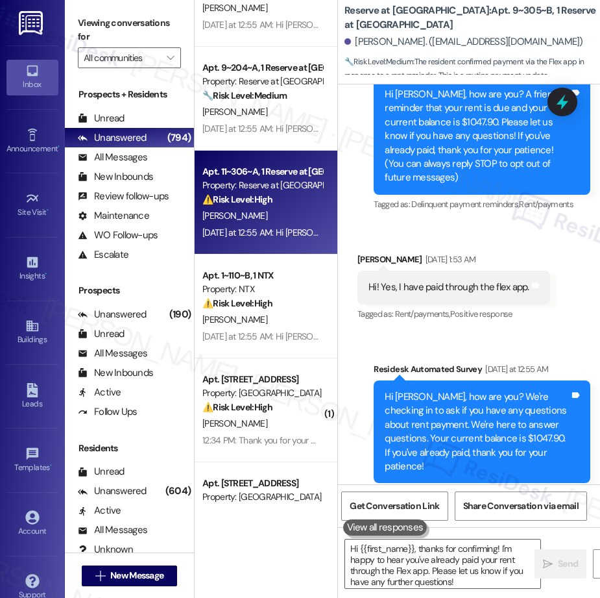
click at [263, 238] on div "[DATE] at 12:55 AM: Hi [PERSON_NAME], how are you? We're checking in to ask if …" at bounding box center [262, 233] width 123 height 16
type textarea "Hi {{first_name}}, thanks for confirming! I'm happy to hear you've already paid…"
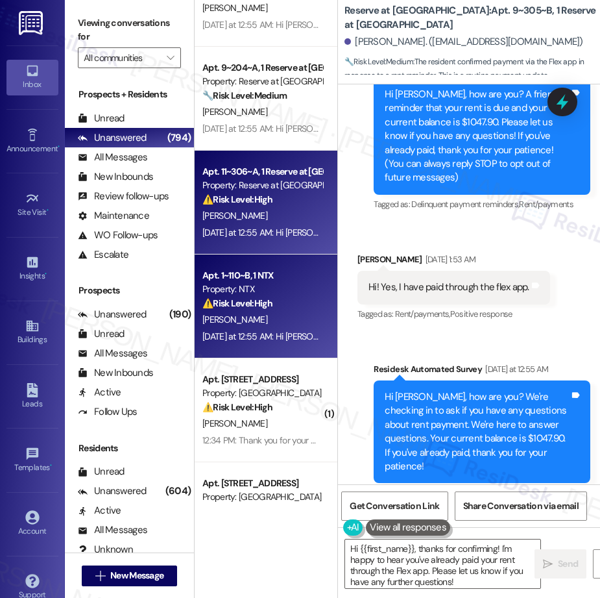
click at [262, 282] on div "Property: NTX" at bounding box center [263, 289] width 120 height 14
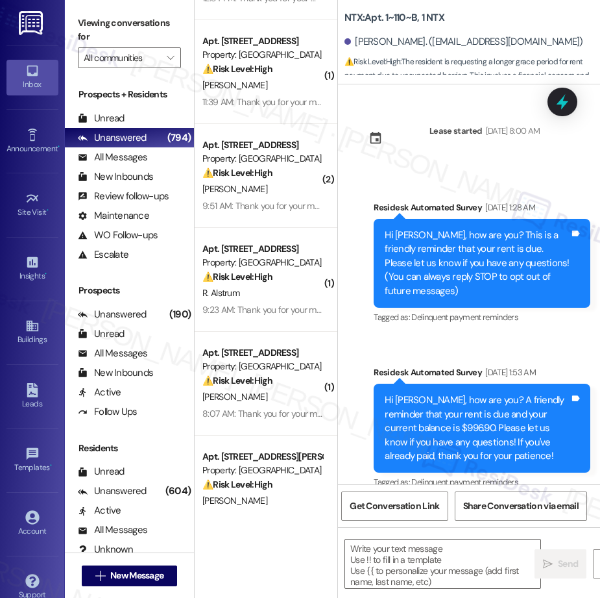
scroll to position [3408, 0]
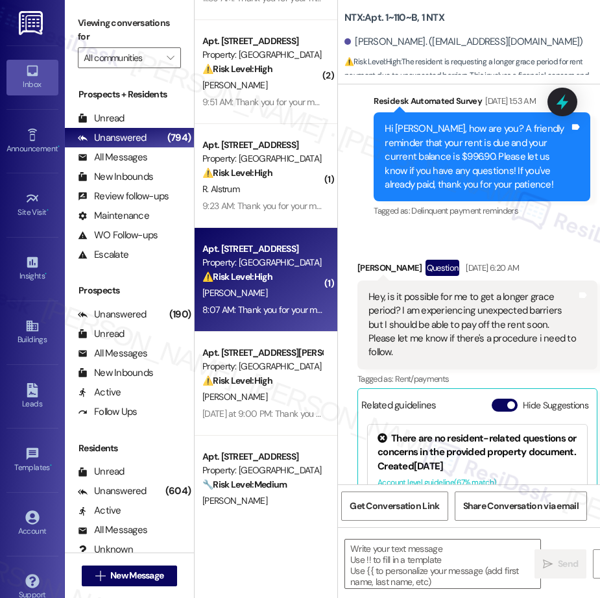
type textarea "Fetching suggested responses. Please feel free to read through the conversation…"
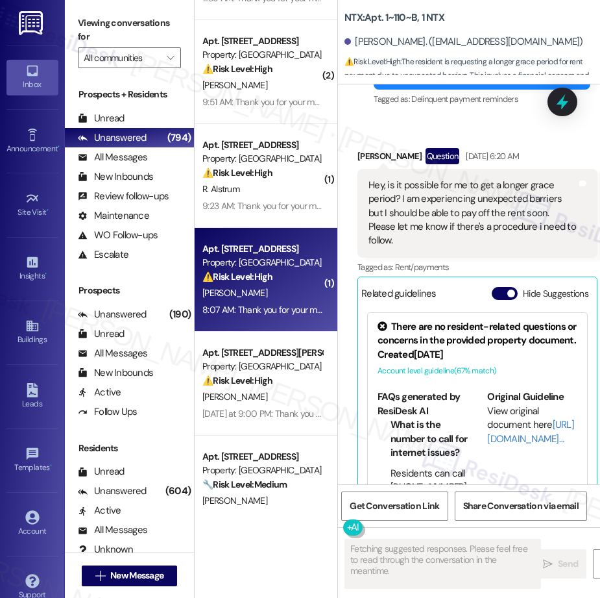
scroll to position [430, 0]
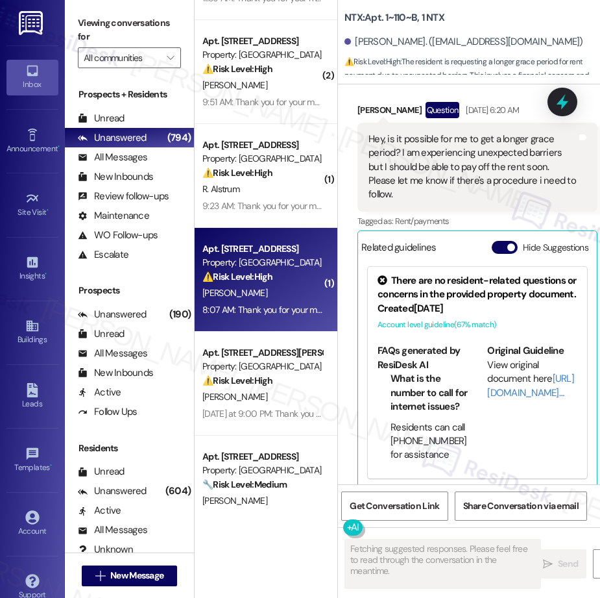
click at [269, 273] on strong "⚠️ Risk Level: High" at bounding box center [238, 277] width 70 height 12
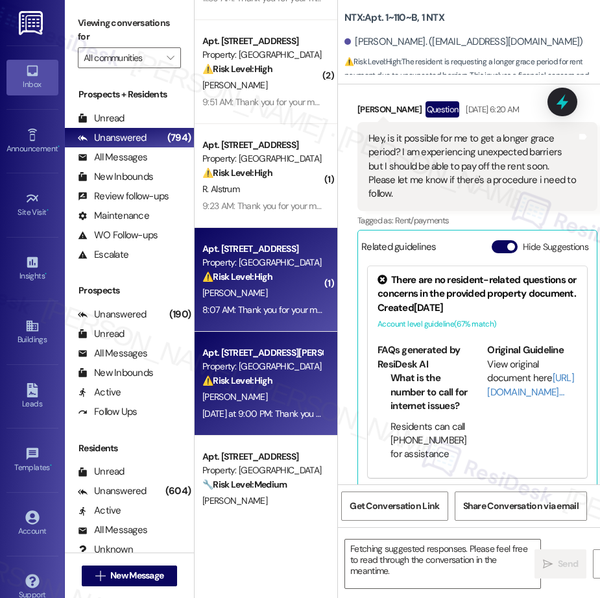
click at [267, 358] on div "Apt. 1~110~B, 1 NTX Property: NTX ⚠️ Risk Level: High The resident is requestin…" at bounding box center [266, 253] width 143 height 506
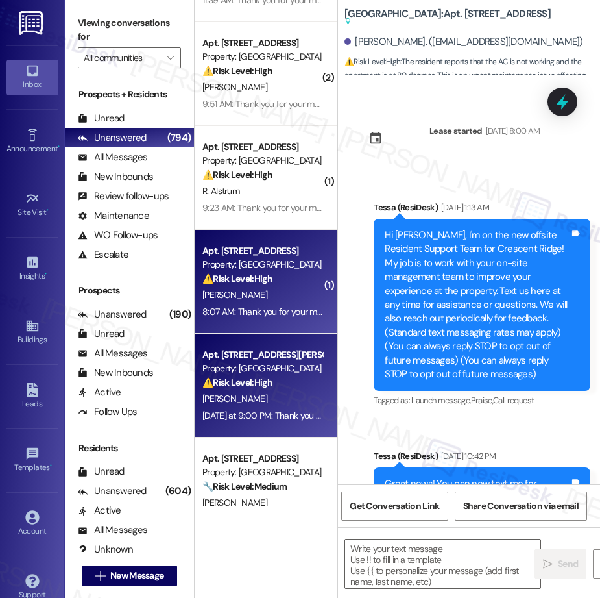
scroll to position [2099, 0]
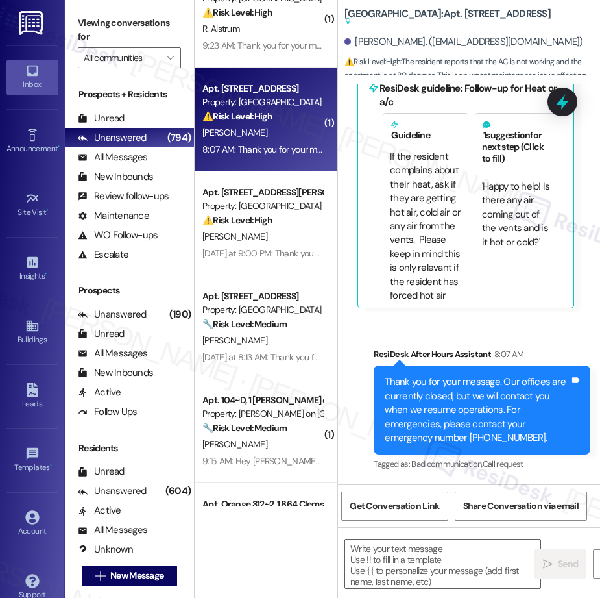
type textarea "Fetching suggested responses. Please feel free to read through the conversation…"
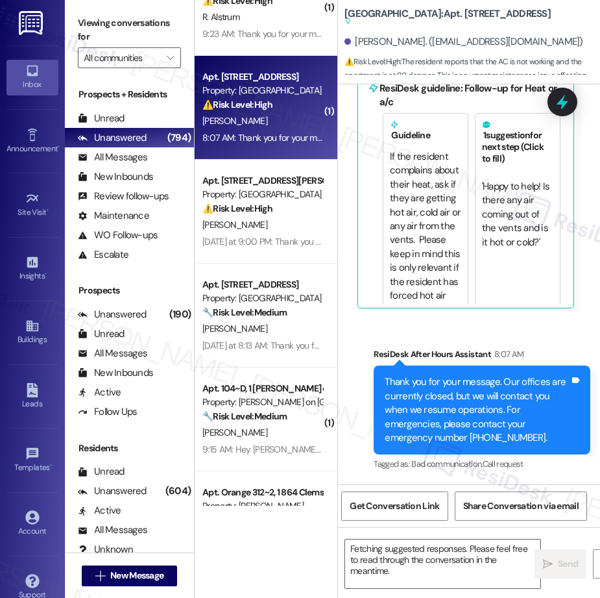
scroll to position [3591, 0]
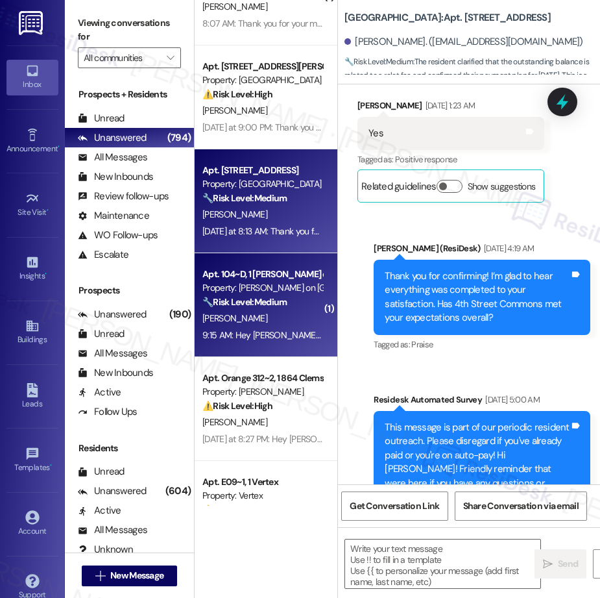
scroll to position [3705, 0]
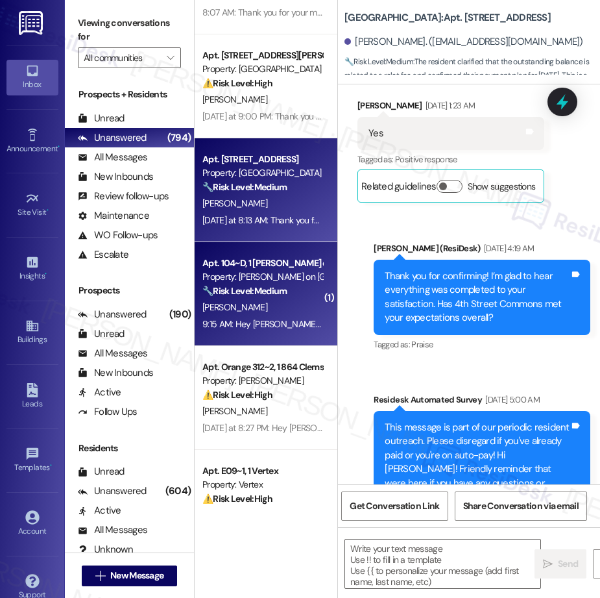
type textarea "Fetching suggested responses. Please feel free to read through the conversation…"
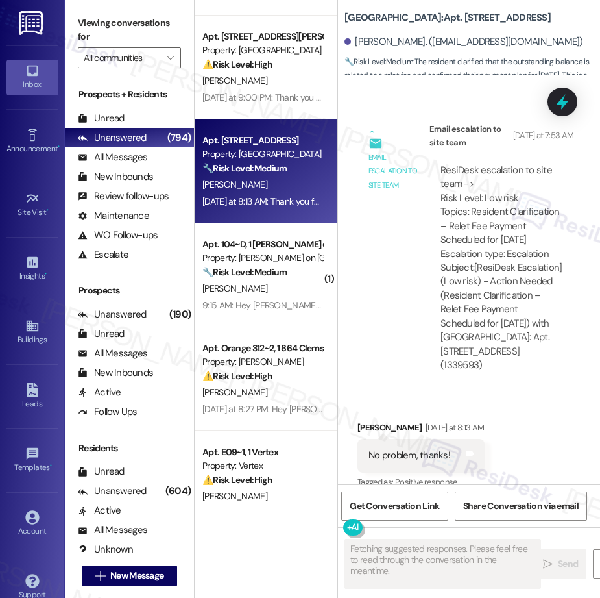
scroll to position [2745, 0]
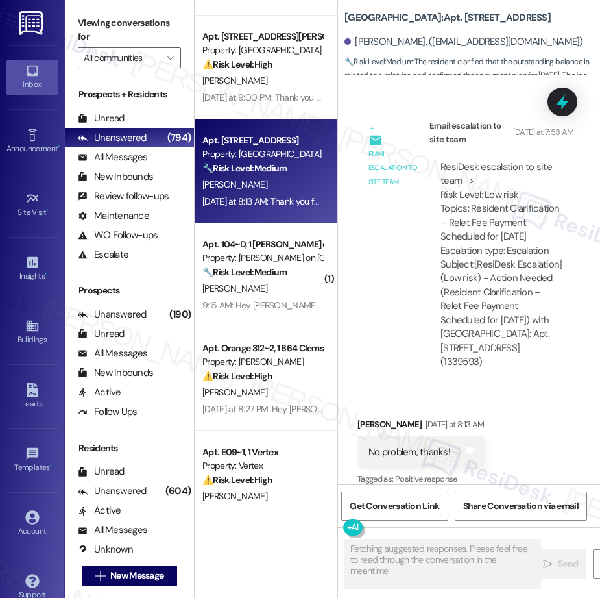
click at [229, 373] on div "( 2 ) Apt. 213, [STREET_ADDRESS] Property: [GEOGRAPHIC_DATA] ⚠️ Risk Level: Hig…" at bounding box center [266, 253] width 143 height 506
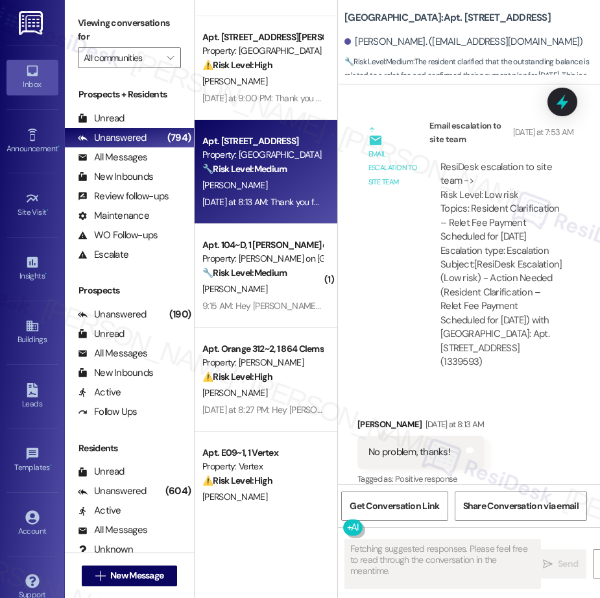
click at [271, 307] on div "9:15 AM: Hey [PERSON_NAME], we appreciate your text! We'll be back at 11AM to h…" at bounding box center [476, 306] width 547 height 12
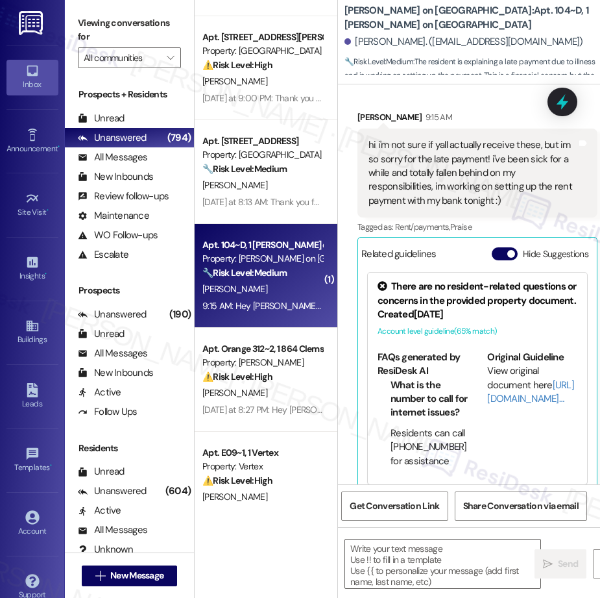
type textarea "Fetching suggested responses. Please feel free to read through the conversation…"
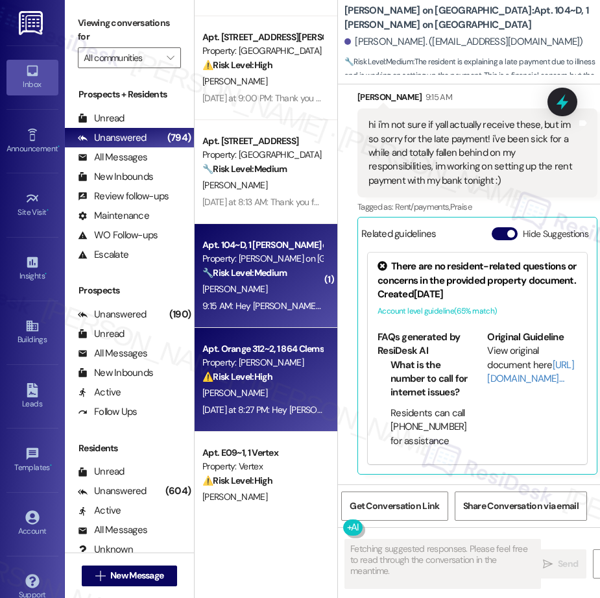
click at [271, 372] on strong "⚠️ Risk Level: High" at bounding box center [238, 377] width 70 height 12
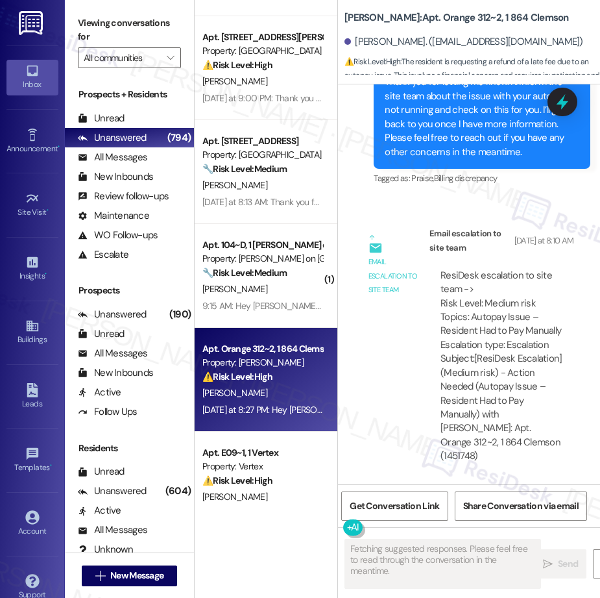
scroll to position [878, 0]
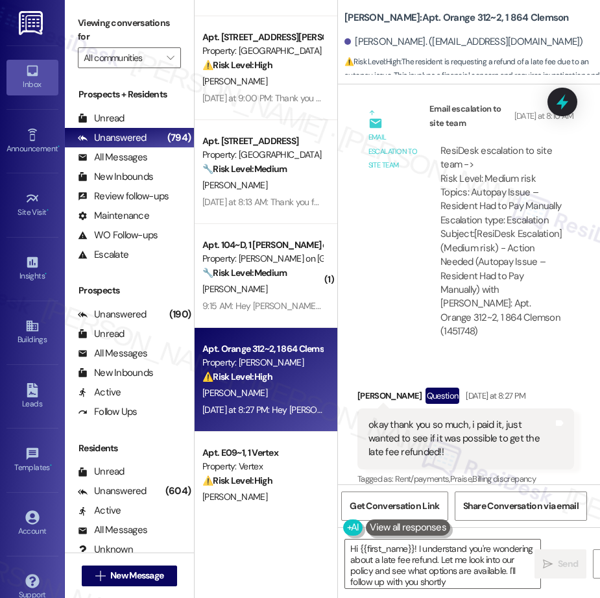
type textarea "Hi {{first_name}}! I understand you're wondering about a late fee refund. Let m…"
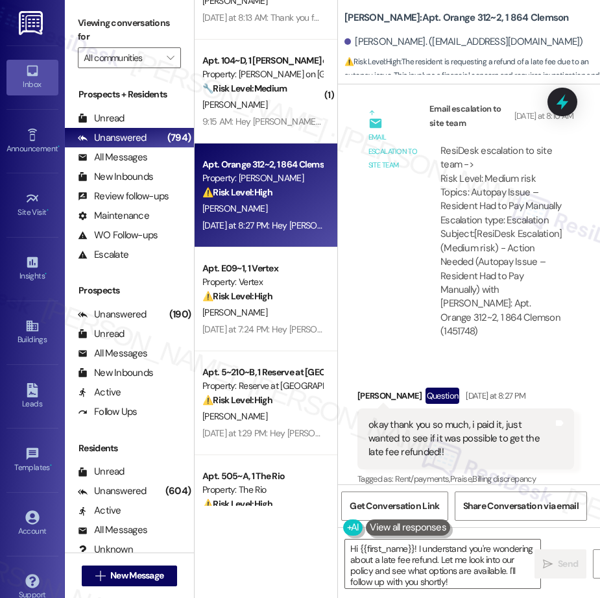
scroll to position [3917, 0]
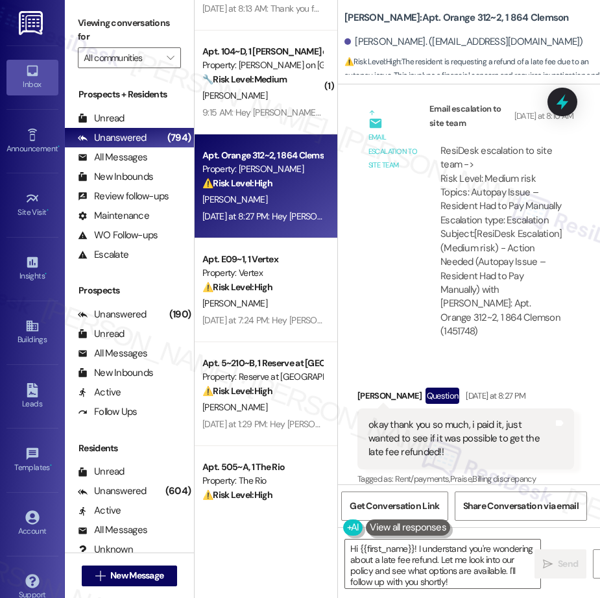
click at [265, 299] on div "Apt. [STREET_ADDRESS][PERSON_NAME] Property: [GEOGRAPHIC_DATA] ⚠️ Risk Level: H…" at bounding box center [266, 253] width 143 height 506
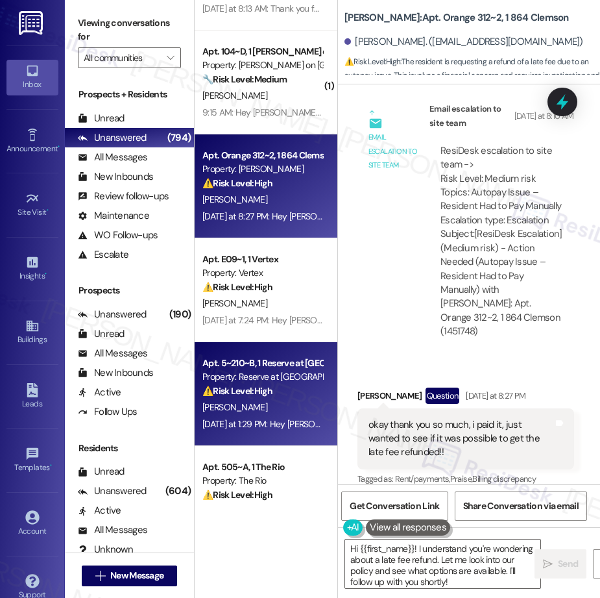
click at [264, 382] on div "Property: Reserve at [GEOGRAPHIC_DATA]" at bounding box center [263, 377] width 120 height 14
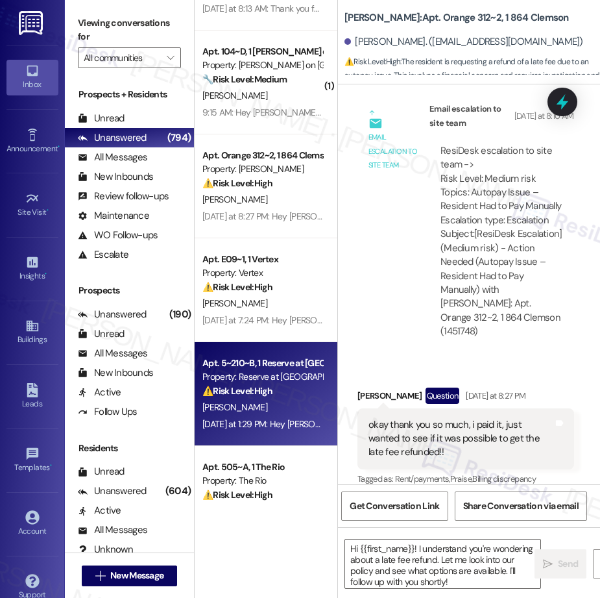
type textarea "Fetching suggested responses. Please feel free to read through the conversation…"
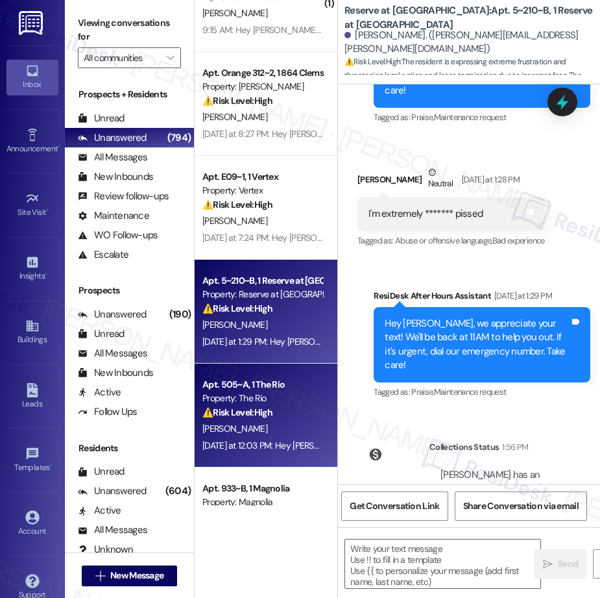
type textarea "Fetching suggested responses. Please feel free to read through the conversation…"
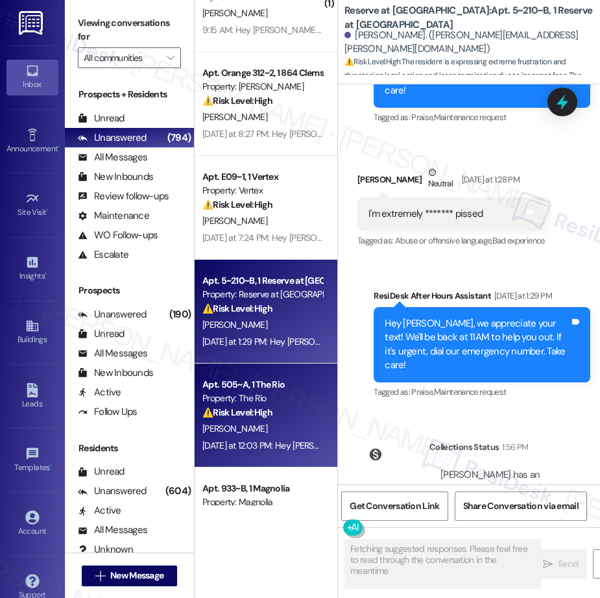
click at [284, 390] on div "Apt. 505~A, 1 The Rio" at bounding box center [263, 385] width 120 height 14
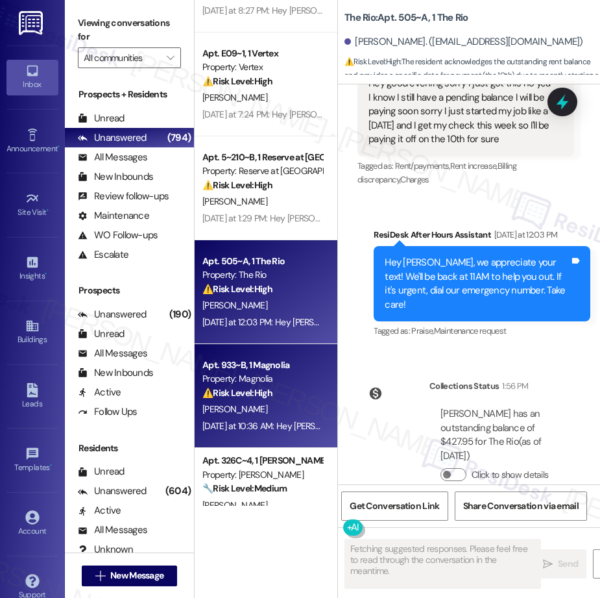
click at [271, 388] on strong "⚠️ Risk Level: High" at bounding box center [238, 393] width 70 height 12
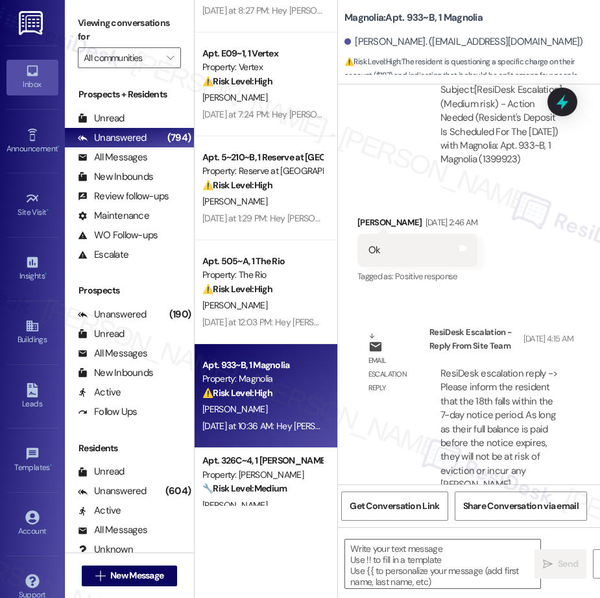
type textarea "Fetching suggested responses. Please feel free to read through the conversation…"
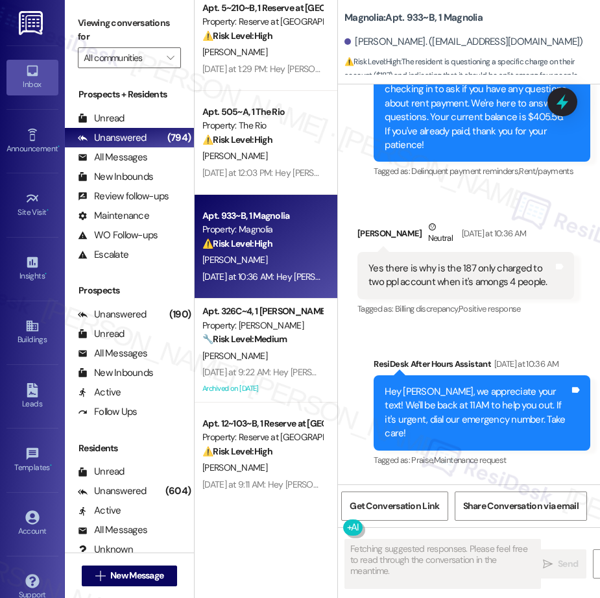
click at [252, 351] on div "[PERSON_NAME]" at bounding box center [262, 356] width 123 height 16
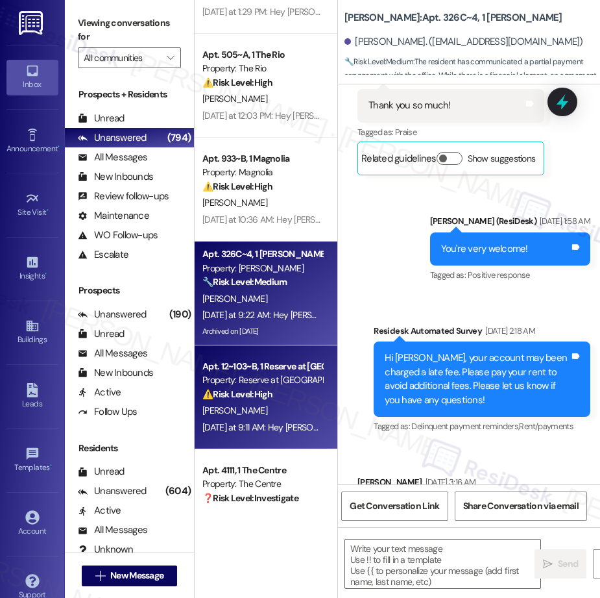
type textarea "Fetching suggested responses. Please feel free to read through the conversation…"
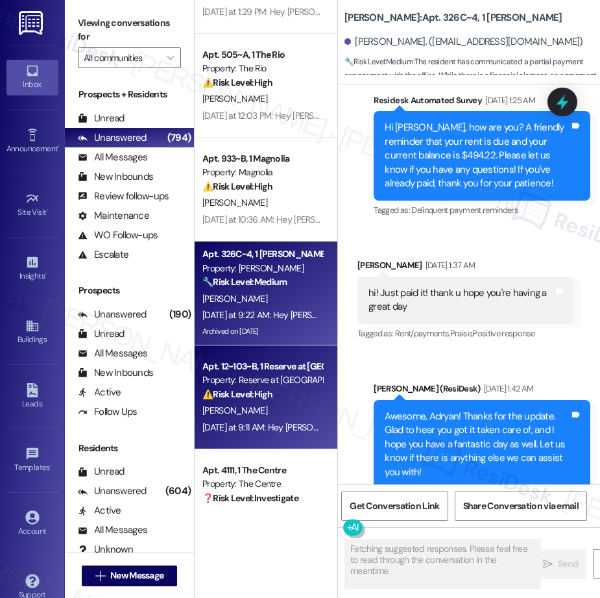
click at [280, 365] on div "Apt. 12~103~B, 1 Reserve at [GEOGRAPHIC_DATA]" at bounding box center [263, 367] width 120 height 14
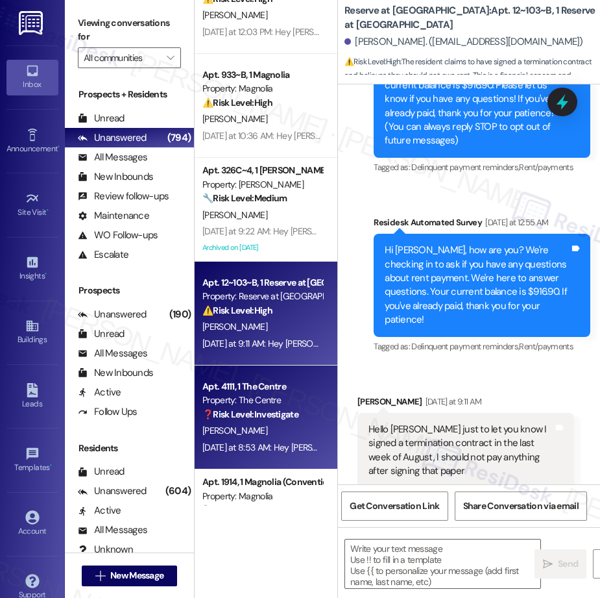
type textarea "Fetching suggested responses. Please feel free to read through the conversation…"
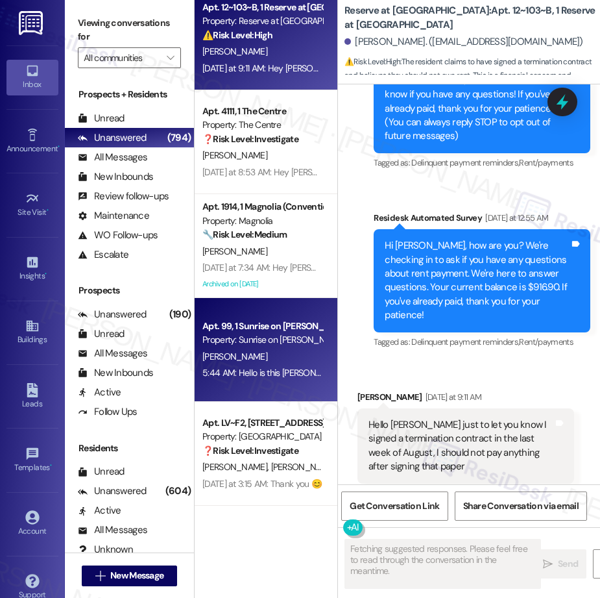
click at [270, 346] on div "Property: Sunrise on [PERSON_NAME]" at bounding box center [263, 340] width 120 height 14
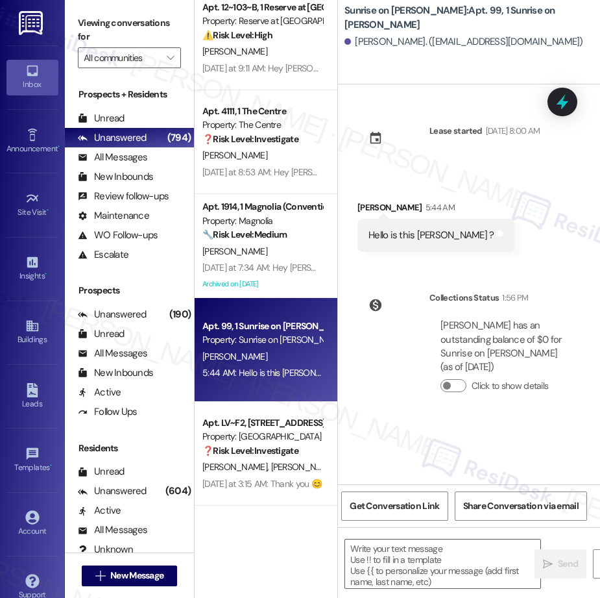
type textarea "Fetching suggested responses. Please feel free to read through the conversation…"
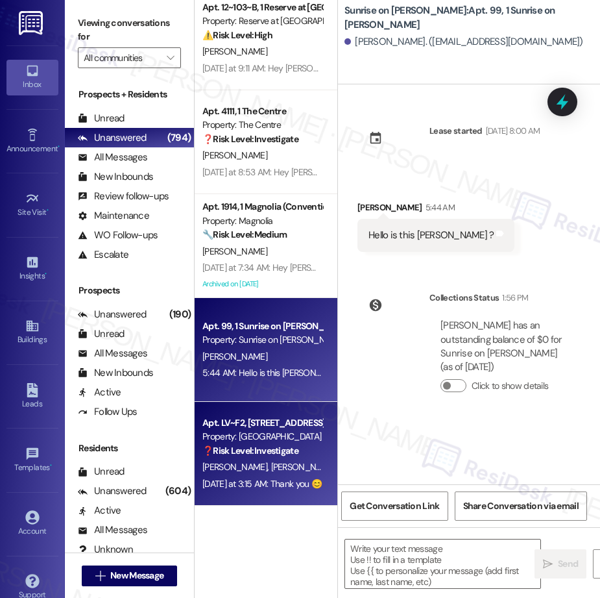
click at [229, 416] on div "Apt. LV~F2, [STREET_ADDRESS]" at bounding box center [263, 423] width 120 height 14
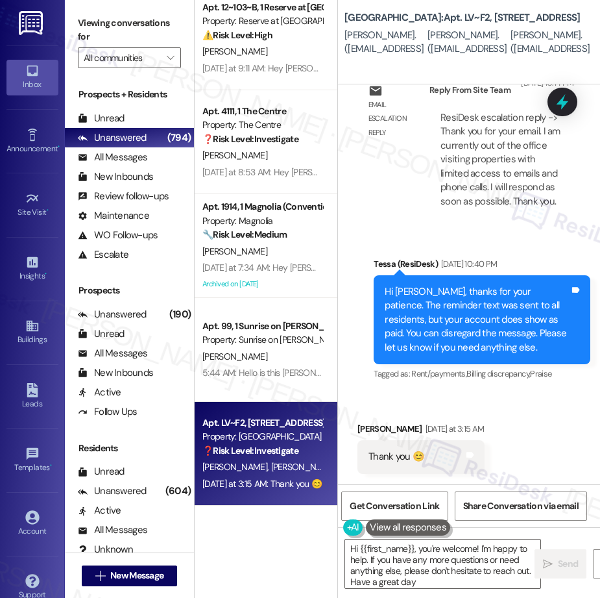
type textarea "Hi {{first_name}}, you're welcome! I'm happy to help. If you have any more ques…"
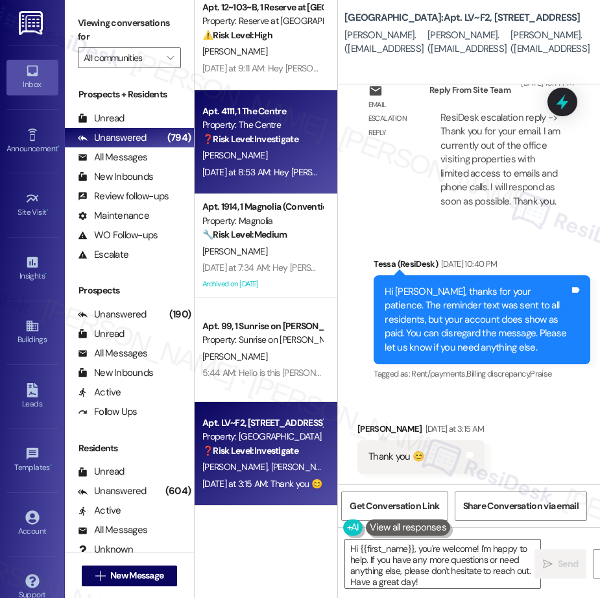
click at [253, 162] on div "[PERSON_NAME]" at bounding box center [262, 155] width 123 height 16
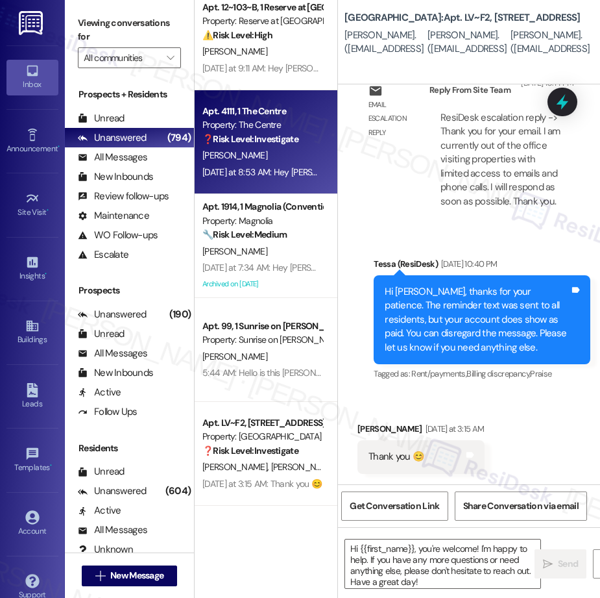
click at [255, 162] on div "[PERSON_NAME]" at bounding box center [262, 155] width 123 height 16
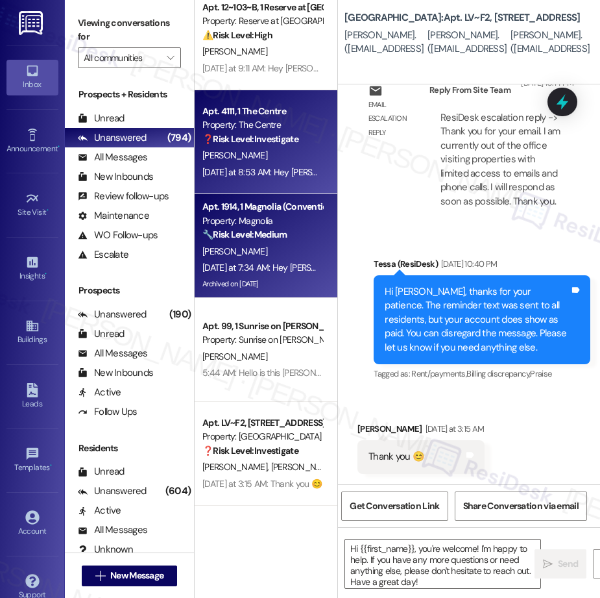
type textarea "Fetching suggested responses. Please feel free to read through the conversation…"
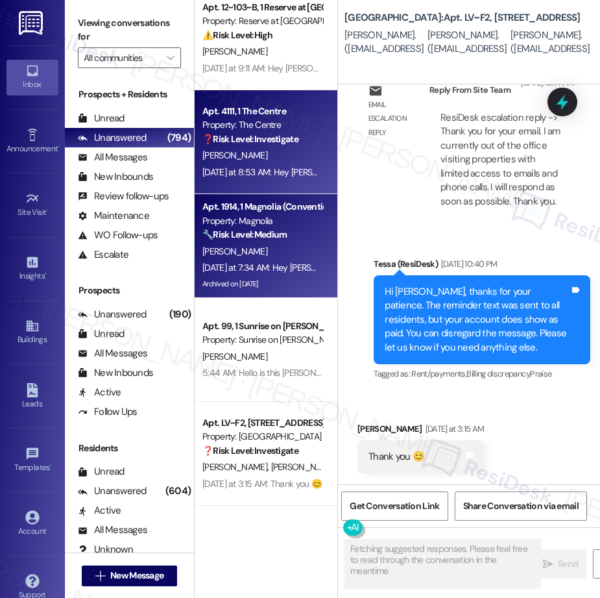
click at [247, 238] on strong "🔧 Risk Level: Medium" at bounding box center [245, 235] width 84 height 12
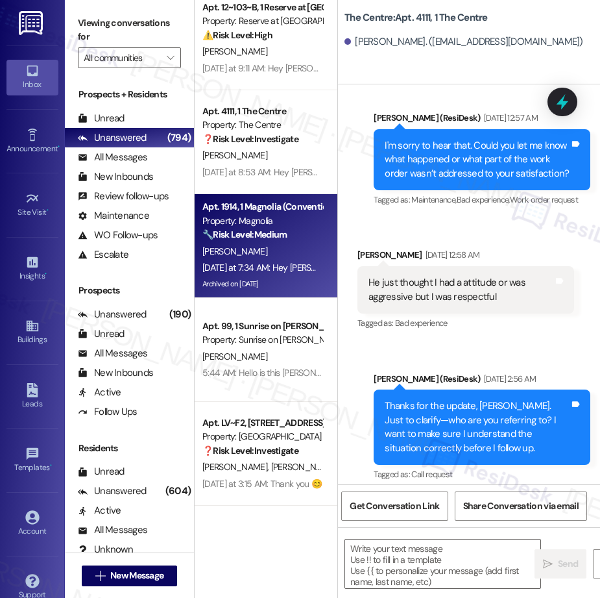
scroll to position [0, 0]
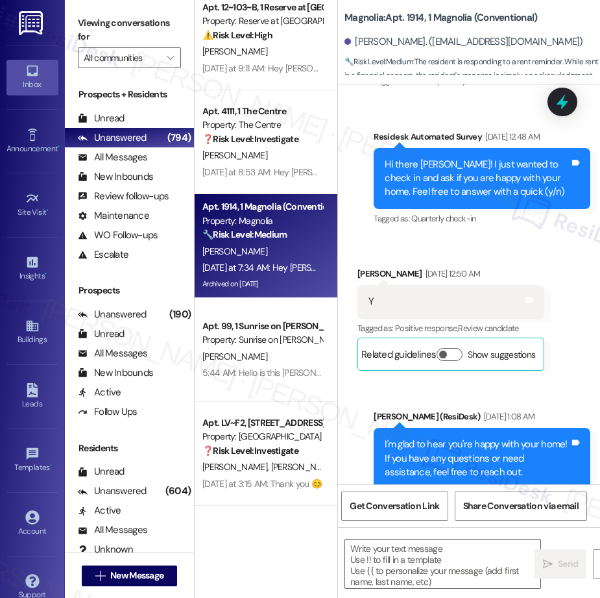
type textarea "Fetching suggested responses. Please feel free to read through the conversation…"
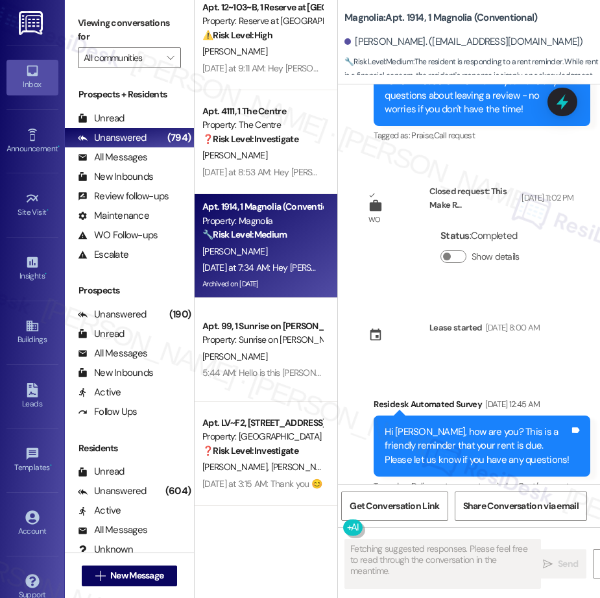
scroll to position [3056, 0]
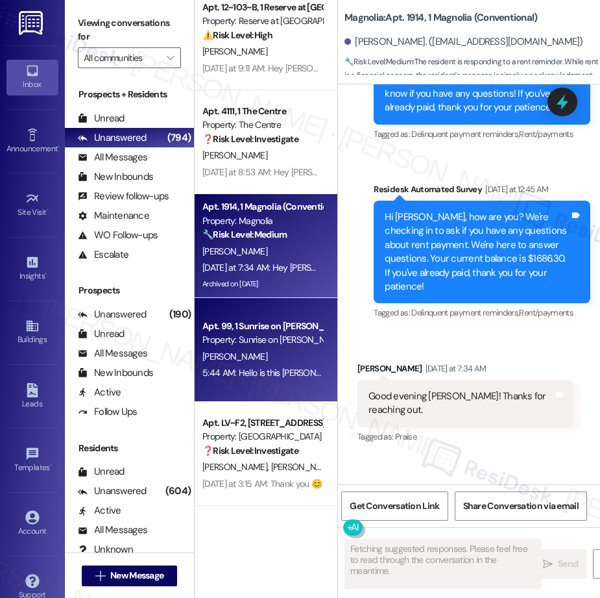
click at [288, 347] on div "Property: Sunrise on [PERSON_NAME]" at bounding box center [263, 340] width 120 height 14
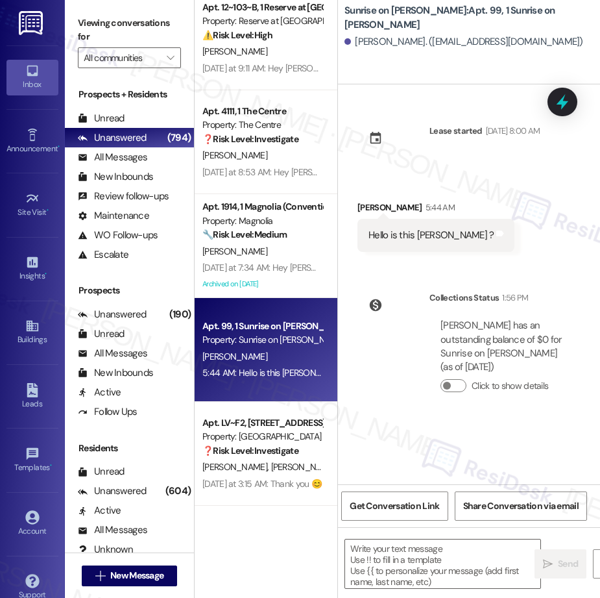
type textarea "Fetching suggested responses. Please feel free to read through the conversation…"
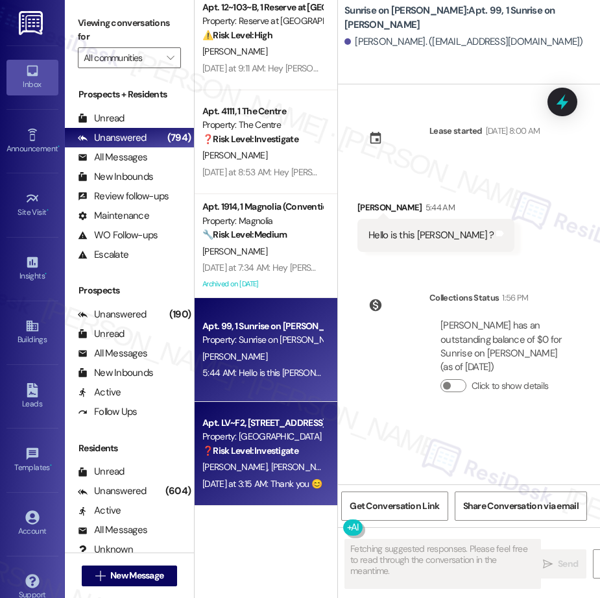
click at [258, 445] on strong "❓ Risk Level: Investigate" at bounding box center [251, 451] width 96 height 12
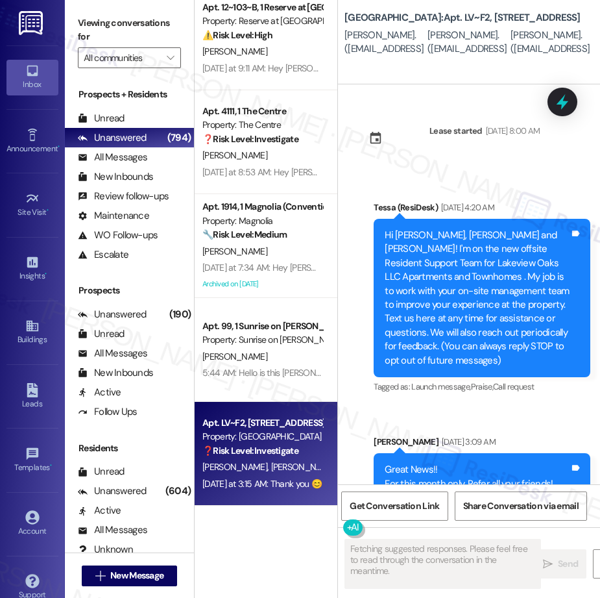
scroll to position [6000, 0]
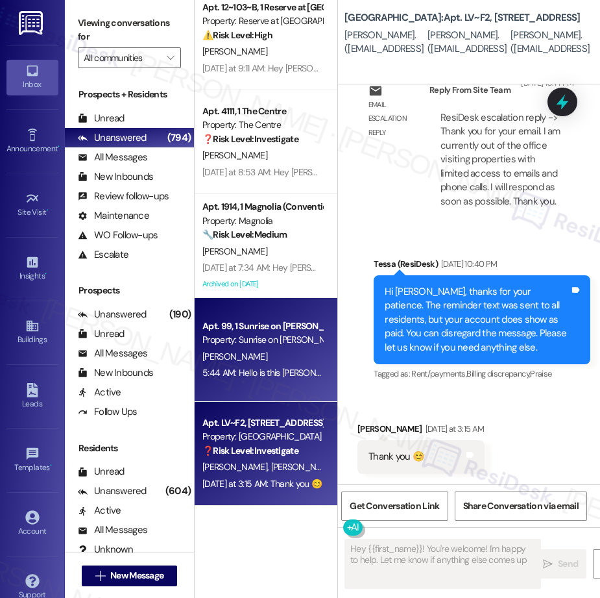
type textarea "Hey {{first_name}}! You're welcome! I'm happy to help. Let me know if anything …"
